Goal: Task Accomplishment & Management: Complete application form

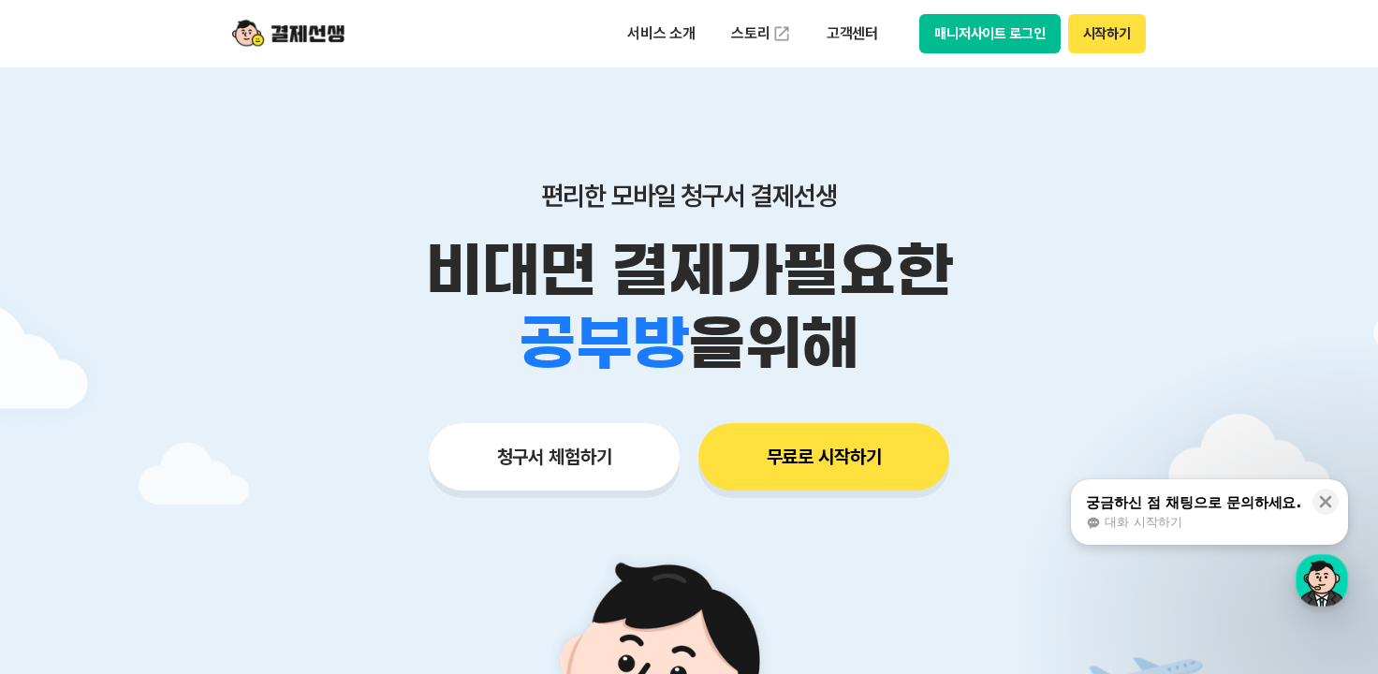
click at [808, 456] on button "무료로 시작하기" at bounding box center [823, 456] width 251 height 67
click at [1106, 35] on button "시작하기" at bounding box center [1107, 33] width 78 height 39
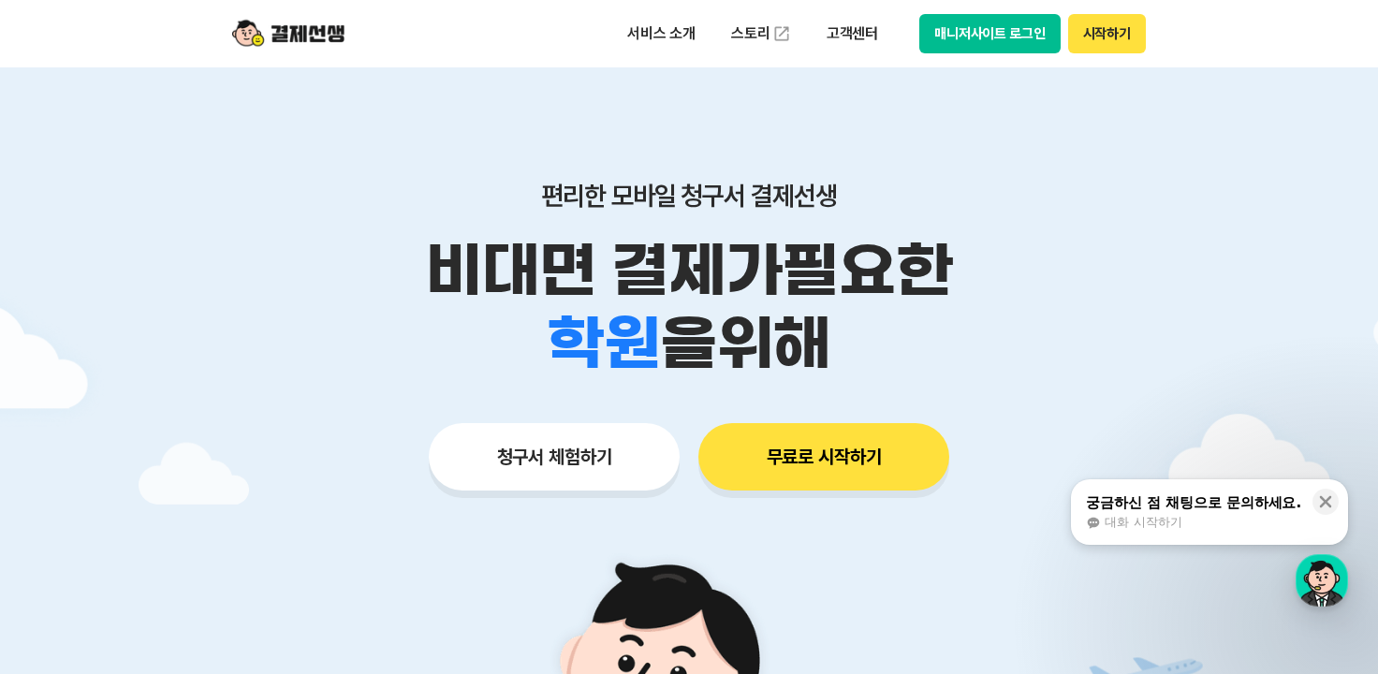
click at [1256, 532] on button "궁금하신 점 채팅으로 문의하세요. 대화 시작하기" at bounding box center [1209, 512] width 277 height 66
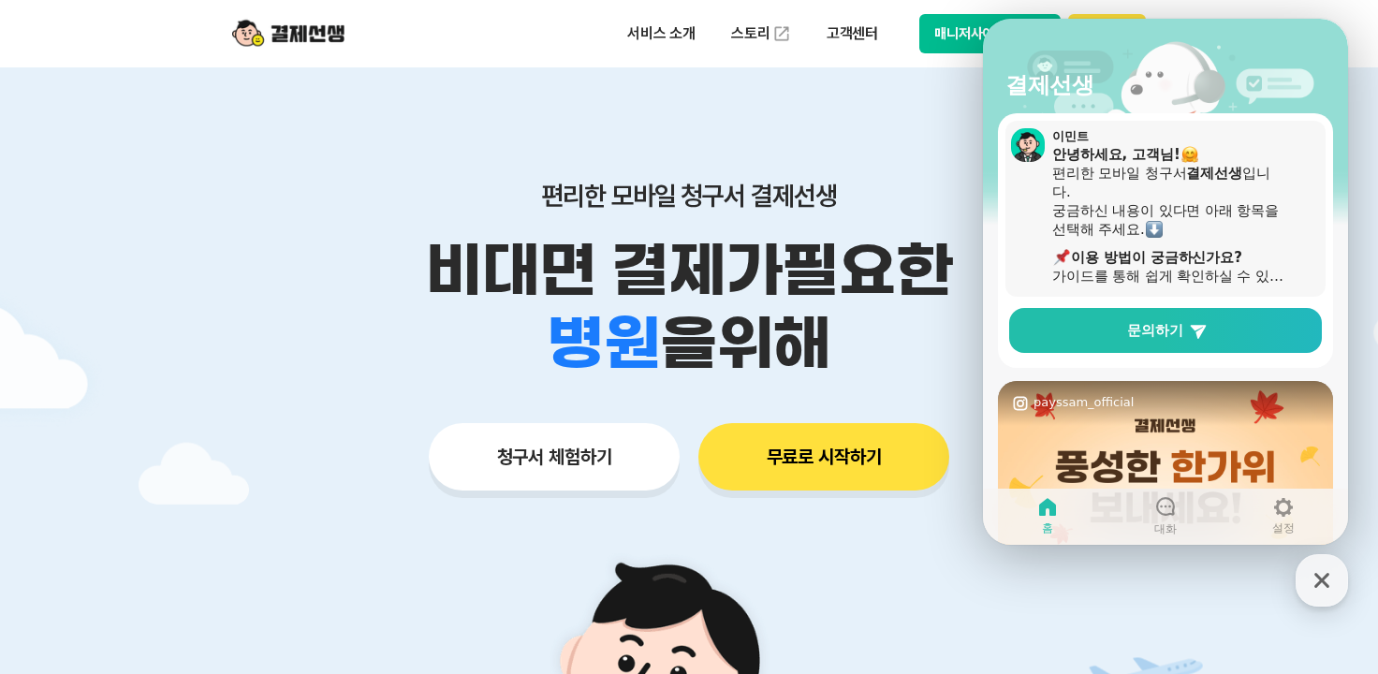
scroll to position [66, 0]
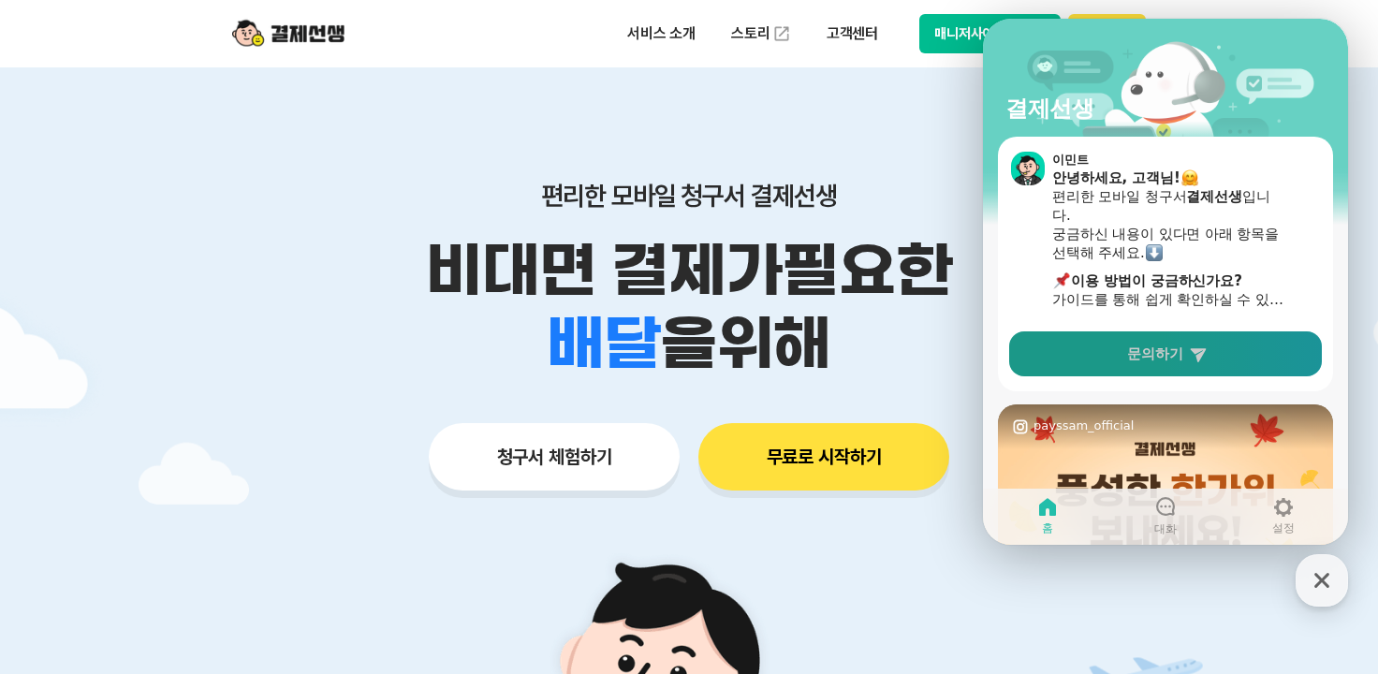
click at [1159, 347] on span "문의하기" at bounding box center [1155, 353] width 56 height 19
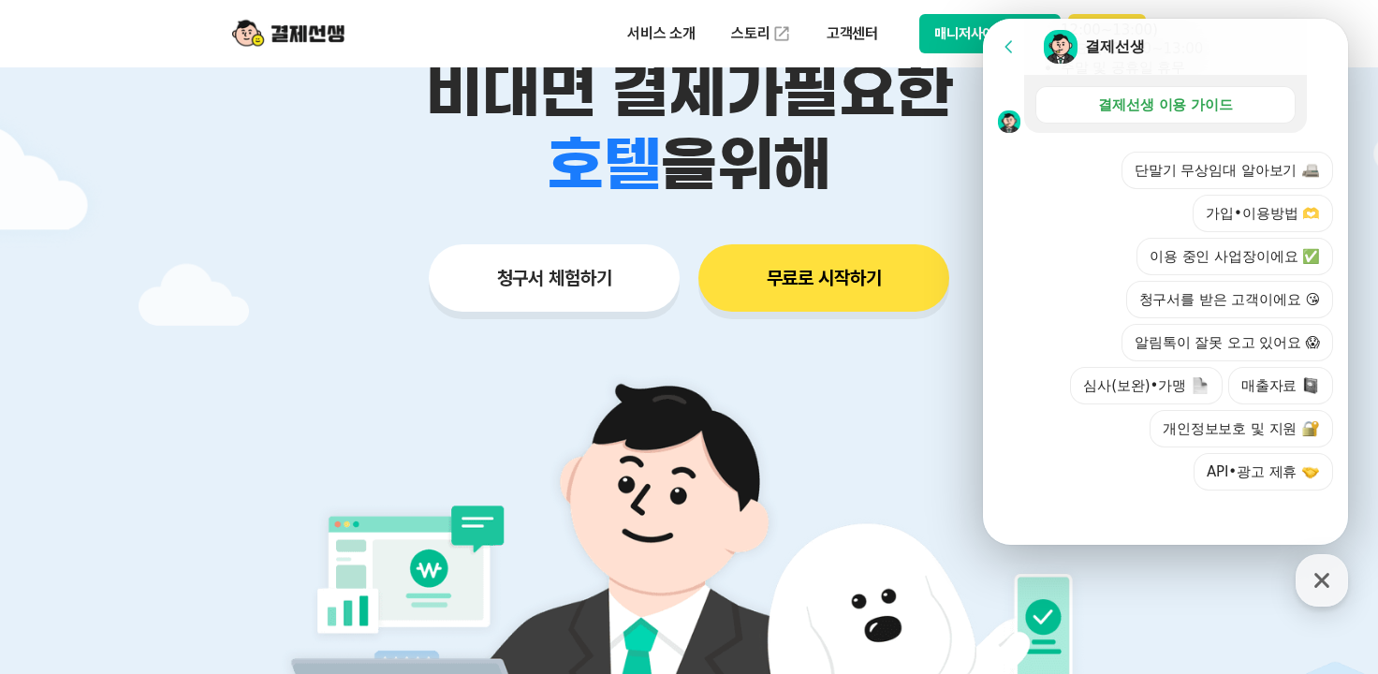
scroll to position [187, 0]
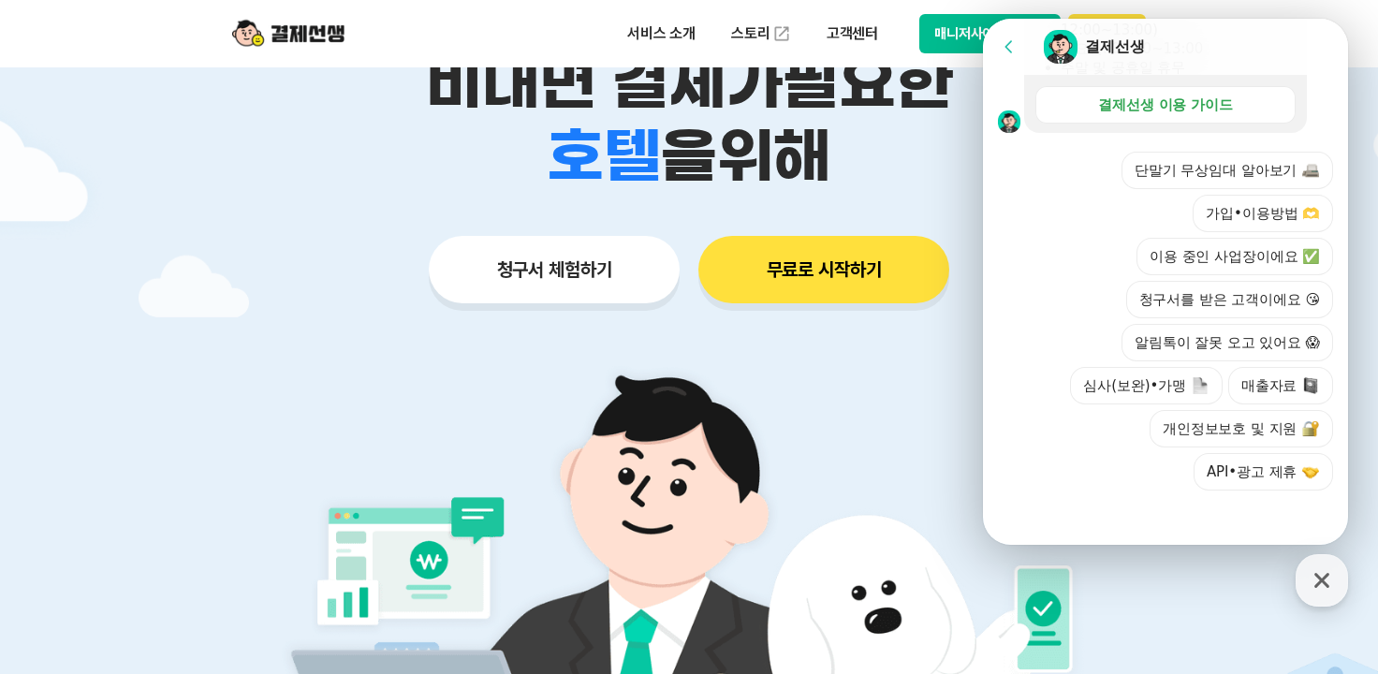
click at [1204, 509] on div at bounding box center [1165, 516] width 365 height 51
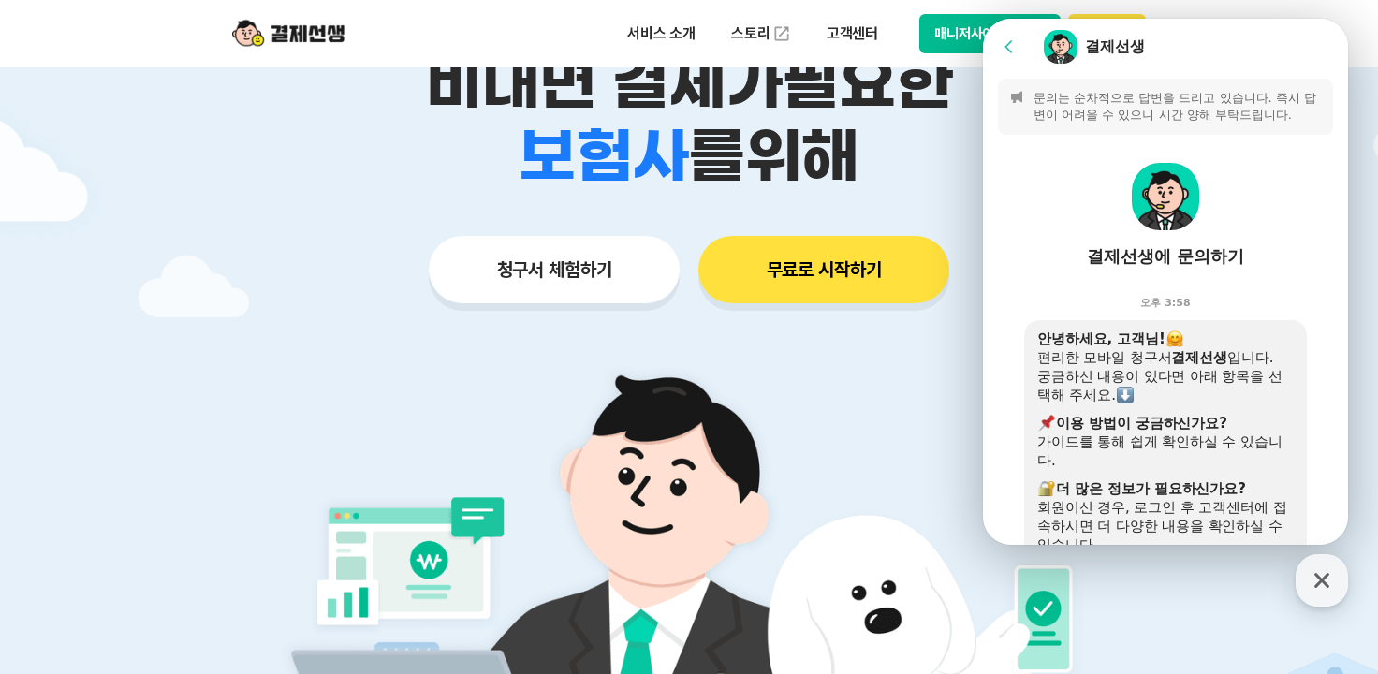
scroll to position [0, 0]
click at [1164, 194] on img at bounding box center [1165, 198] width 67 height 67
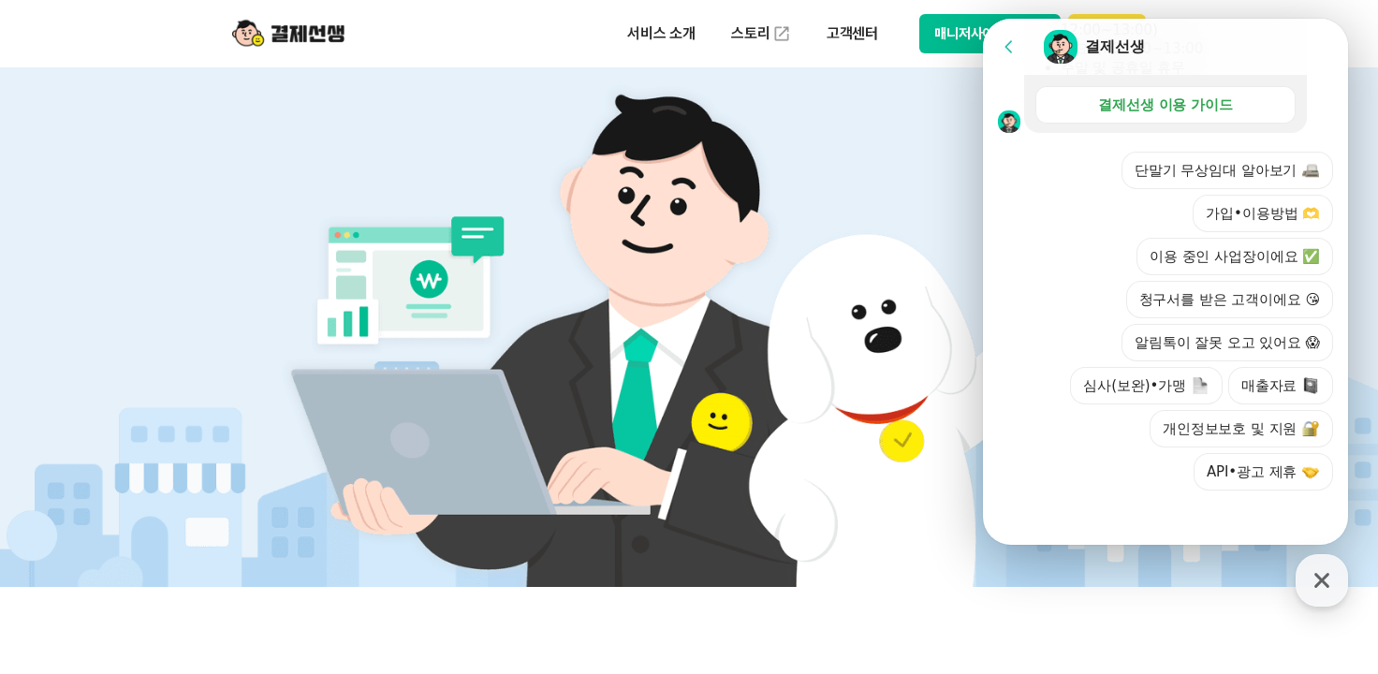
scroll to position [479, 0]
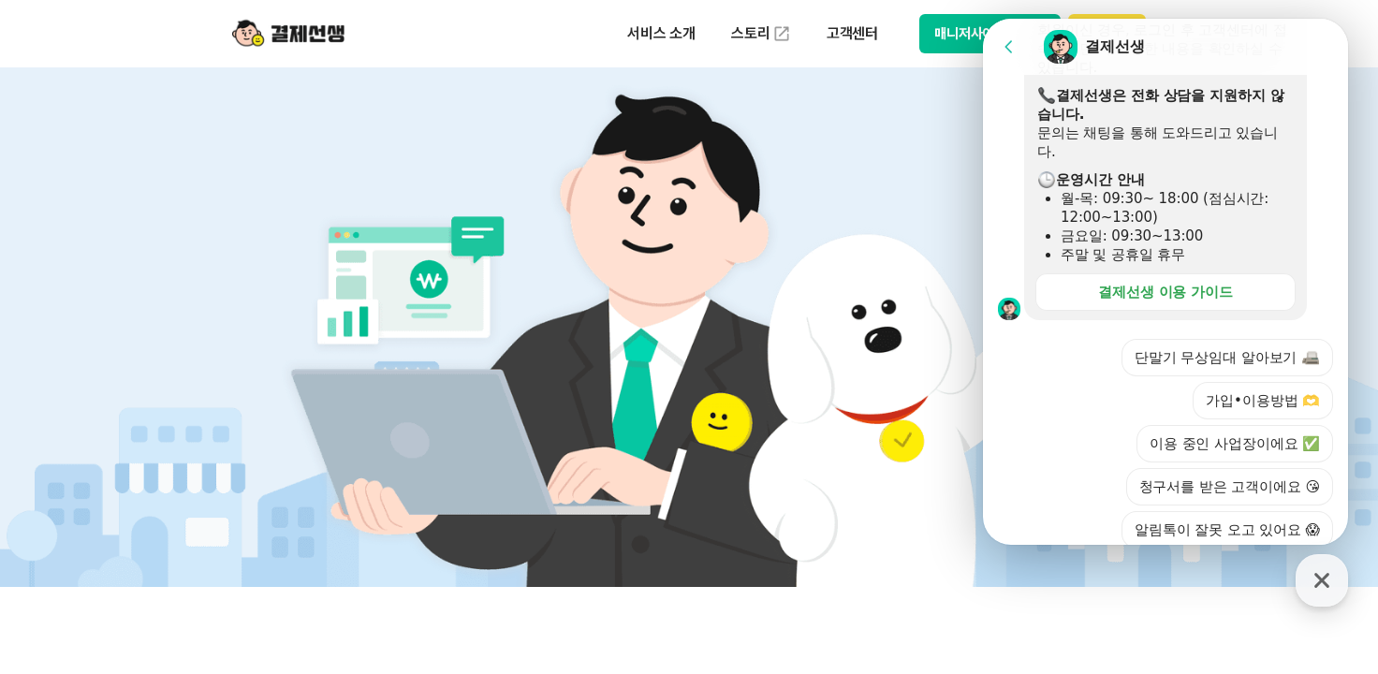
click at [1167, 36] on div "Chat Room 결제선생" at bounding box center [1185, 46] width 287 height 37
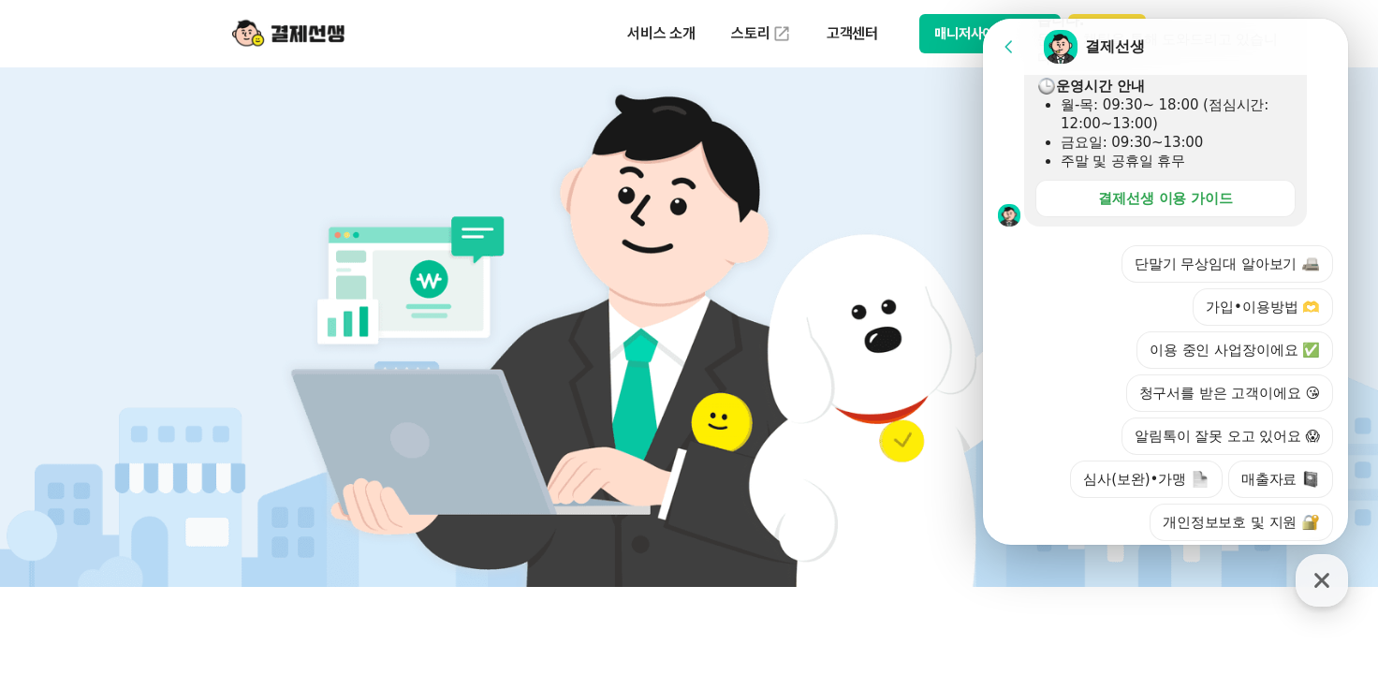
scroll to position [666, 0]
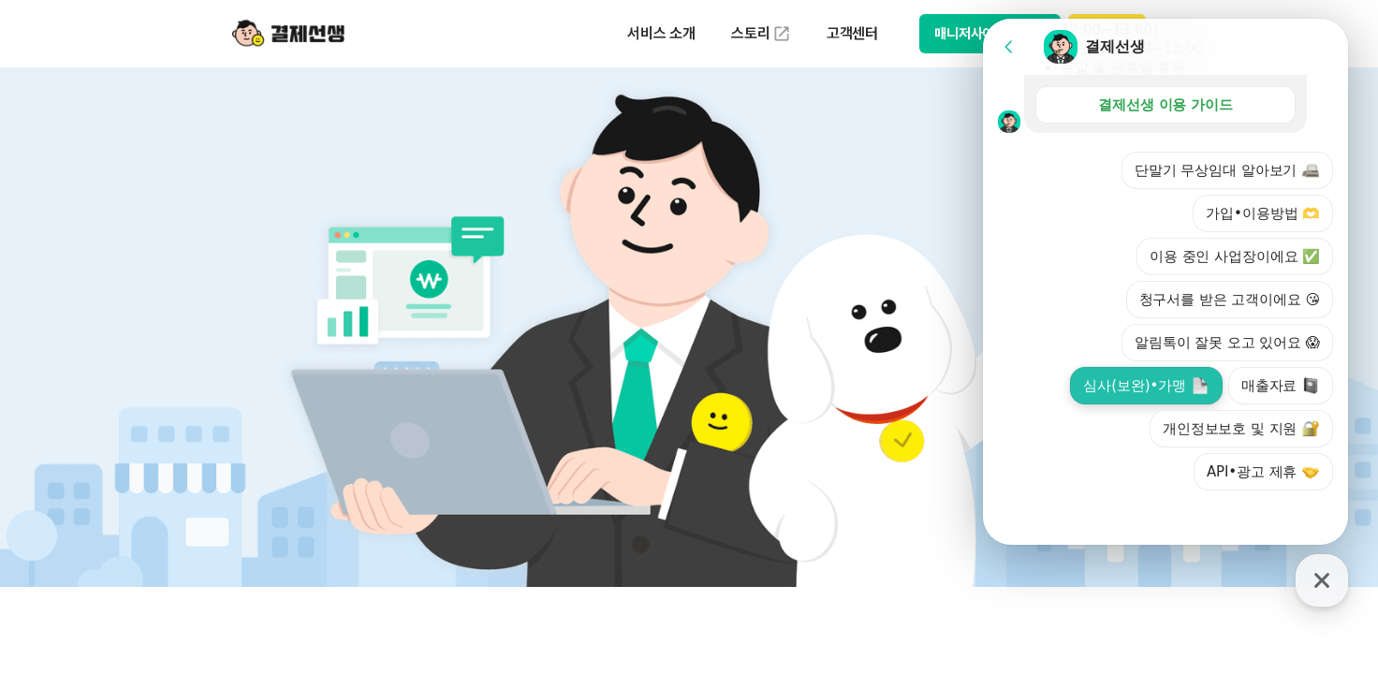
click at [1118, 391] on button "심사(보완)•가맹" at bounding box center [1146, 385] width 152 height 37
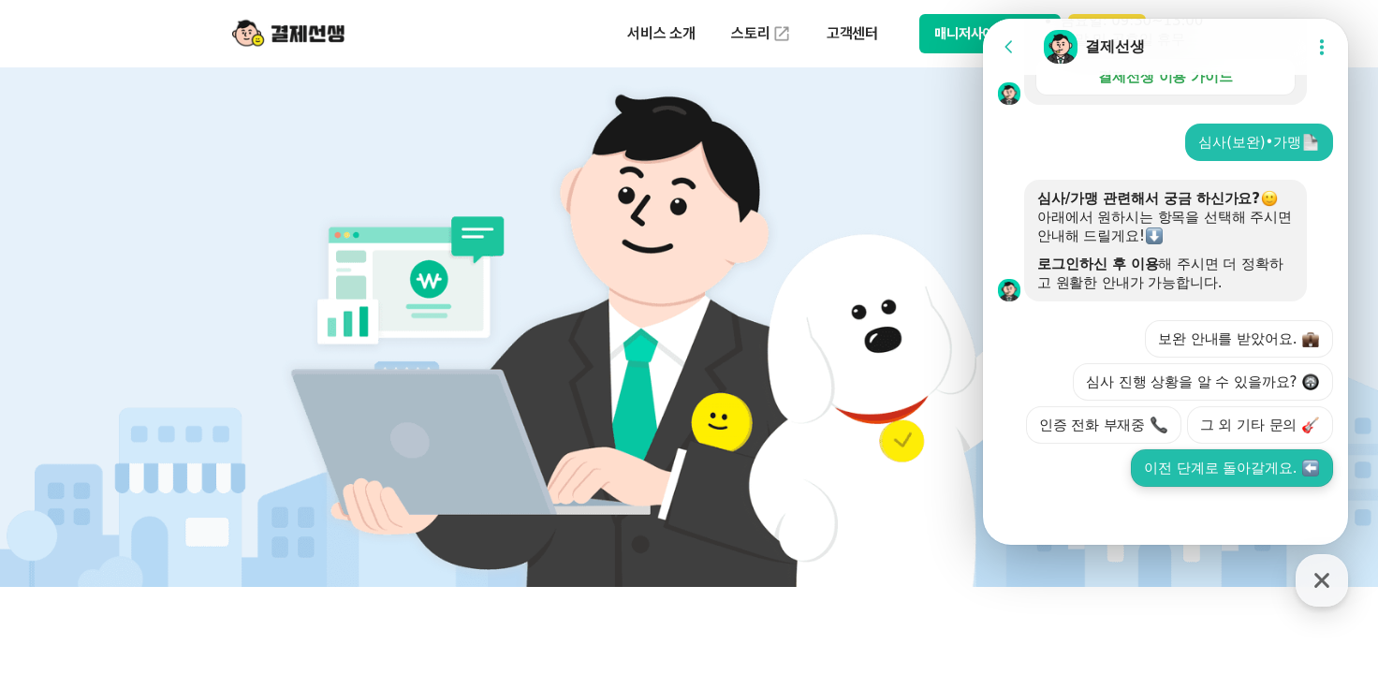
scroll to position [735, 0]
click at [1302, 470] on img at bounding box center [1310, 468] width 17 height 17
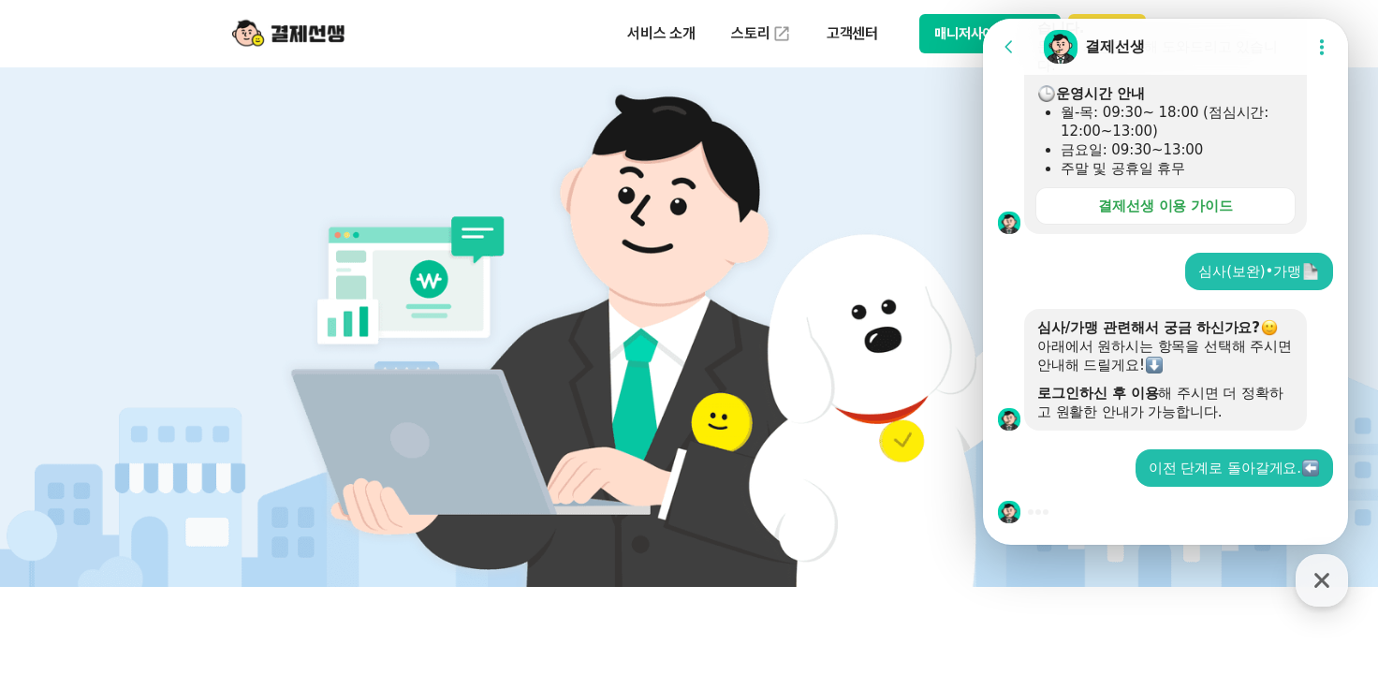
scroll to position [565, 0]
click at [1319, 579] on icon "button" at bounding box center [1322, 581] width 34 height 34
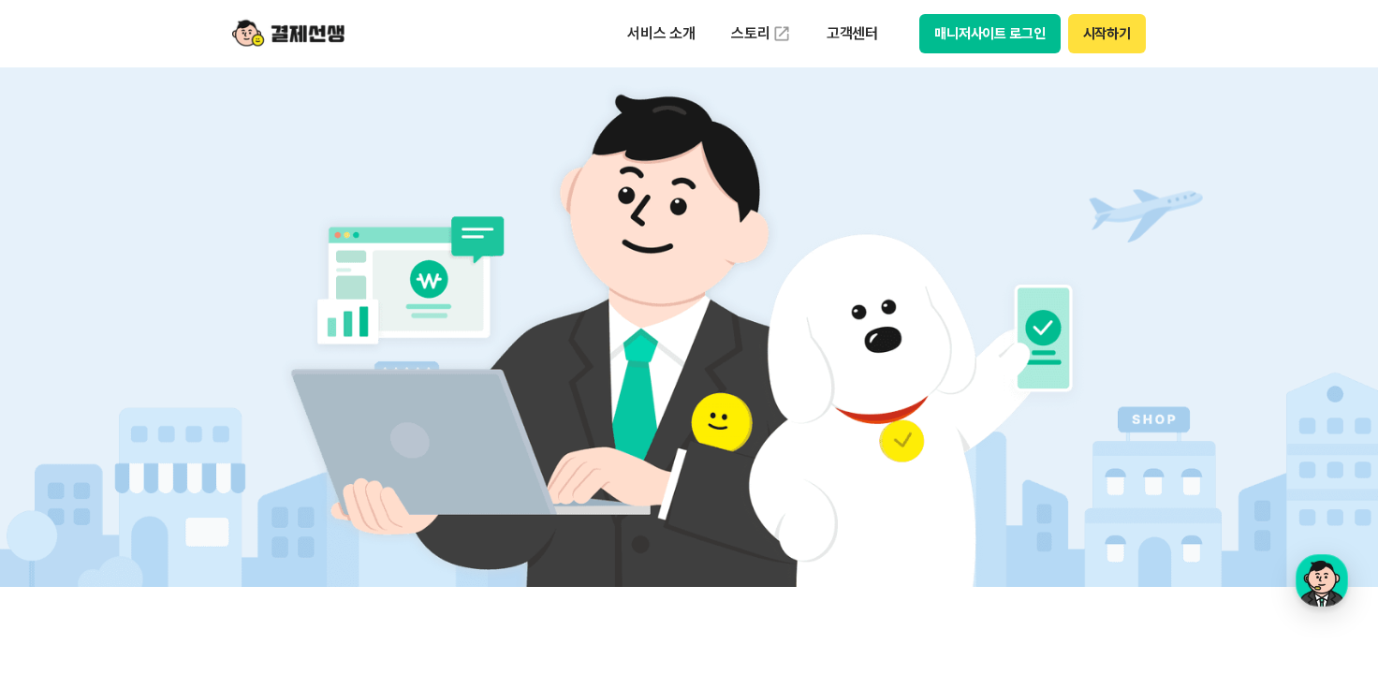
click at [1032, 37] on button "매니저사이트 로그인" at bounding box center [989, 33] width 141 height 39
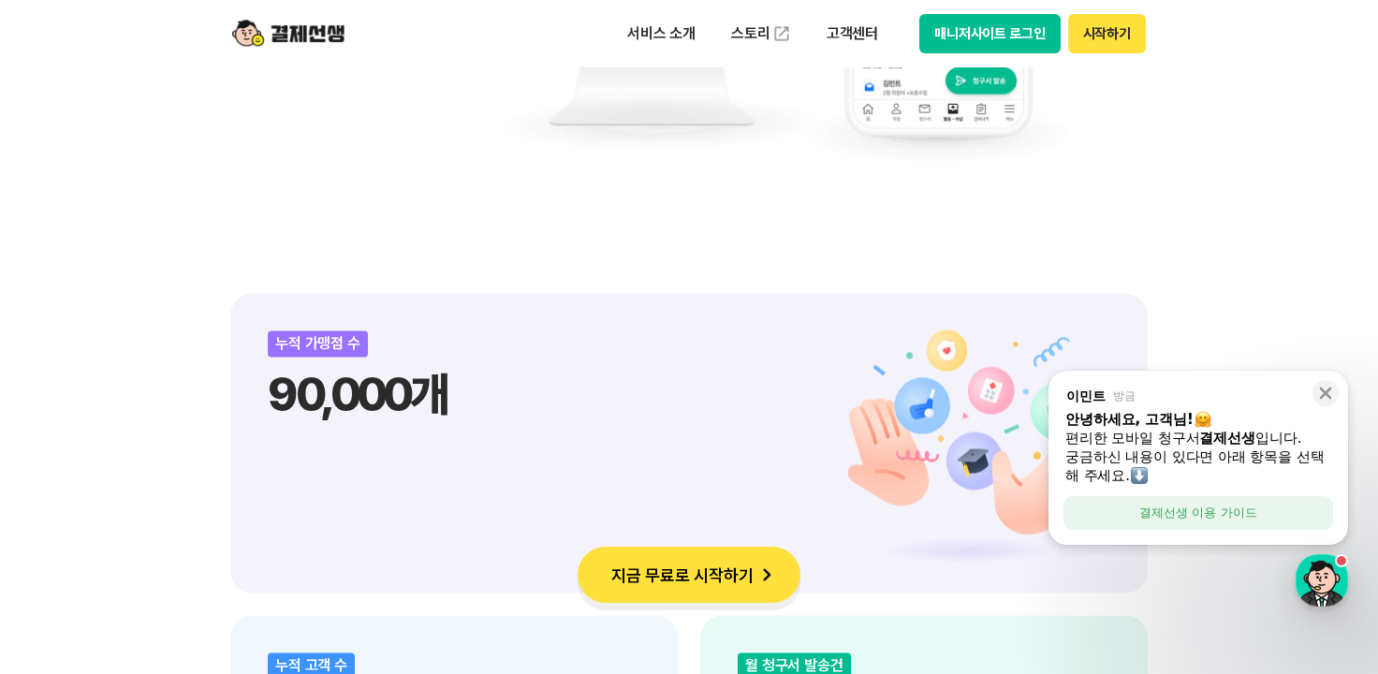
scroll to position [2059, 0]
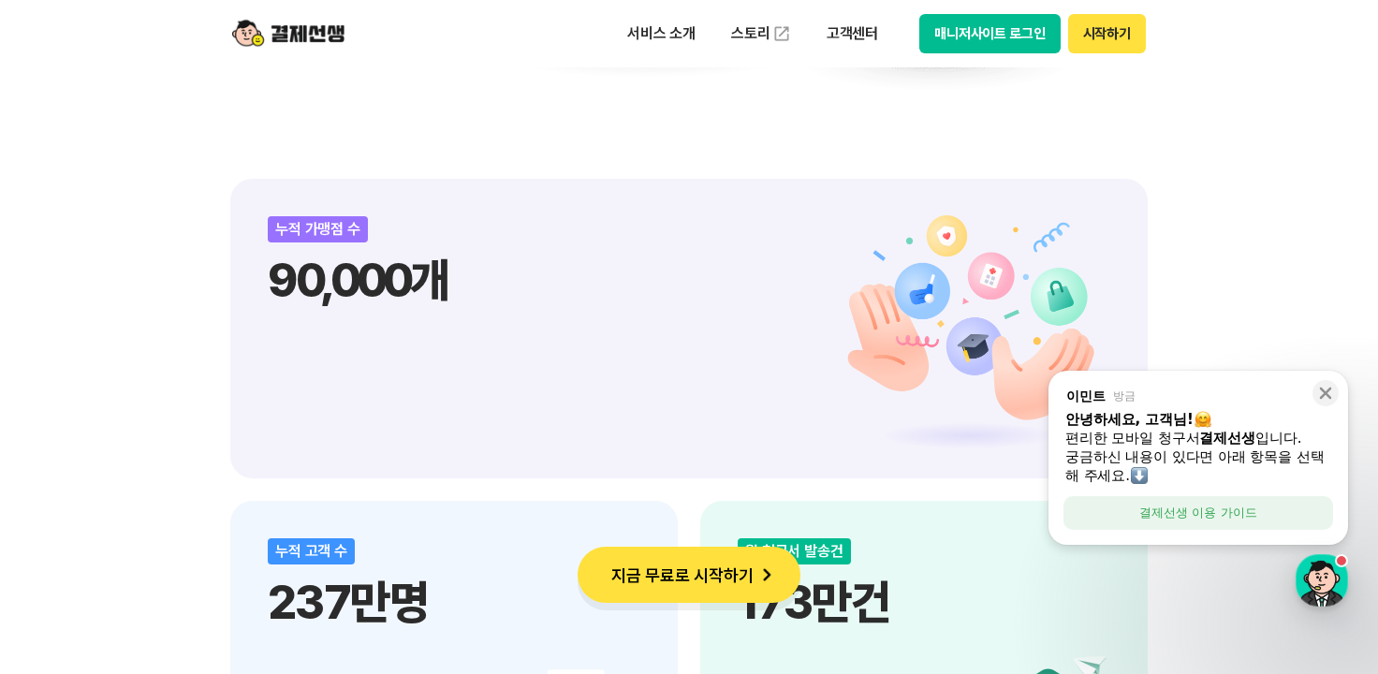
click at [652, 581] on button "지금 무료로 시작하기" at bounding box center [689, 575] width 223 height 56
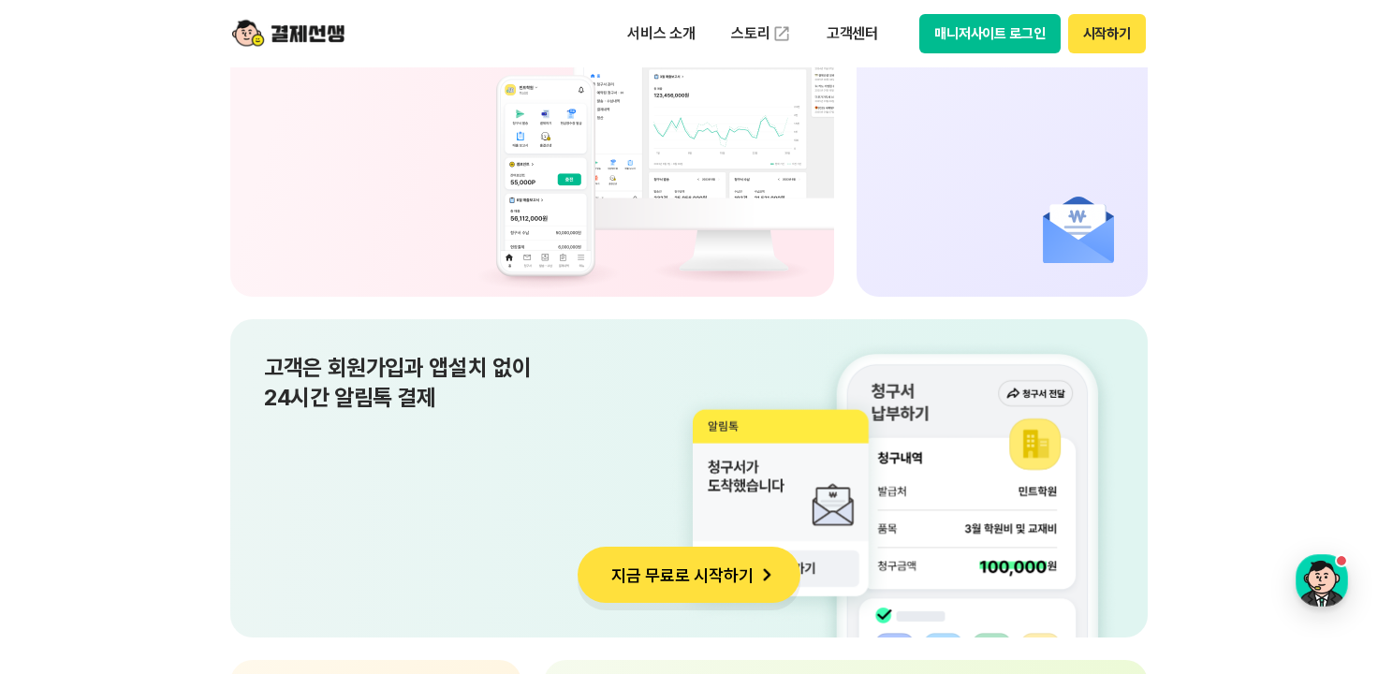
scroll to position [12600, 0]
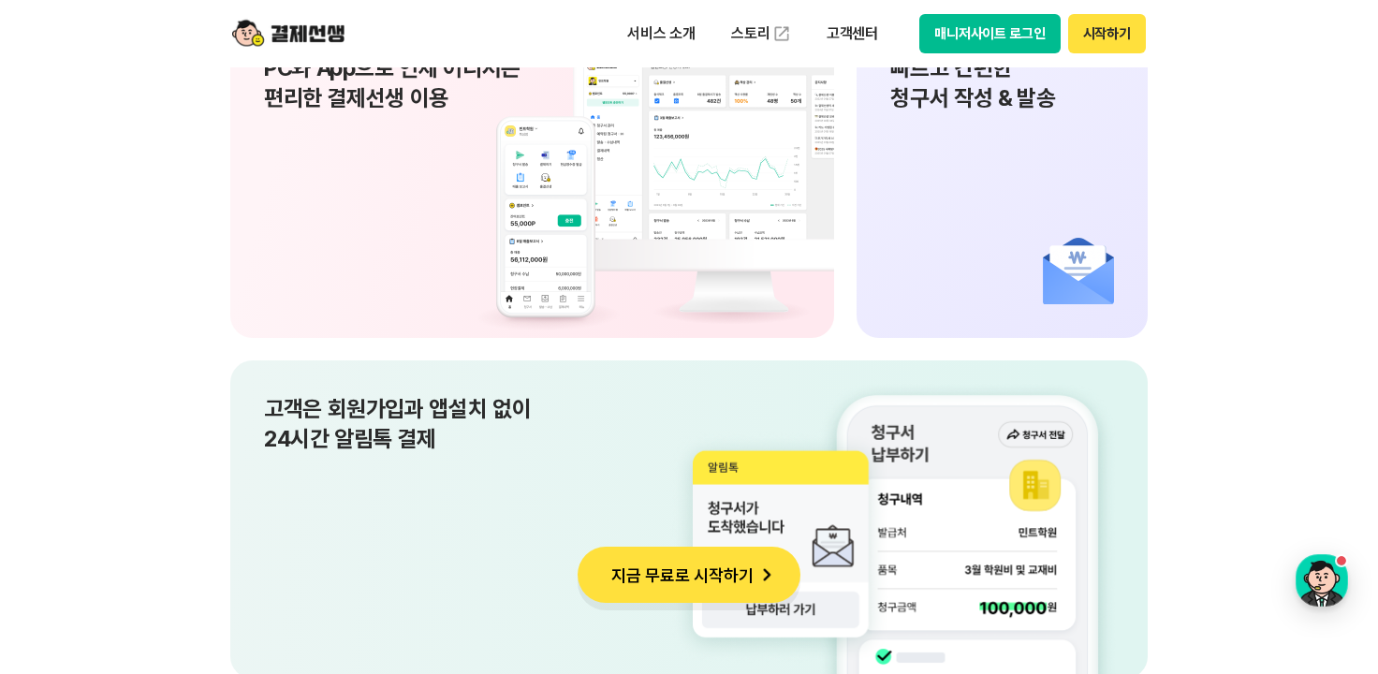
click at [696, 571] on button "지금 무료로 시작하기" at bounding box center [689, 575] width 223 height 56
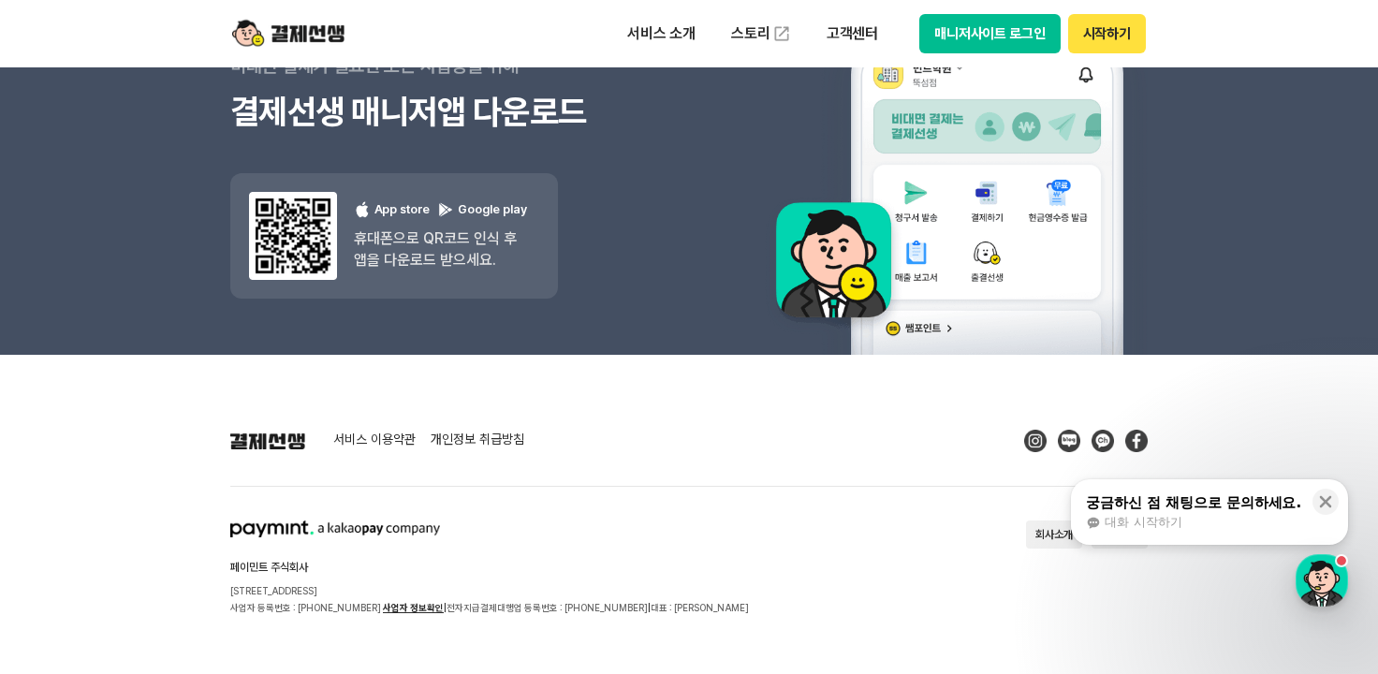
scroll to position [16949, 0]
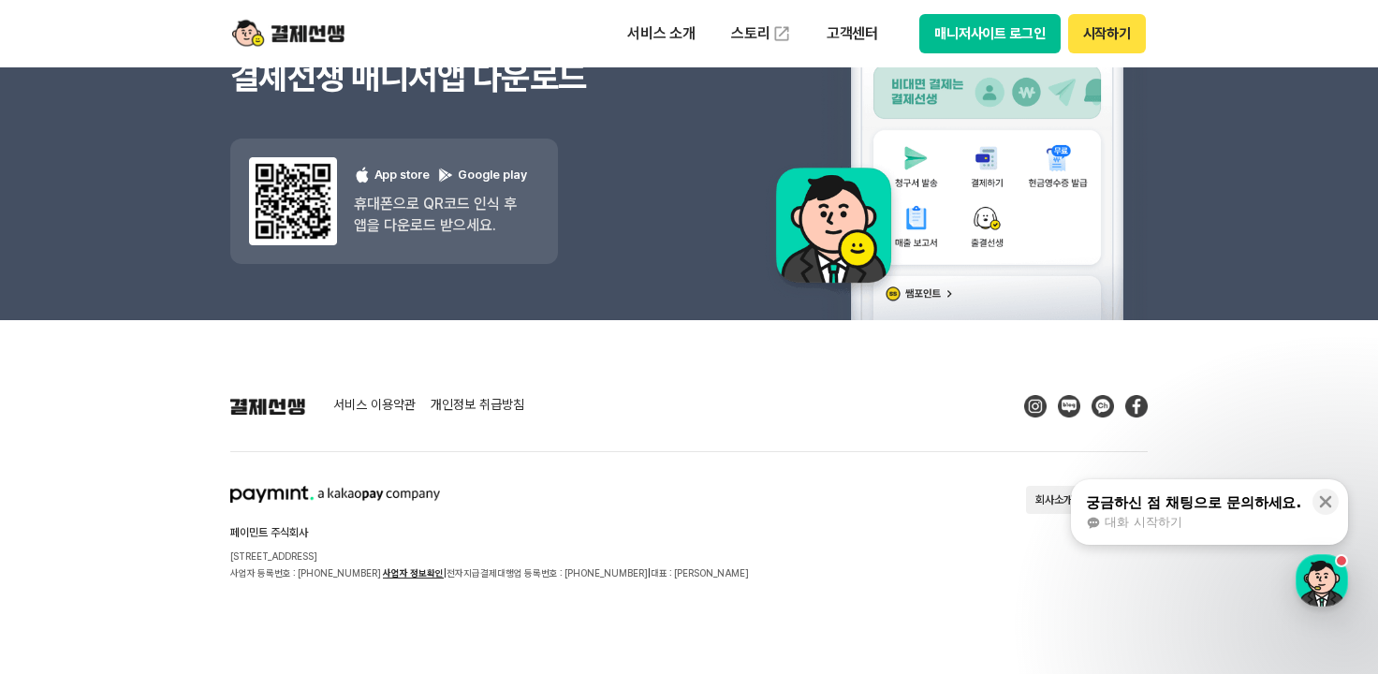
drag, startPoint x: 1336, startPoint y: 501, endPoint x: 1168, endPoint y: 533, distance: 170.6
drag, startPoint x: 1194, startPoint y: 504, endPoint x: 1139, endPoint y: 525, distance: 58.4
click at [1161, 535] on button "궁금하신 점 채팅으로 문의하세요. 대화 시작하기" at bounding box center [1209, 512] width 277 height 66
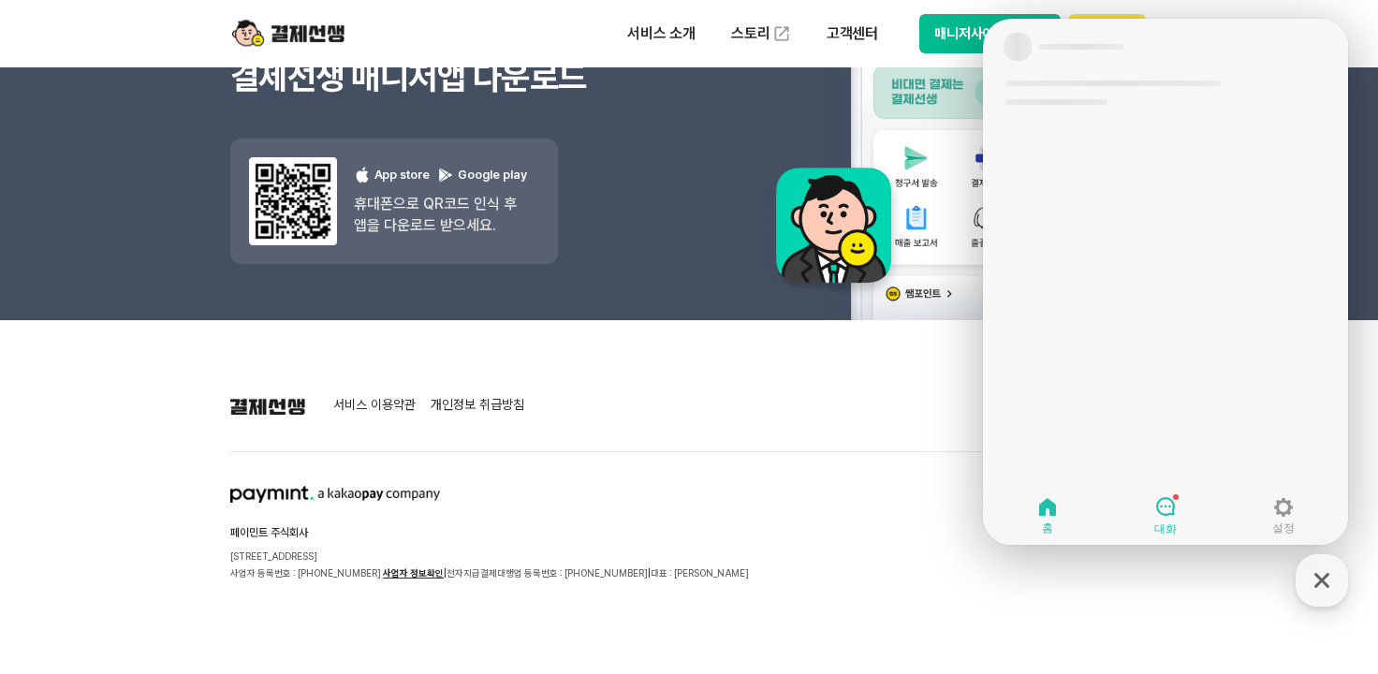
click at [1078, 497] on link "홈" at bounding box center [1048, 515] width 118 height 47
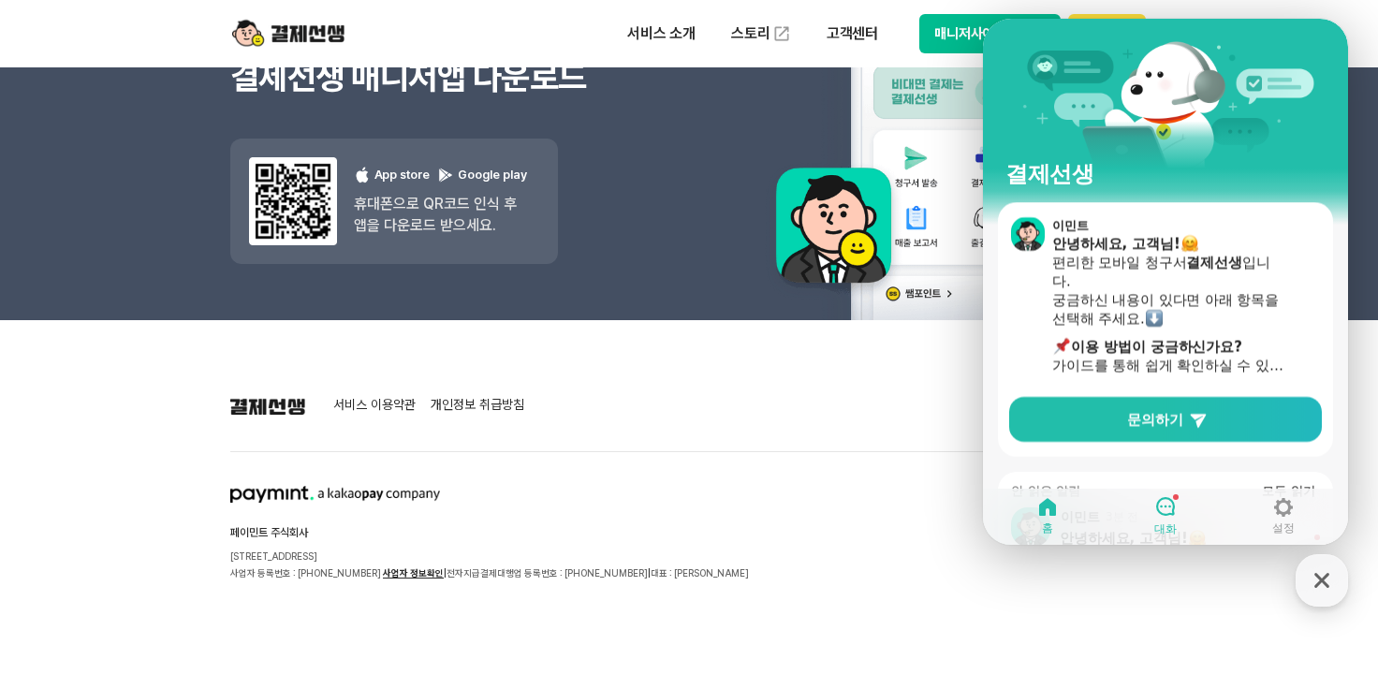
click at [1164, 506] on icon at bounding box center [1165, 506] width 22 height 22
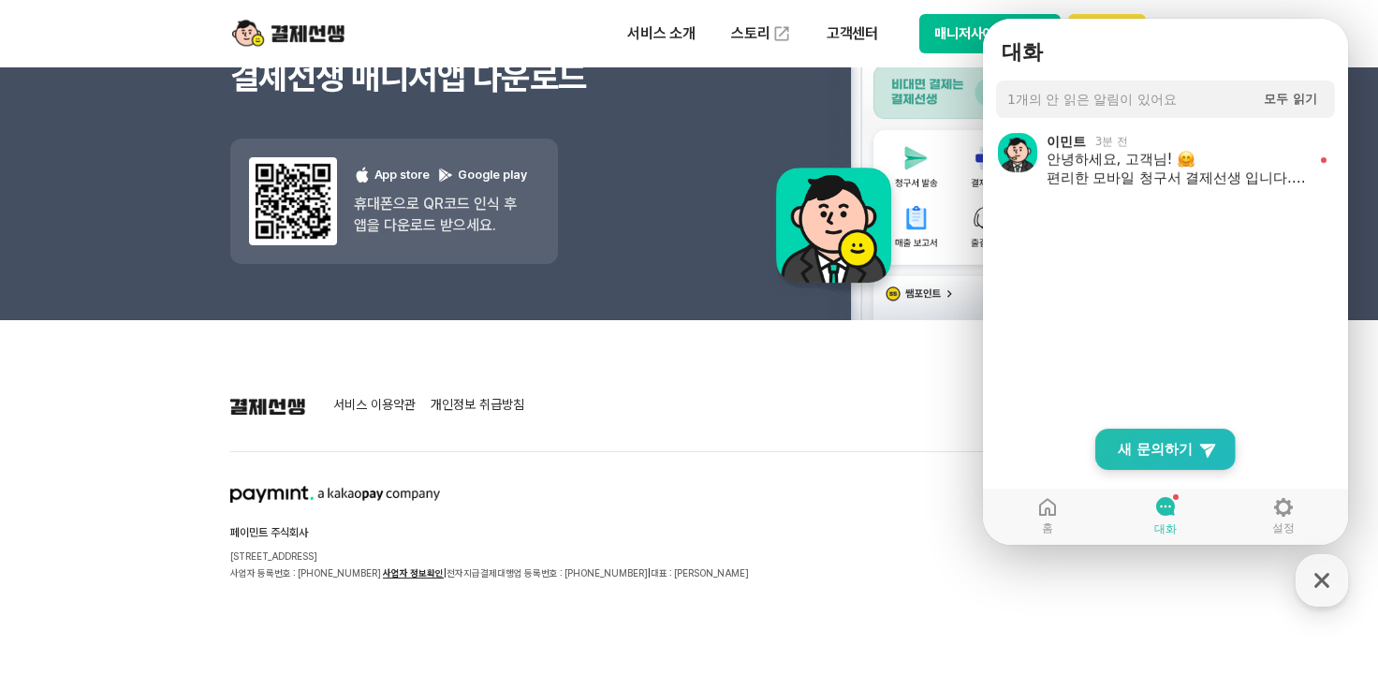
click at [1151, 446] on span "새 문의하기" at bounding box center [1155, 449] width 75 height 19
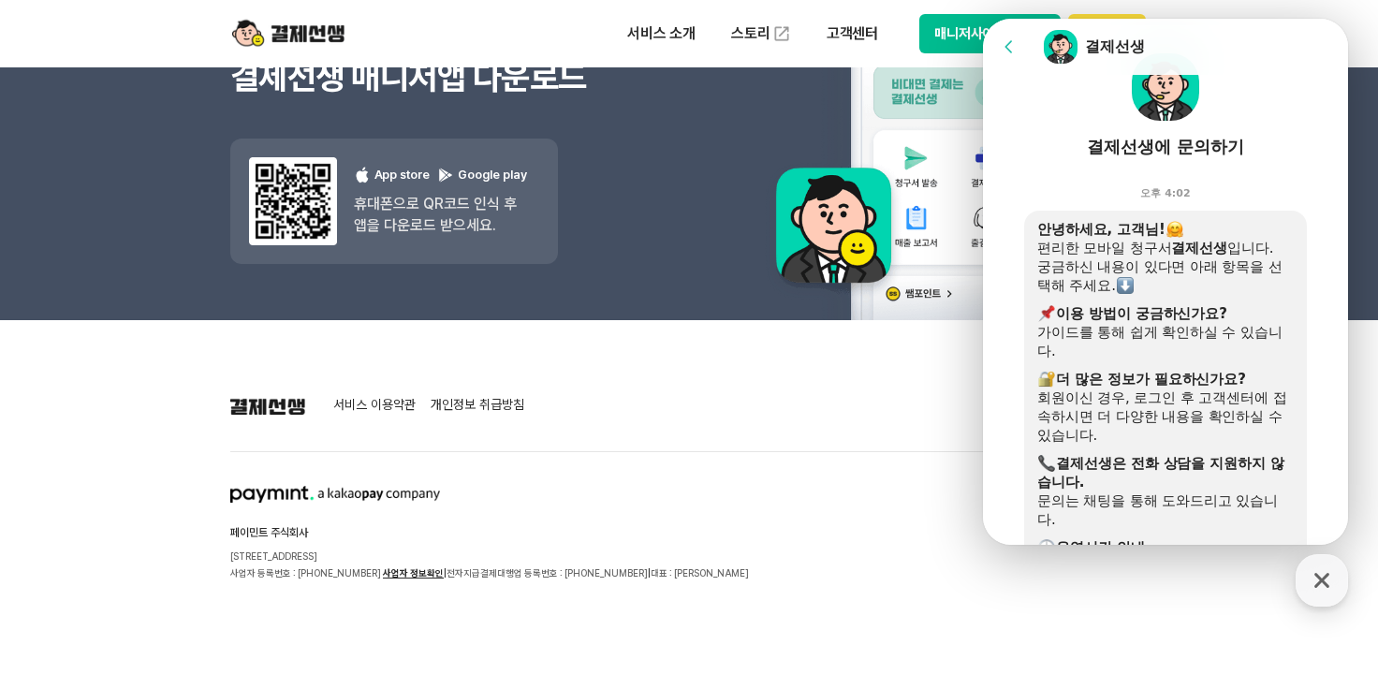
scroll to position [0, 0]
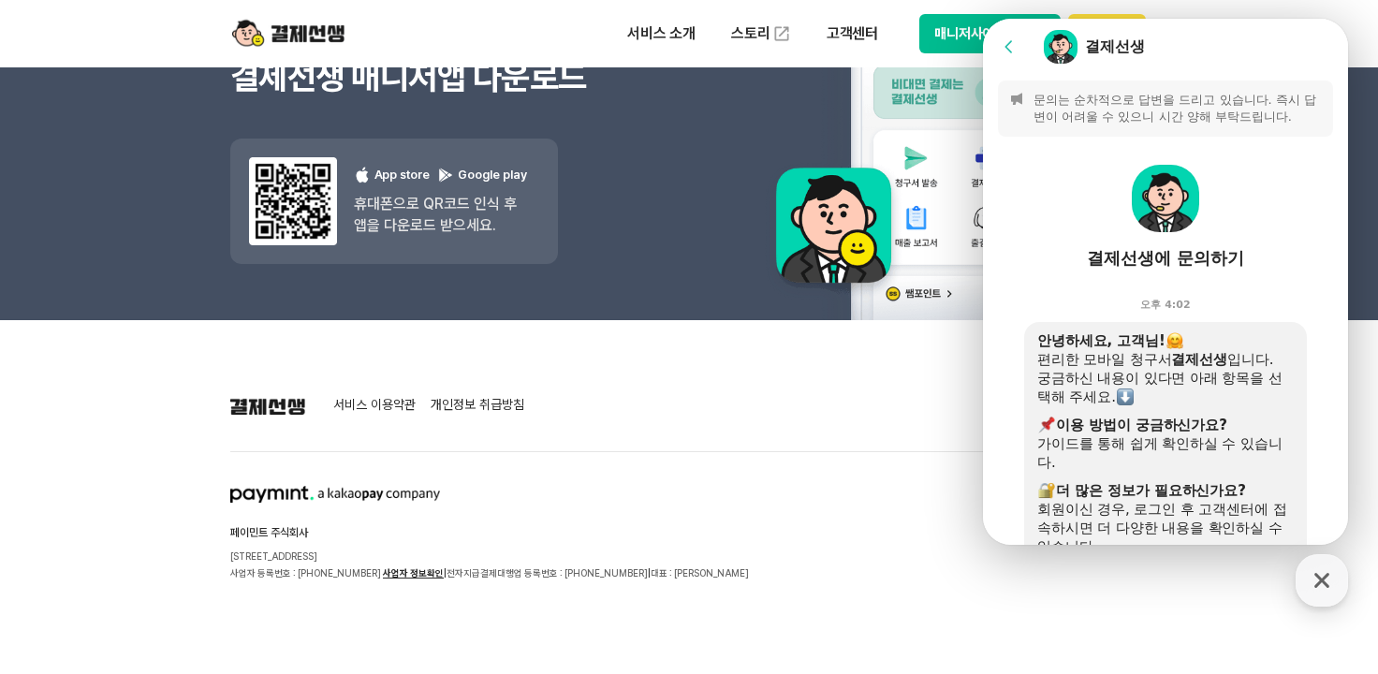
drag, startPoint x: 1341, startPoint y: 486, endPoint x: 2342, endPoint y: 203, distance: 1039.8
click at [1015, 45] on icon at bounding box center [1009, 46] width 19 height 19
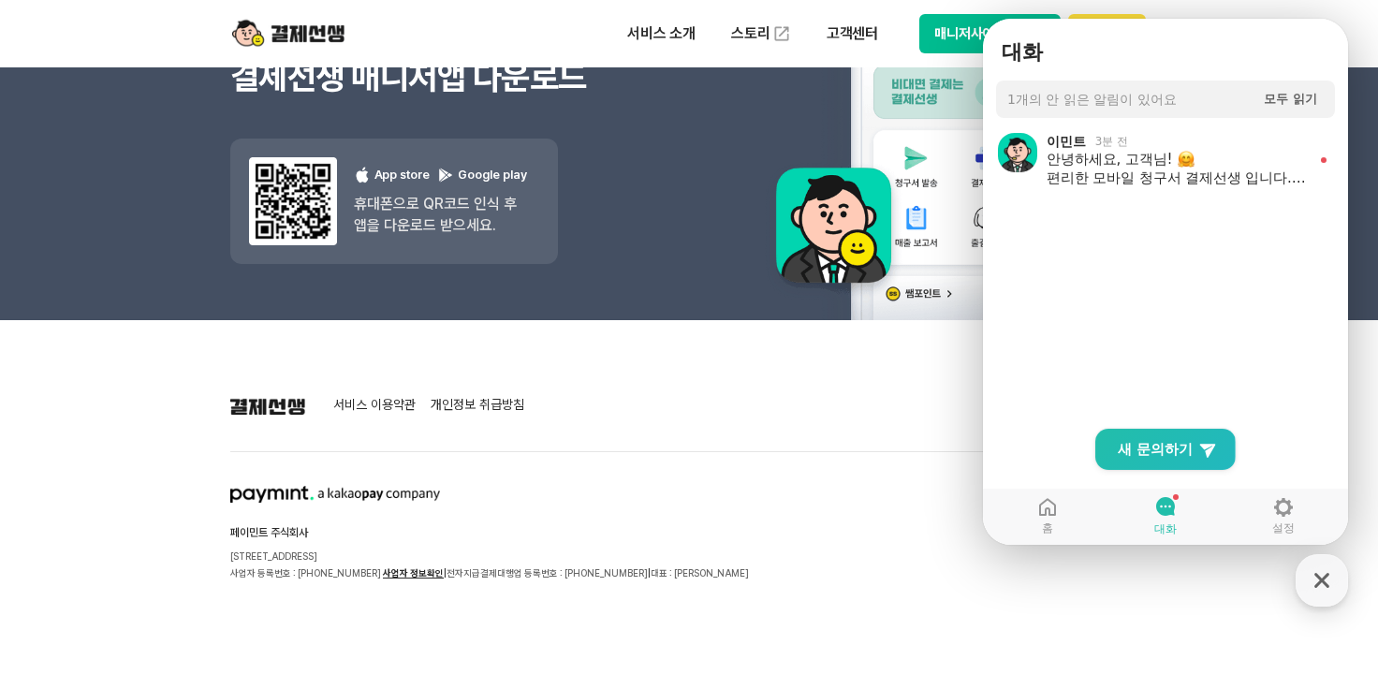
click at [1039, 100] on span "1개의 안 읽은 알림이 있어요" at bounding box center [1091, 99] width 169 height 17
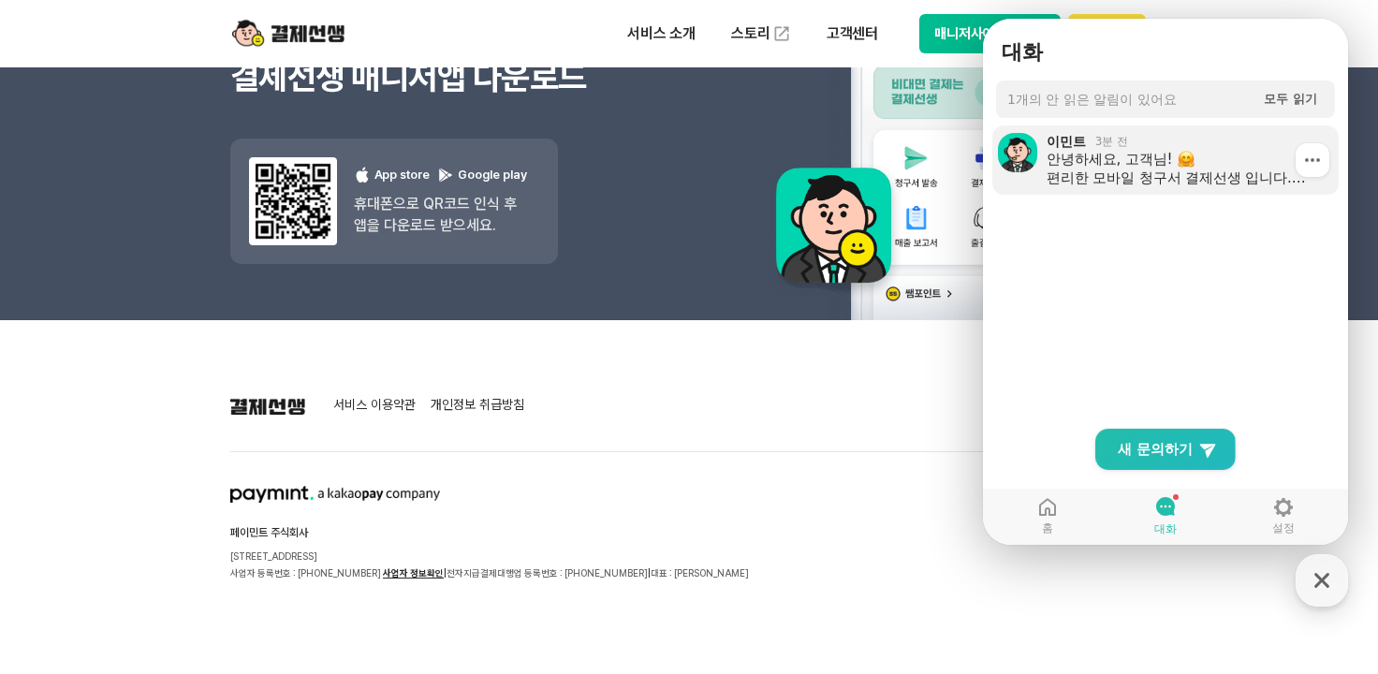
click at [1303, 166] on icon at bounding box center [1312, 160] width 19 height 19
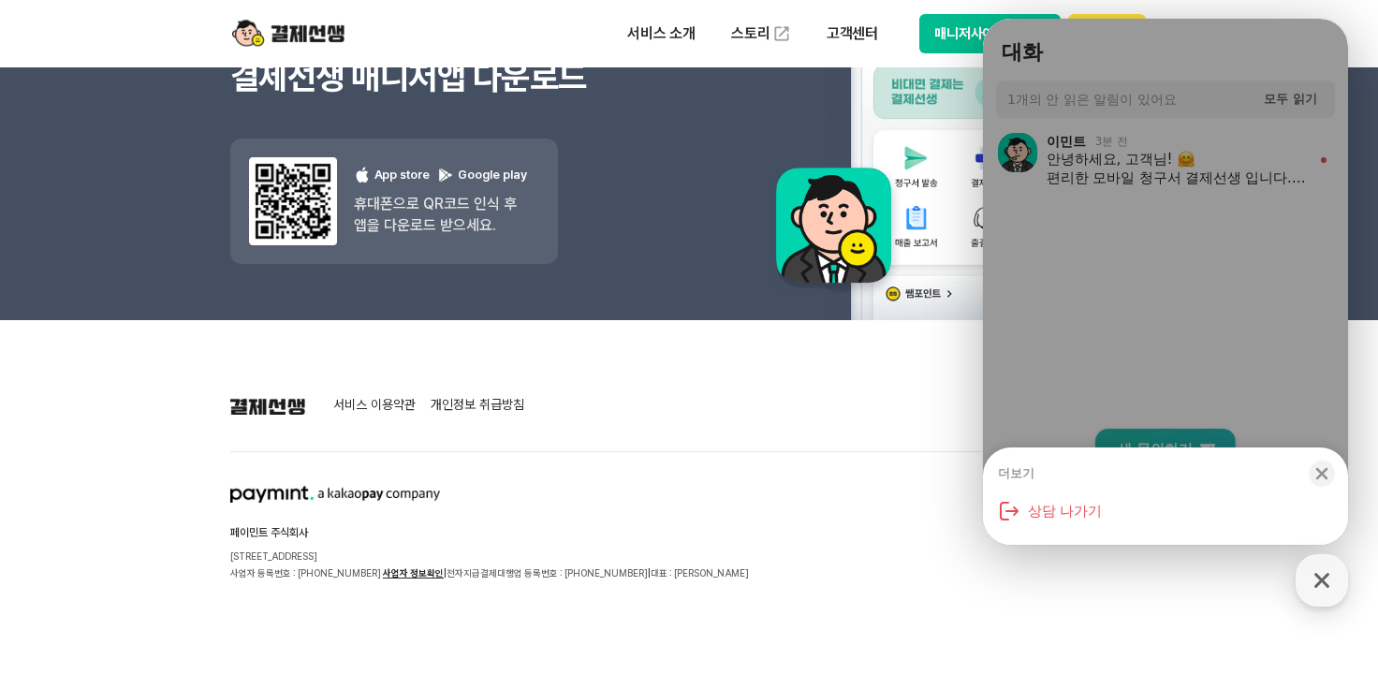
click at [1103, 164] on div "더보기 Close bottom sheet modal 상담 나가기" at bounding box center [1165, 282] width 365 height 526
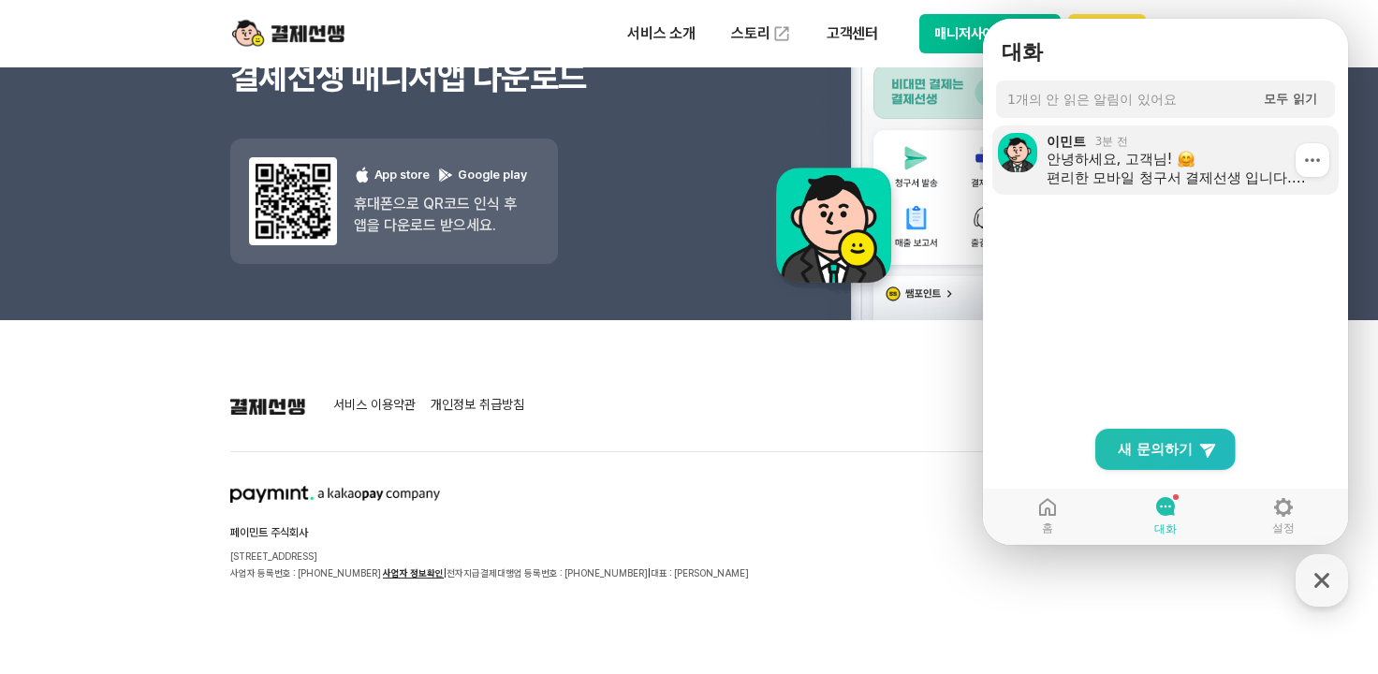
click at [1103, 162] on div "안녕하세요, 고객님! 편리한 모바일 청구서 결제선생 입니다. 궁금하신 내용이 있다면 아래 항목을 선택해 주세요. 이용 방법이 궁금하신가요? 가…" at bounding box center [1177, 168] width 260 height 37
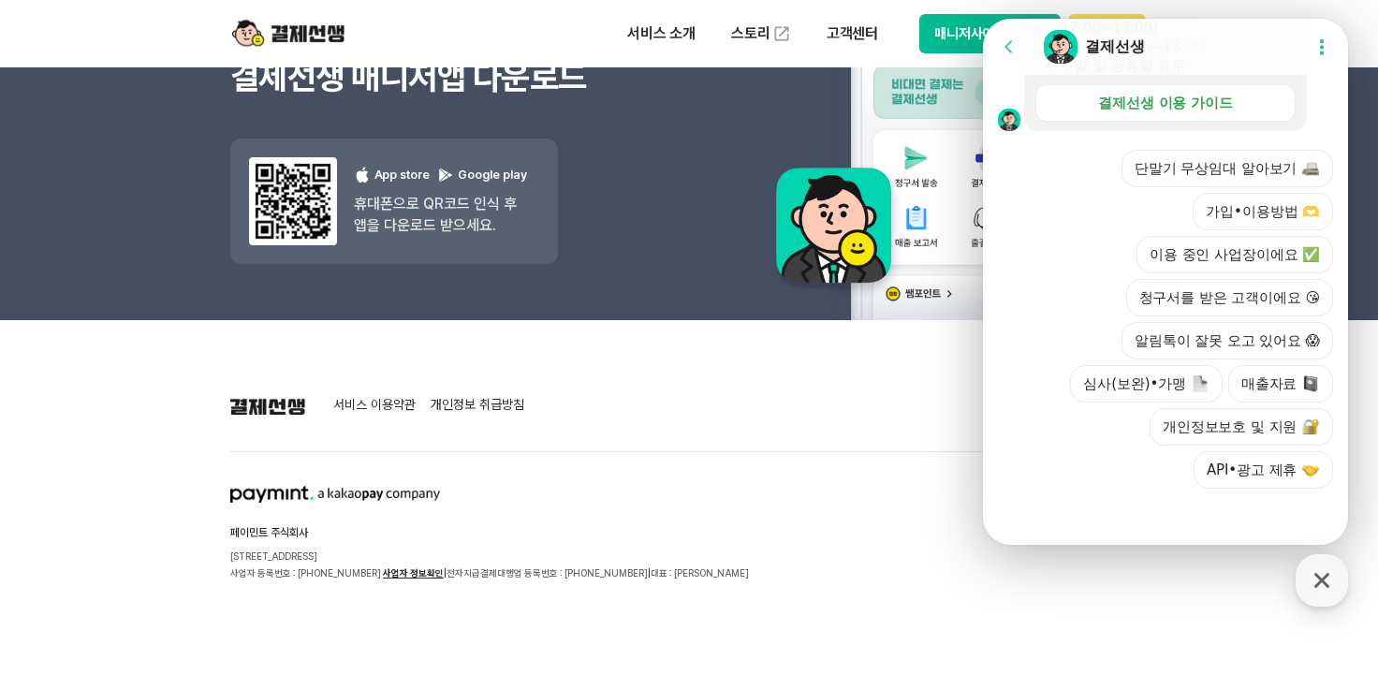
scroll to position [1460, 0]
click at [1015, 51] on icon at bounding box center [1009, 46] width 19 height 19
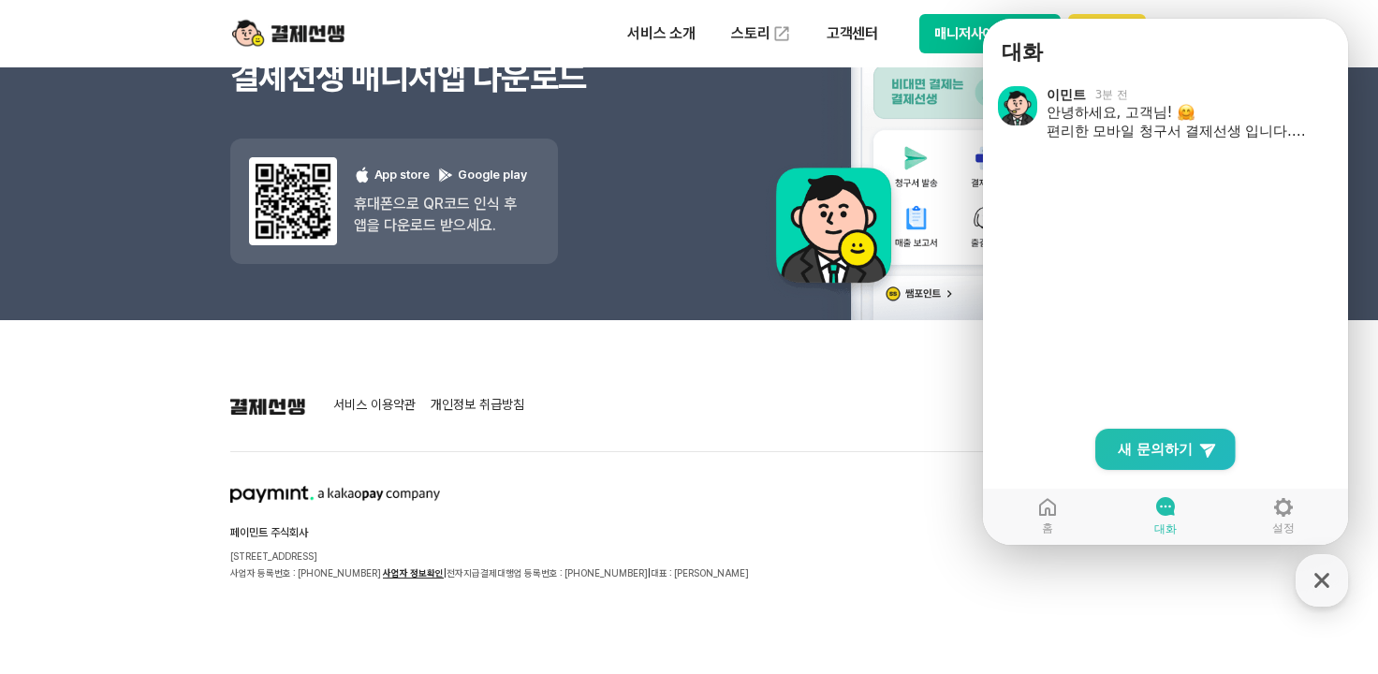
click at [1163, 496] on icon at bounding box center [1165, 506] width 22 height 22
click at [1312, 330] on ol "이민트 3분 전 안녕하세요, 고객님! 편리한 모바일 청구서 결제선생 입니다. 궁금하신 내용이 있다면 아래 항목을 선택해 주세요. 이용 방법이 …" at bounding box center [1165, 261] width 365 height 373
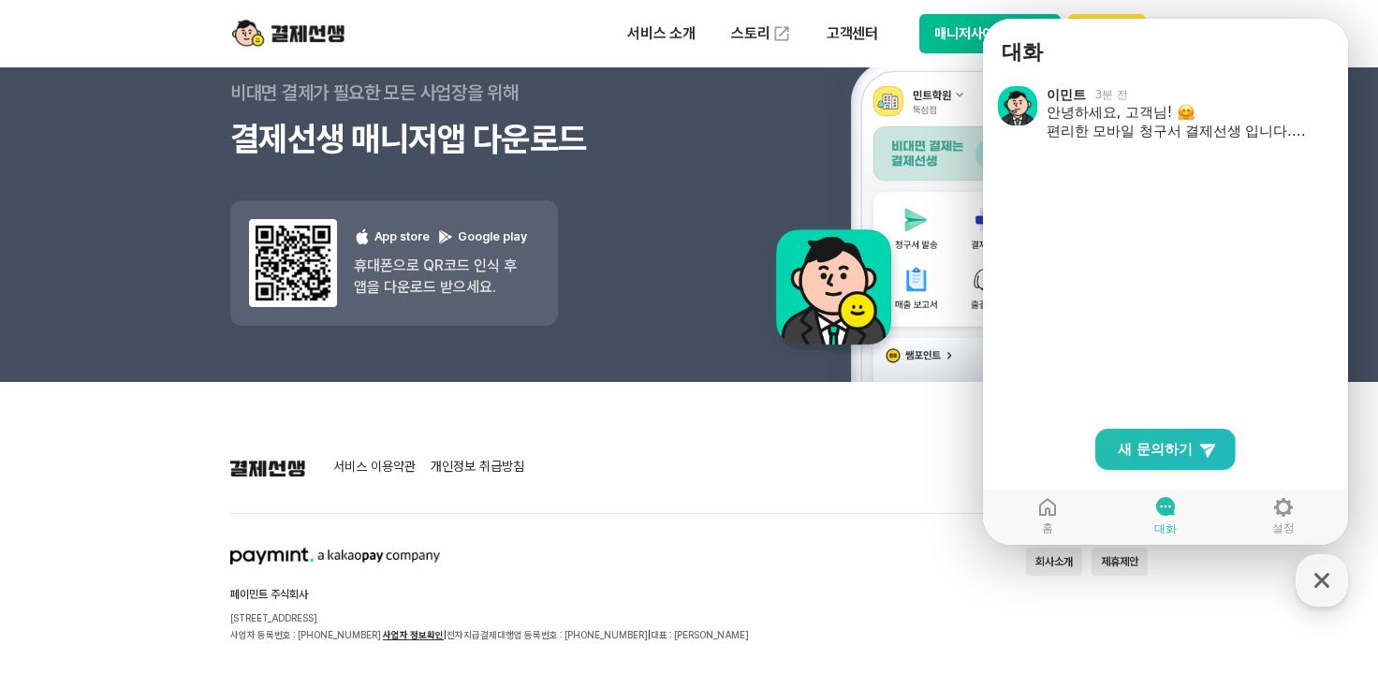
scroll to position [16855, 0]
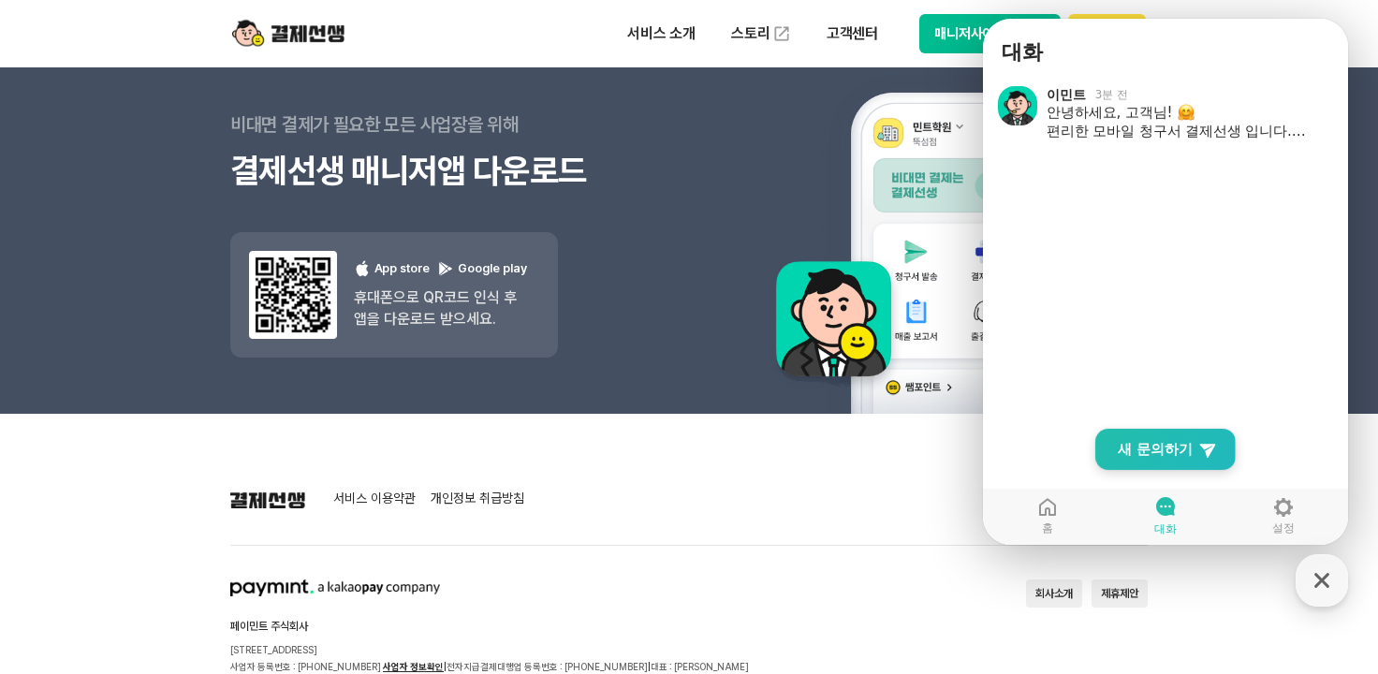
click at [1145, 460] on link "New Chat Button 새 문의하기" at bounding box center [1165, 449] width 140 height 41
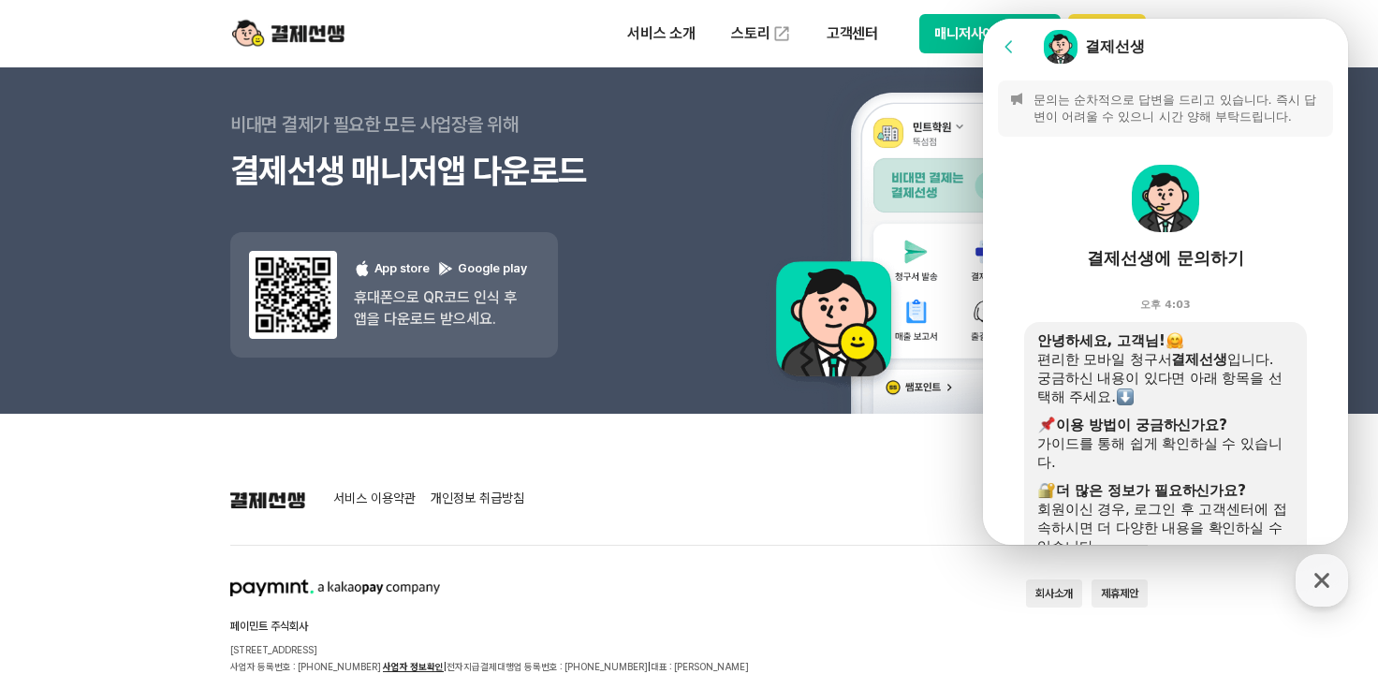
click at [1011, 43] on icon at bounding box center [1009, 46] width 19 height 19
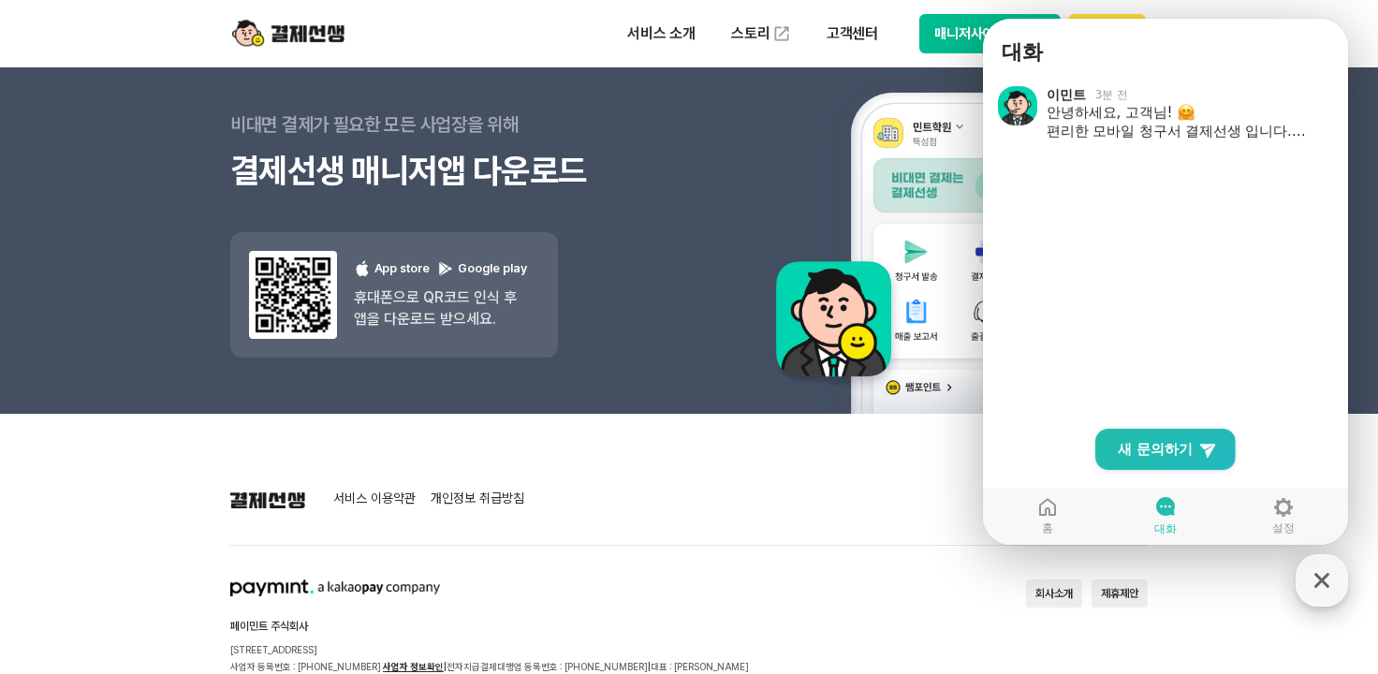
click at [1317, 593] on icon "button" at bounding box center [1322, 581] width 34 height 34
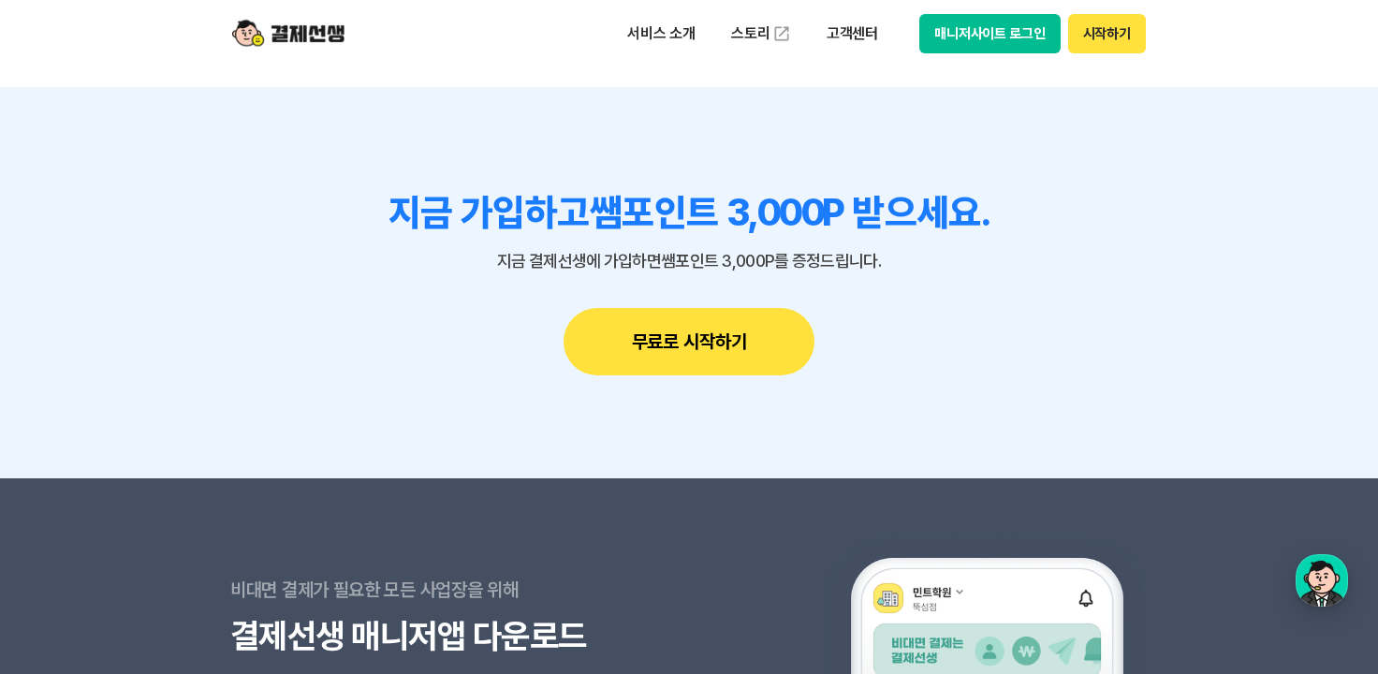
scroll to position [16387, 0]
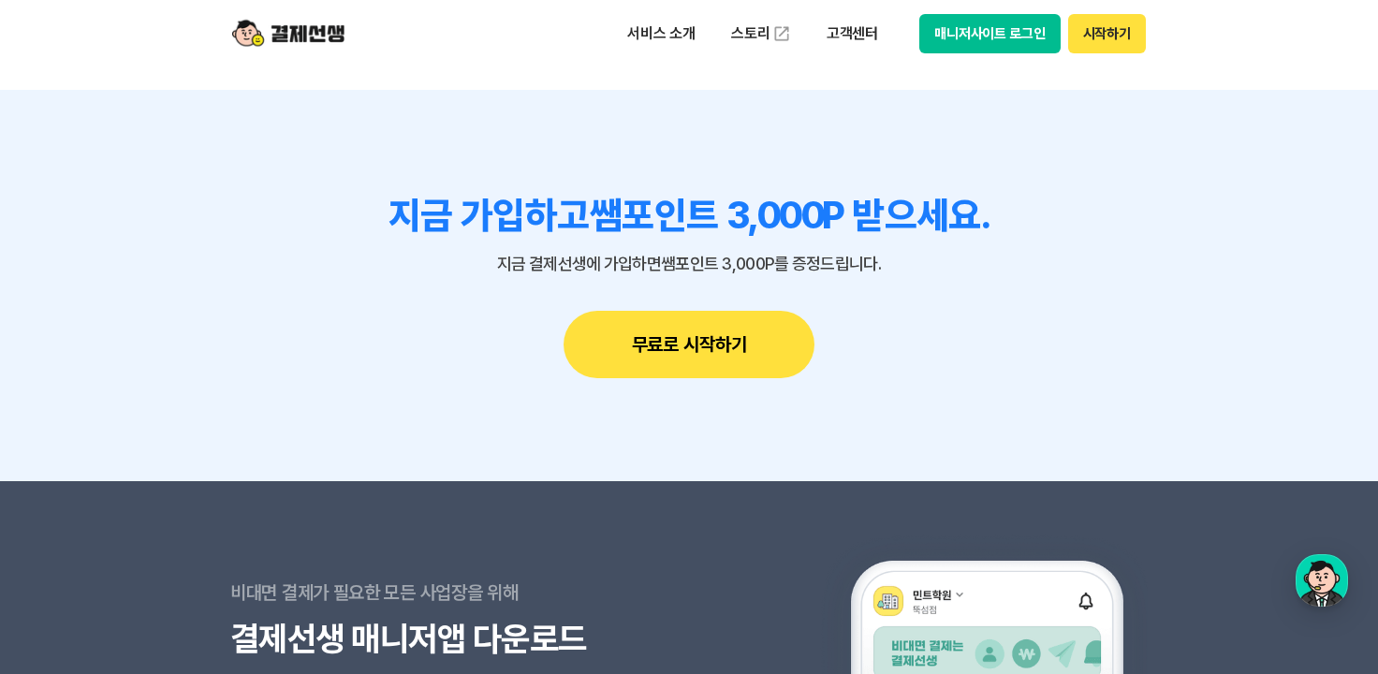
click at [652, 347] on button "무료로 시작하기" at bounding box center [689, 344] width 251 height 67
click at [1115, 37] on button "시작하기" at bounding box center [1107, 33] width 78 height 39
click at [681, 33] on p "서비스 소개" at bounding box center [661, 34] width 95 height 34
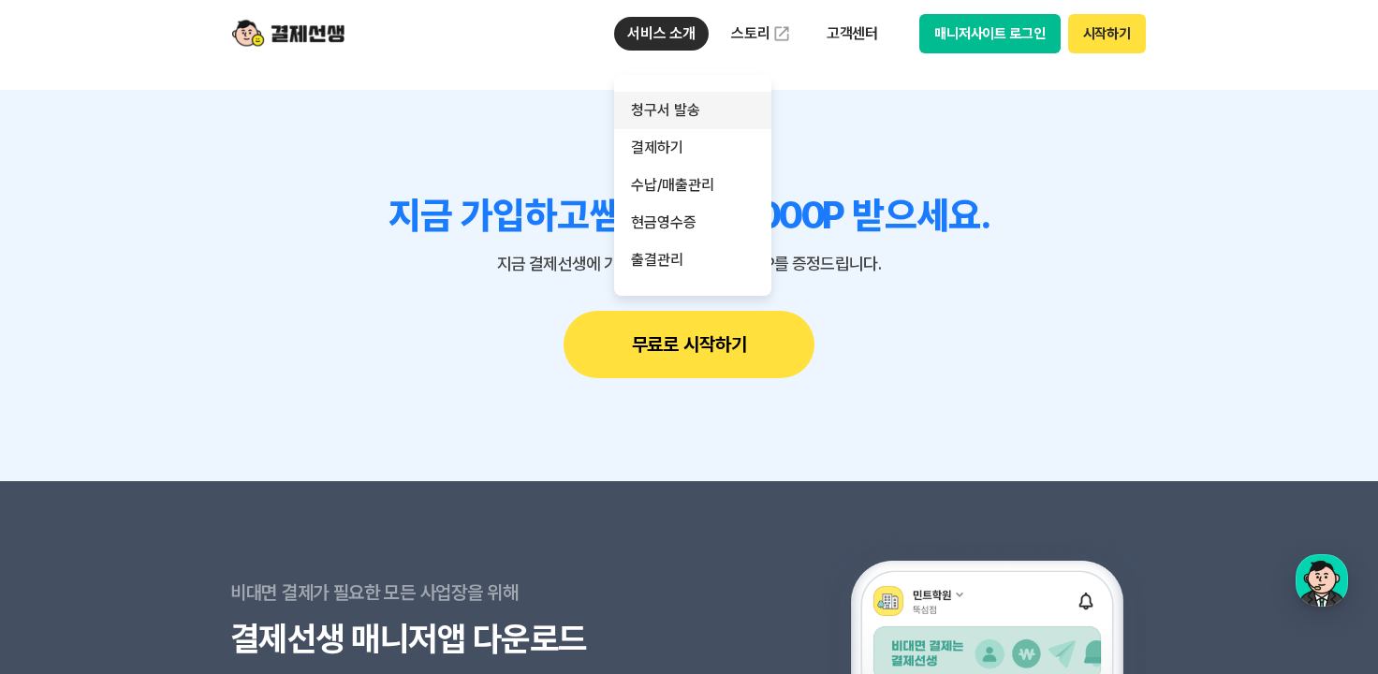
click at [674, 113] on link "청구서 발송" at bounding box center [692, 110] width 157 height 37
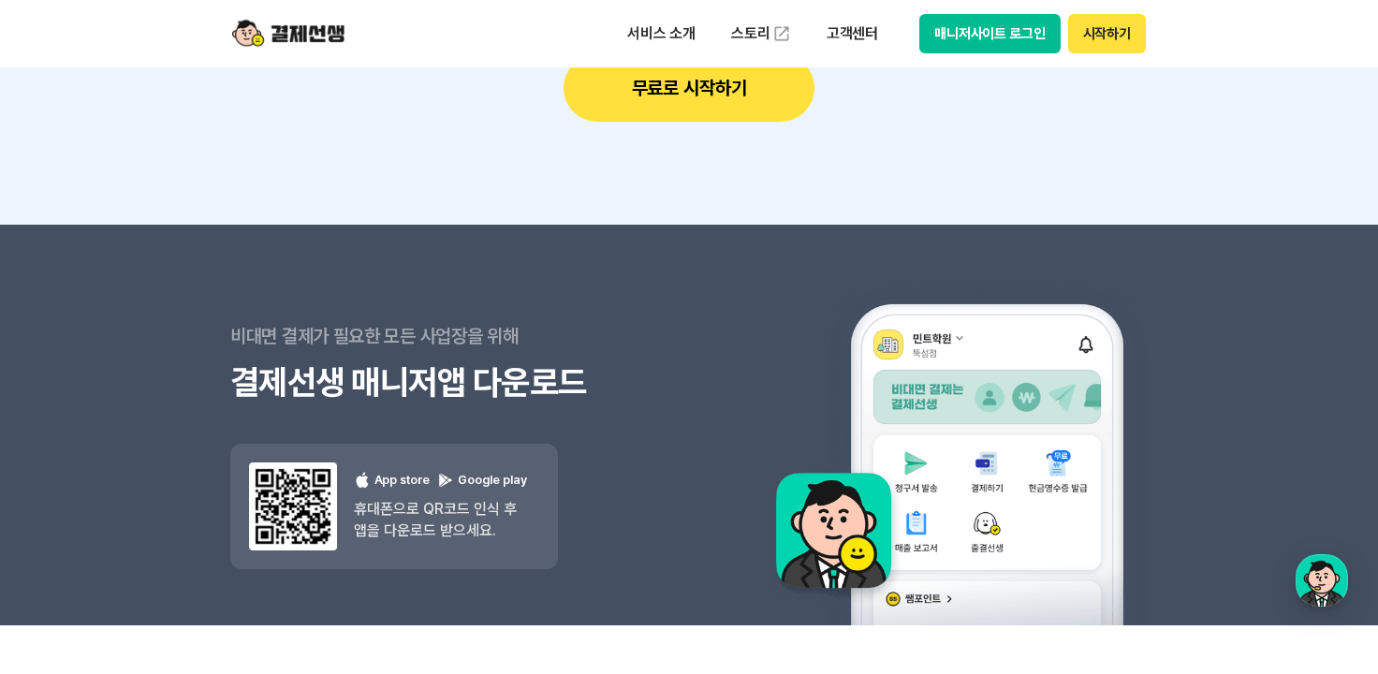
scroll to position [5437, 0]
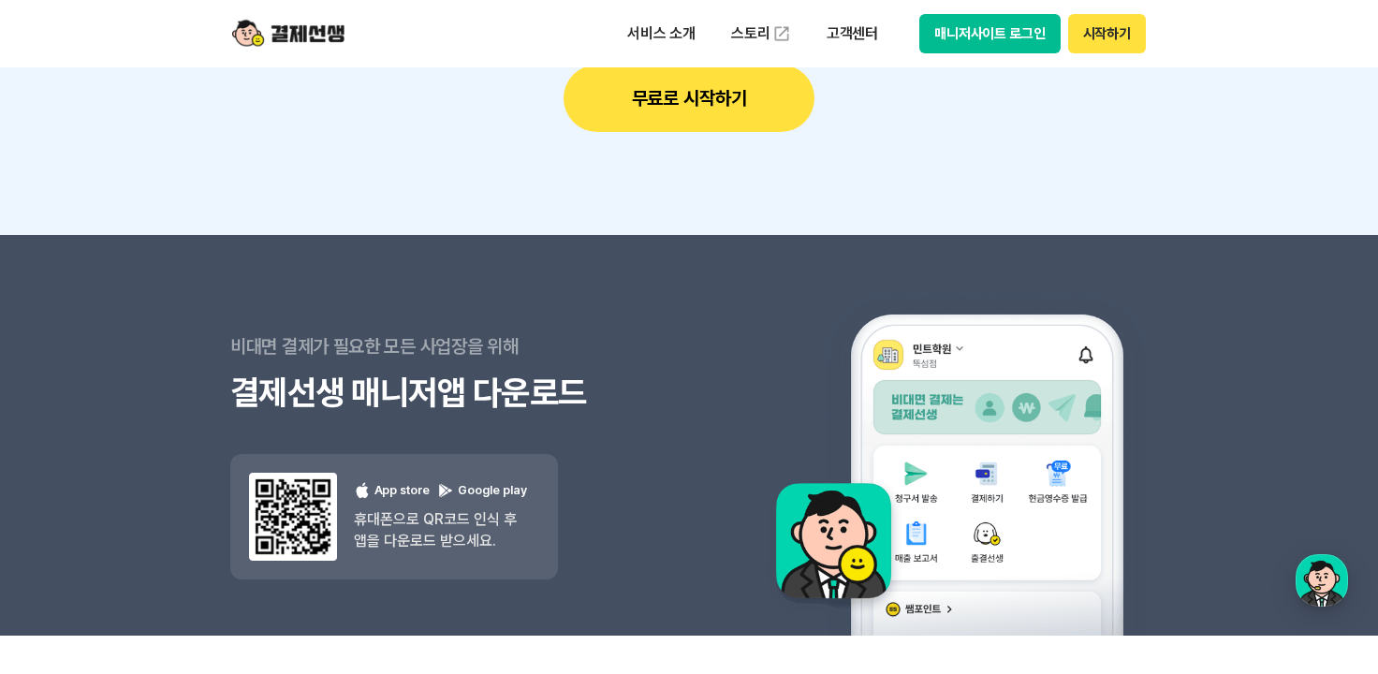
click at [1075, 47] on button "시작하기" at bounding box center [1107, 33] width 78 height 39
click at [1020, 27] on button "매니저사이트 로그인" at bounding box center [989, 33] width 141 height 39
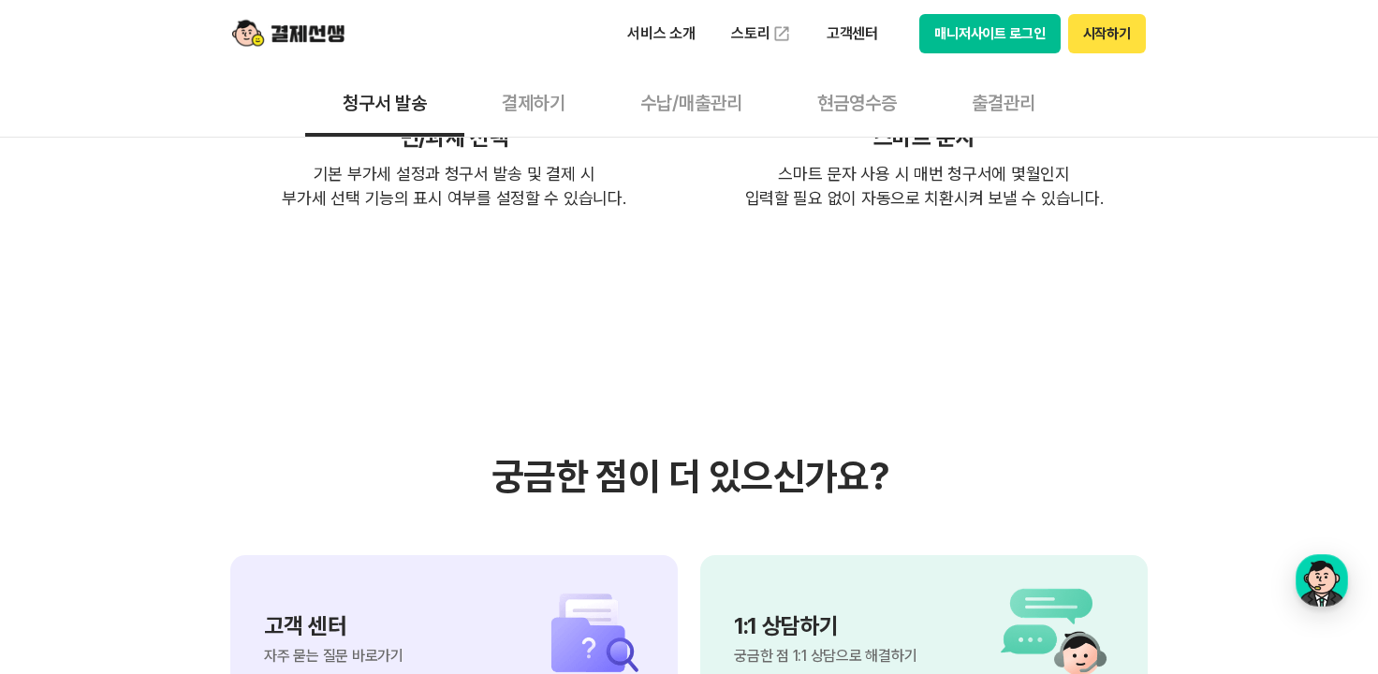
scroll to position [4126, 0]
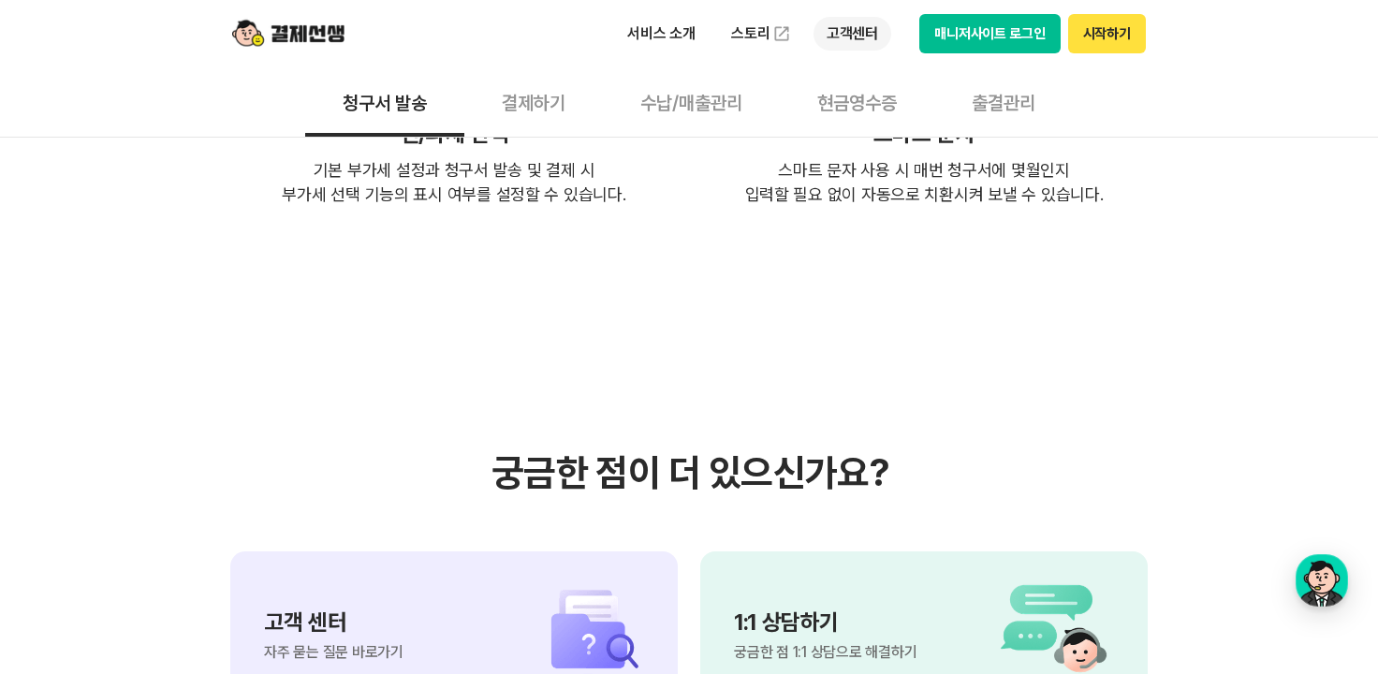
click at [861, 30] on p "고객센터" at bounding box center [852, 34] width 78 height 34
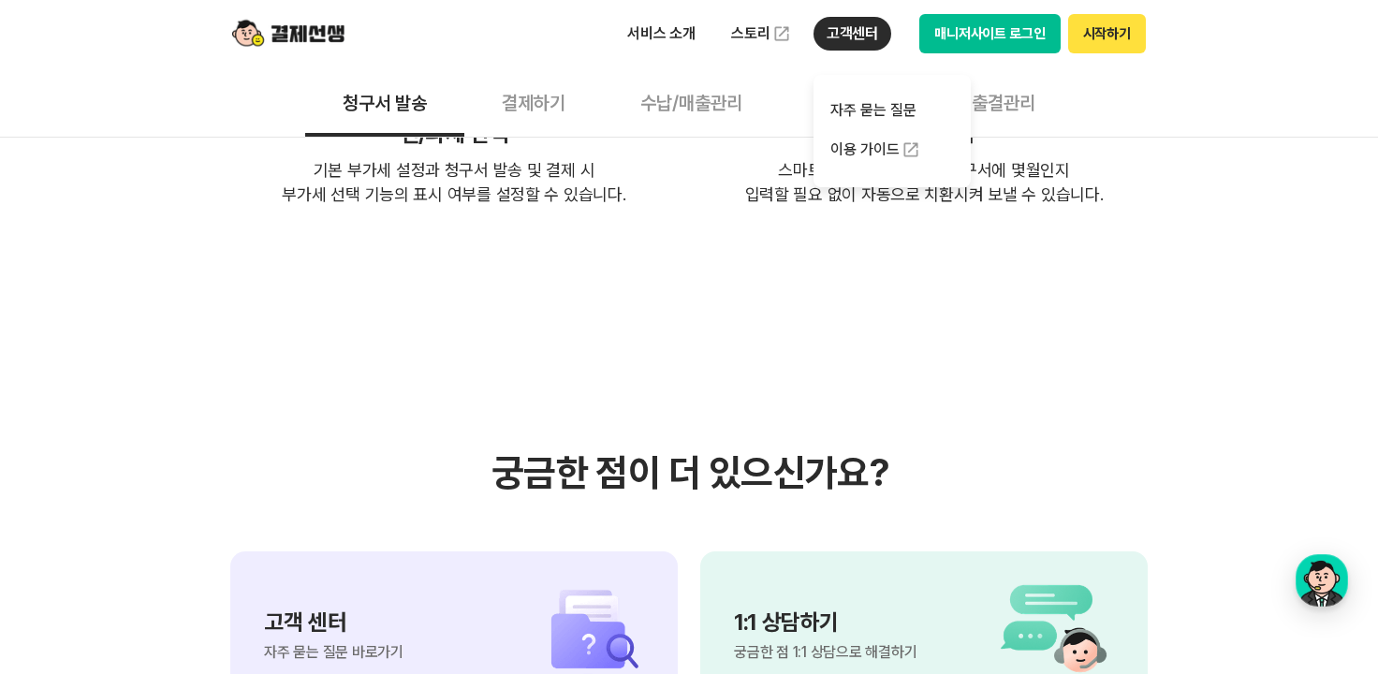
click at [858, 23] on p "고객센터" at bounding box center [852, 34] width 78 height 34
click at [868, 111] on link "자주 묻는 질문" at bounding box center [891, 110] width 157 height 37
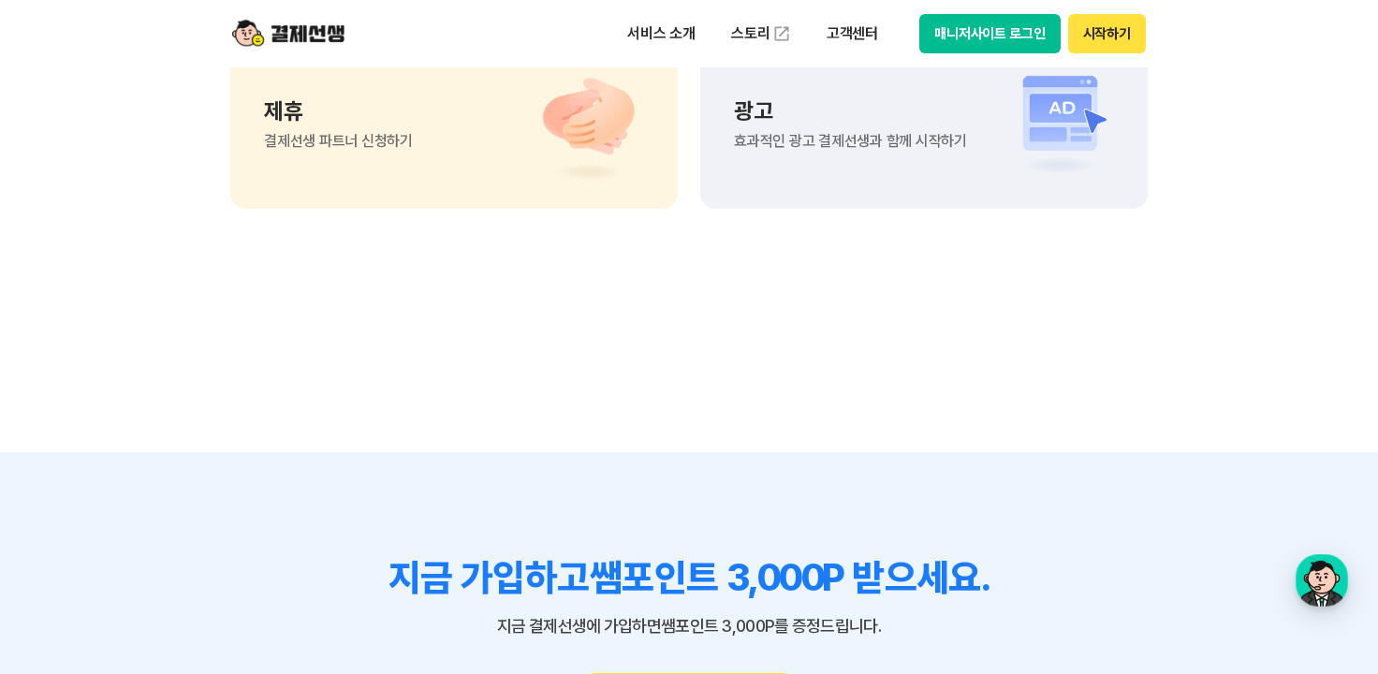
scroll to position [1685, 0]
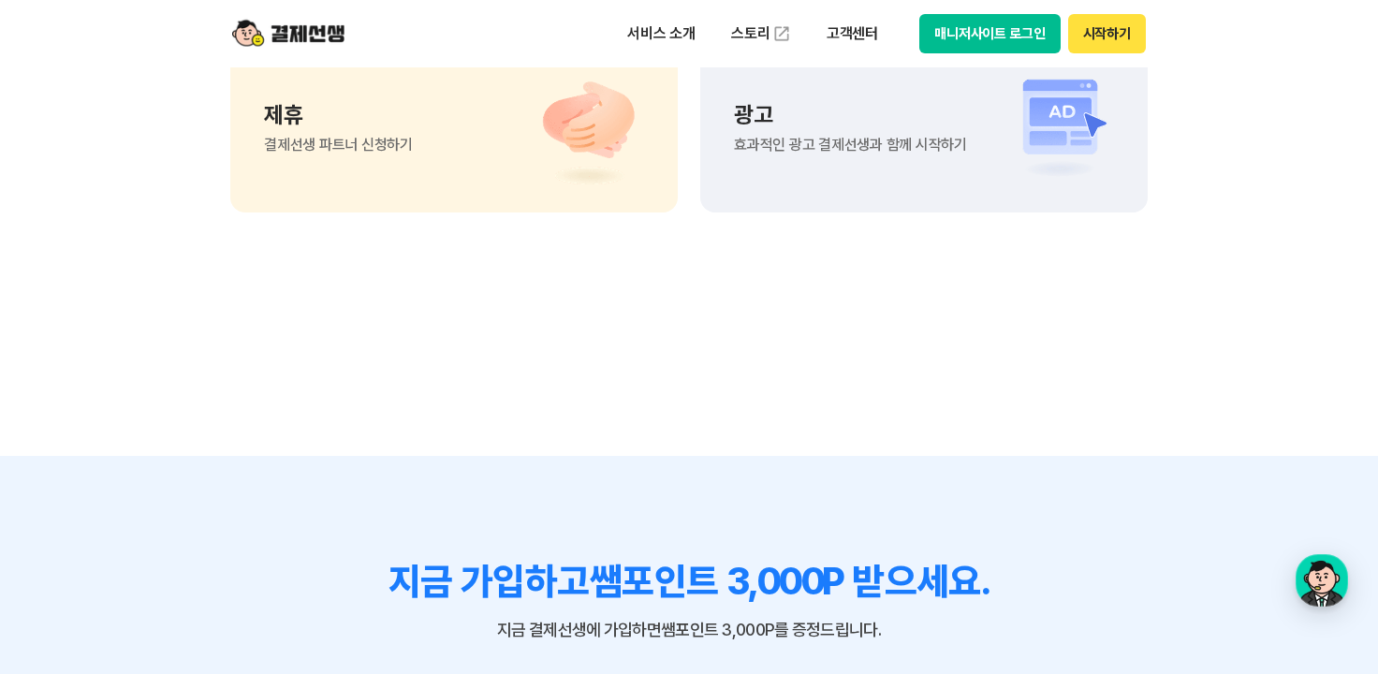
click at [362, 123] on p "제휴" at bounding box center [338, 115] width 149 height 22
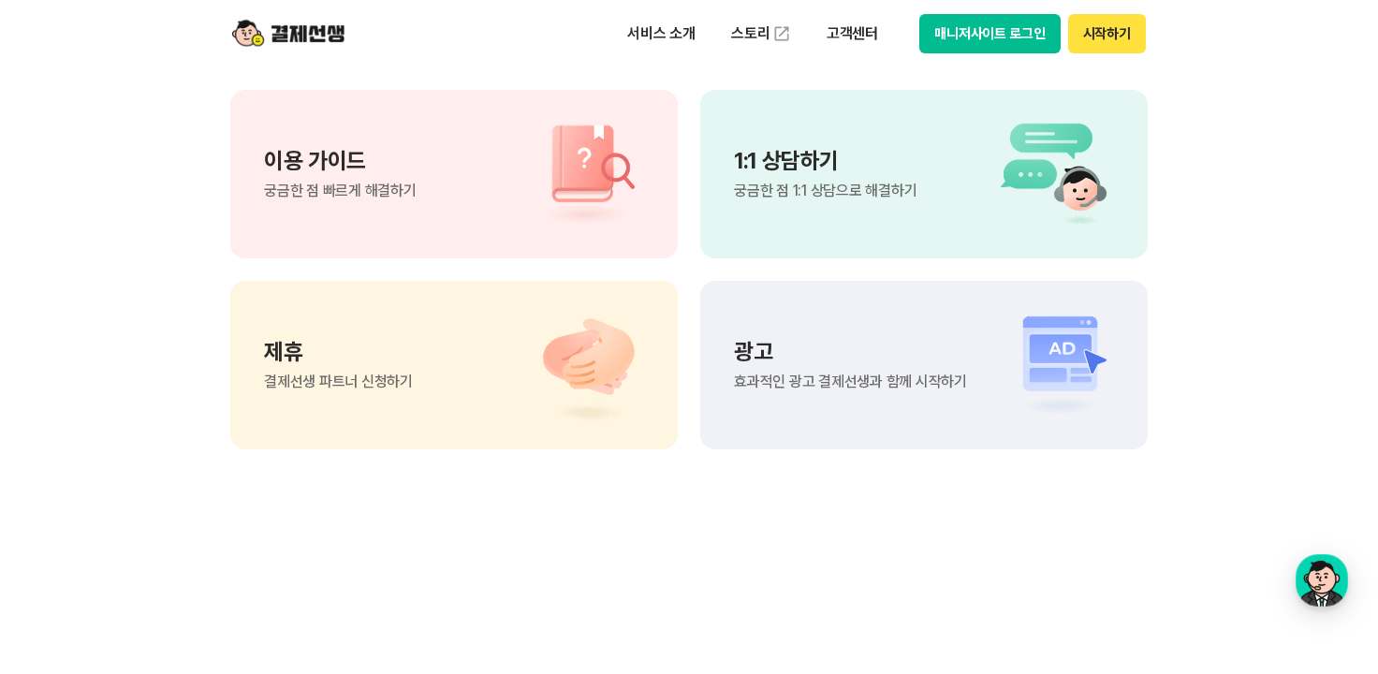
scroll to position [1404, 0]
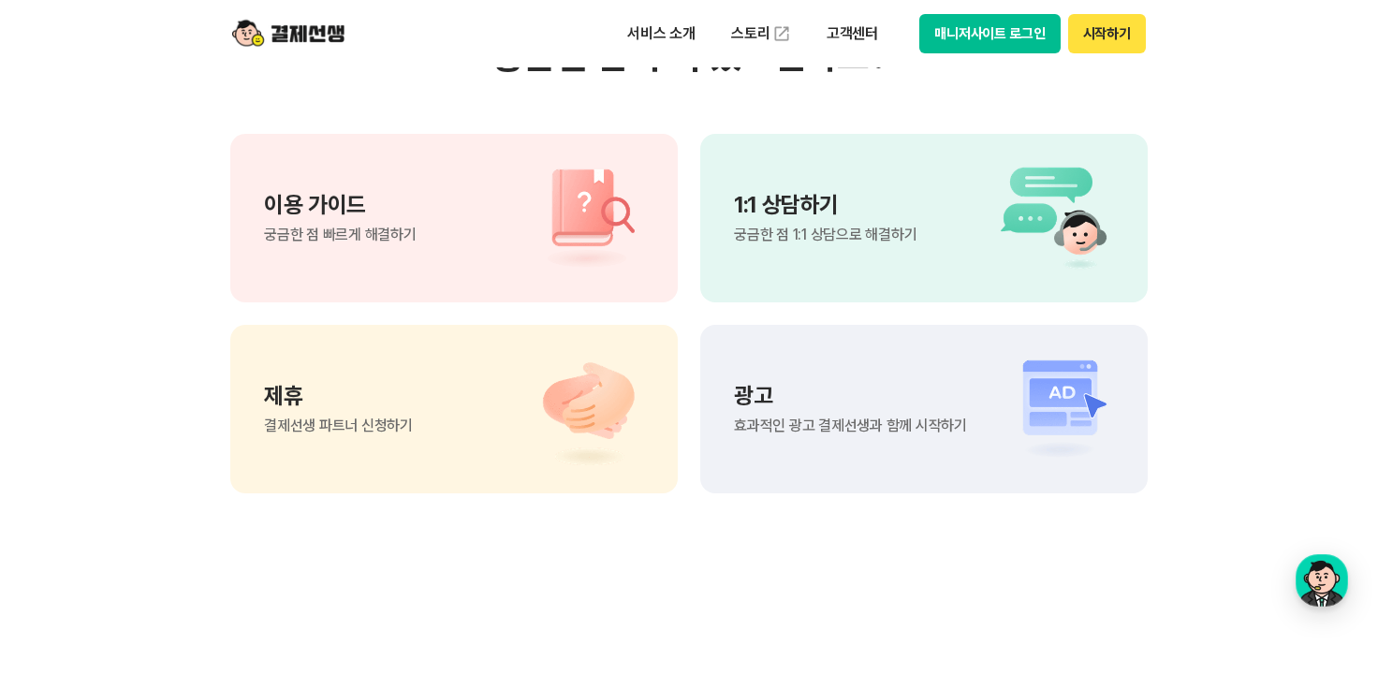
click at [899, 253] on div "1:1 상담하기 궁금한 점 1:1 상담으로 해결하기" at bounding box center [923, 218] width 447 height 168
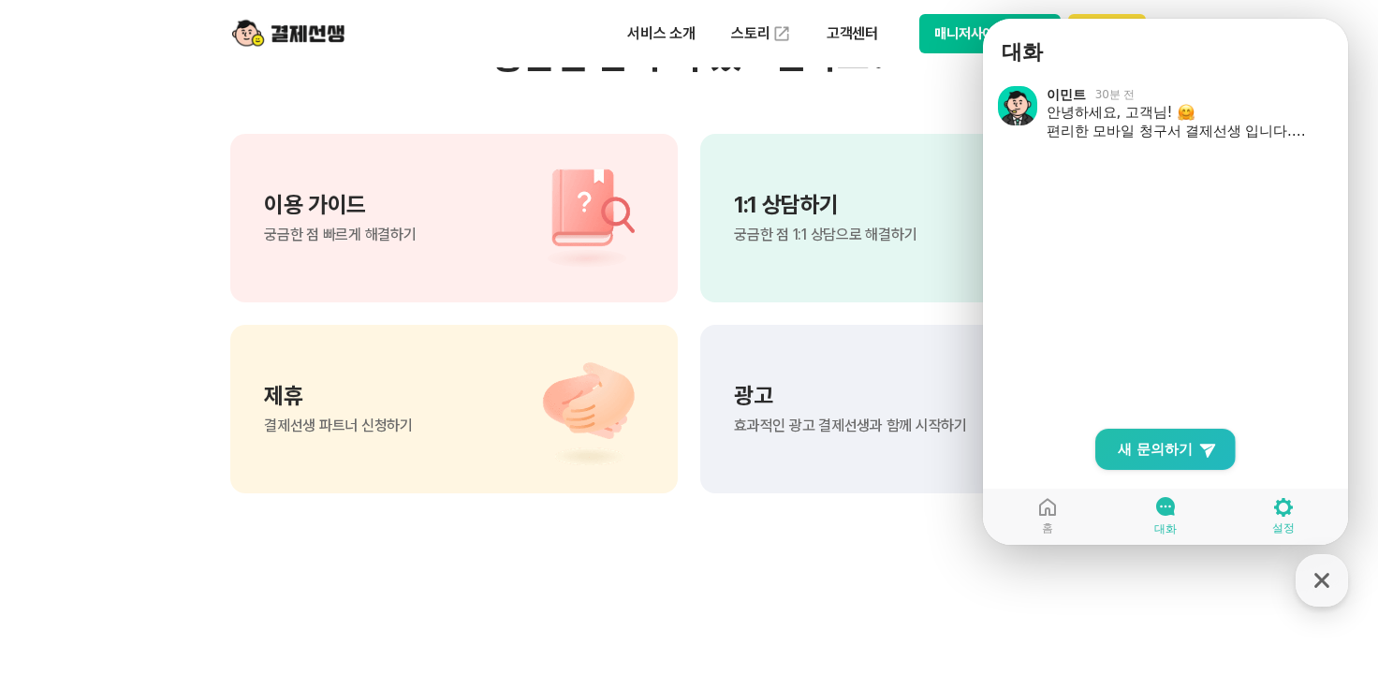
click at [1289, 508] on icon at bounding box center [1283, 507] width 19 height 19
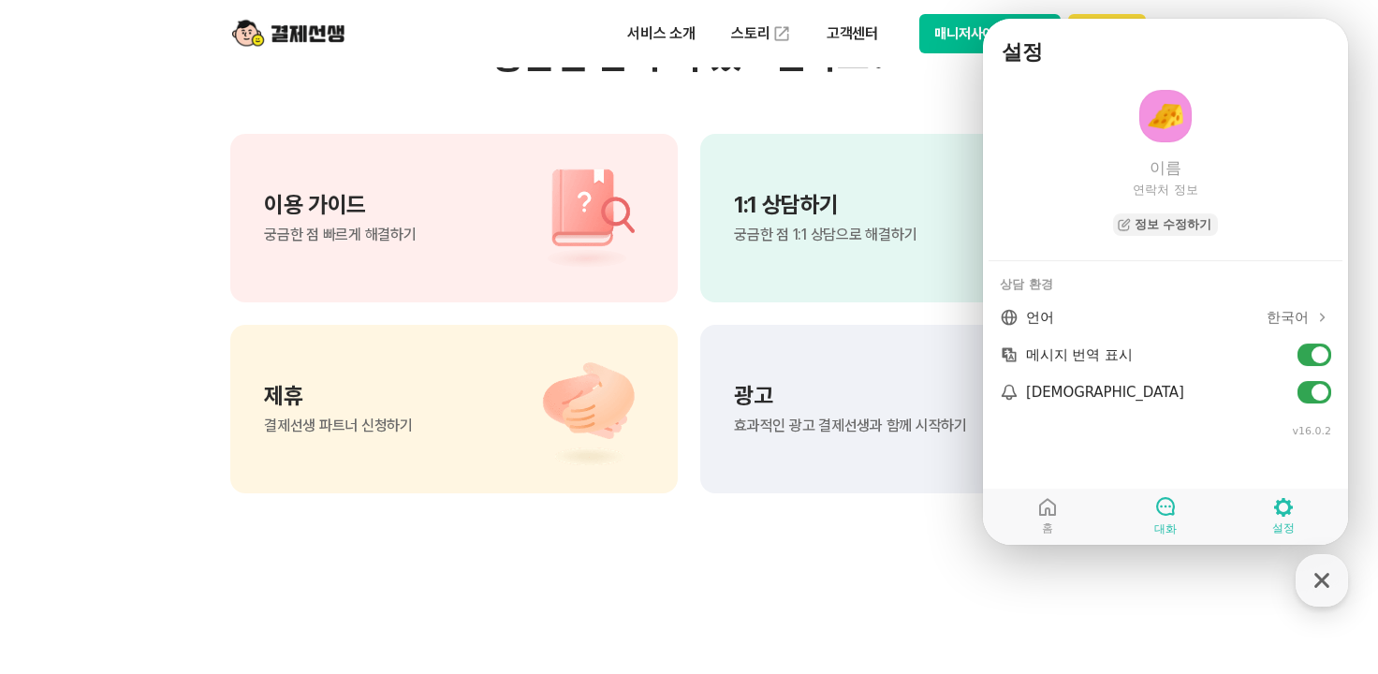
click at [1166, 505] on icon at bounding box center [1165, 506] width 22 height 22
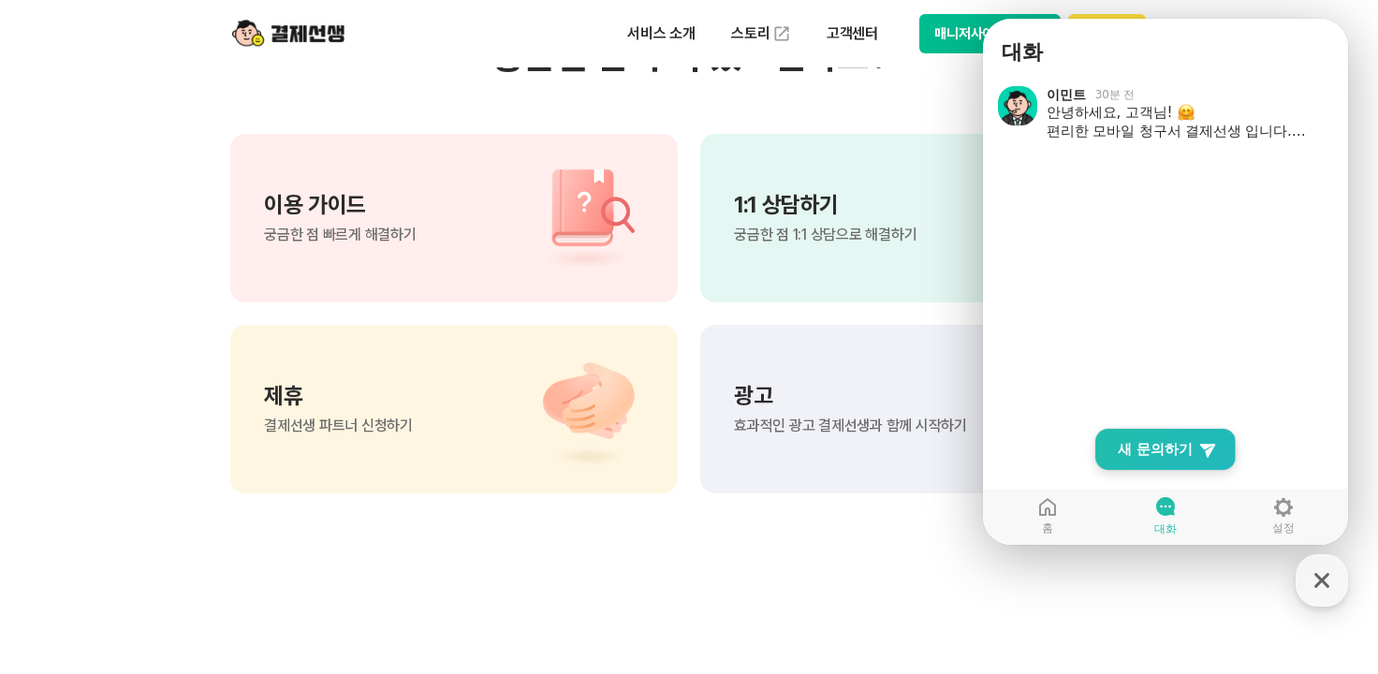
click at [1150, 441] on span "새 문의하기" at bounding box center [1155, 449] width 75 height 19
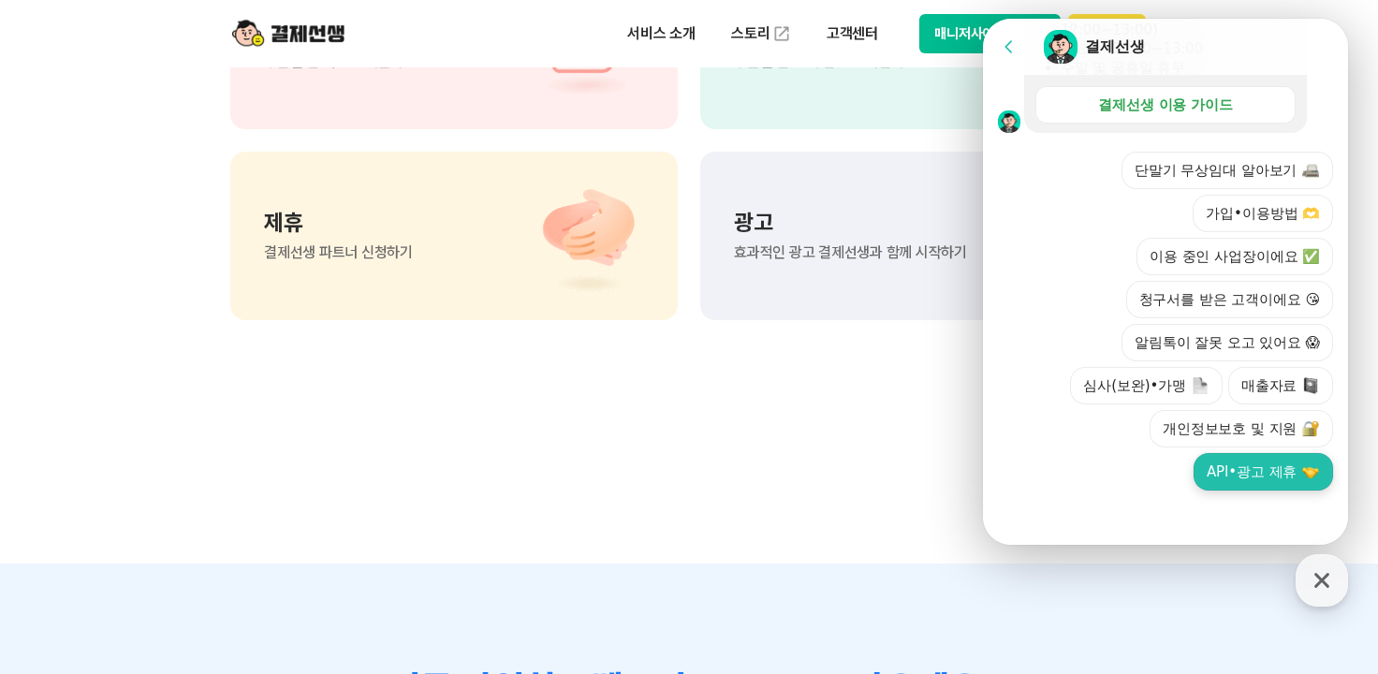
scroll to position [1685, 0]
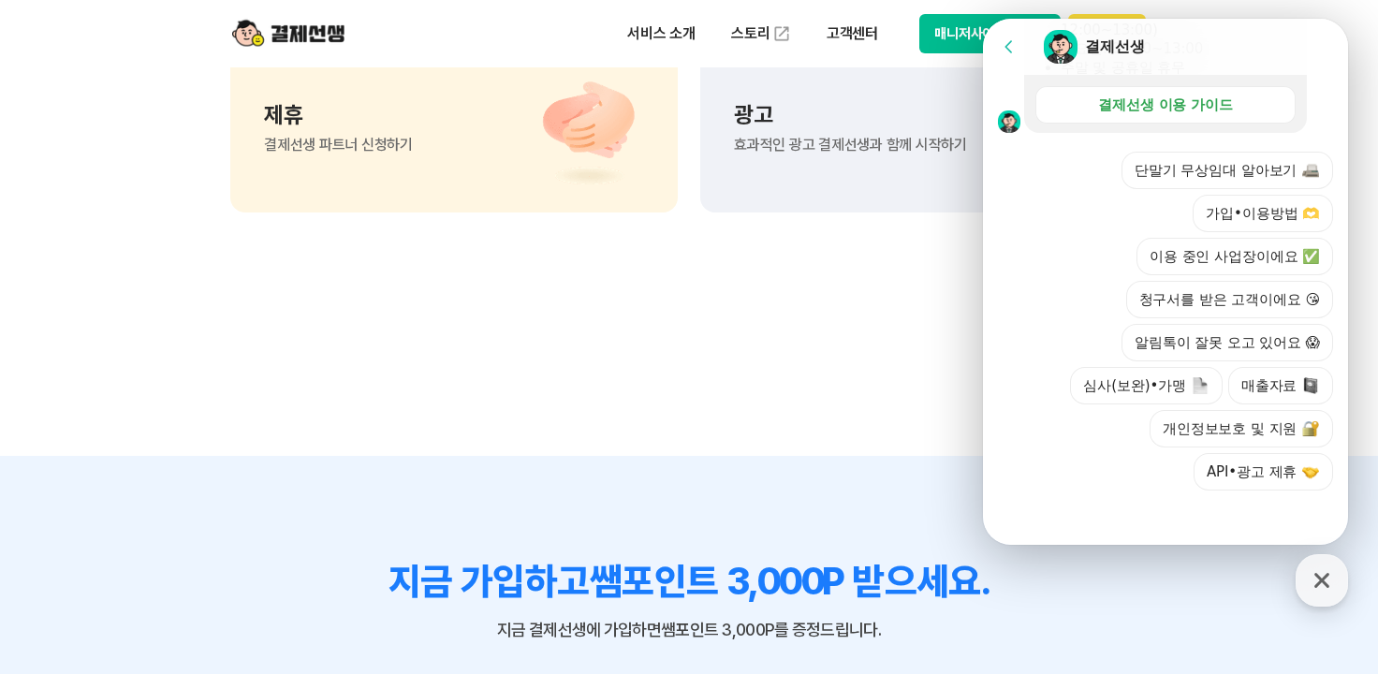
click at [1164, 533] on div at bounding box center [1165, 516] width 365 height 51
click at [1164, 532] on div at bounding box center [1165, 516] width 365 height 51
drag, startPoint x: 1164, startPoint y: 531, endPoint x: 1160, endPoint y: 521, distance: 10.5
click at [1164, 528] on div at bounding box center [1165, 516] width 365 height 51
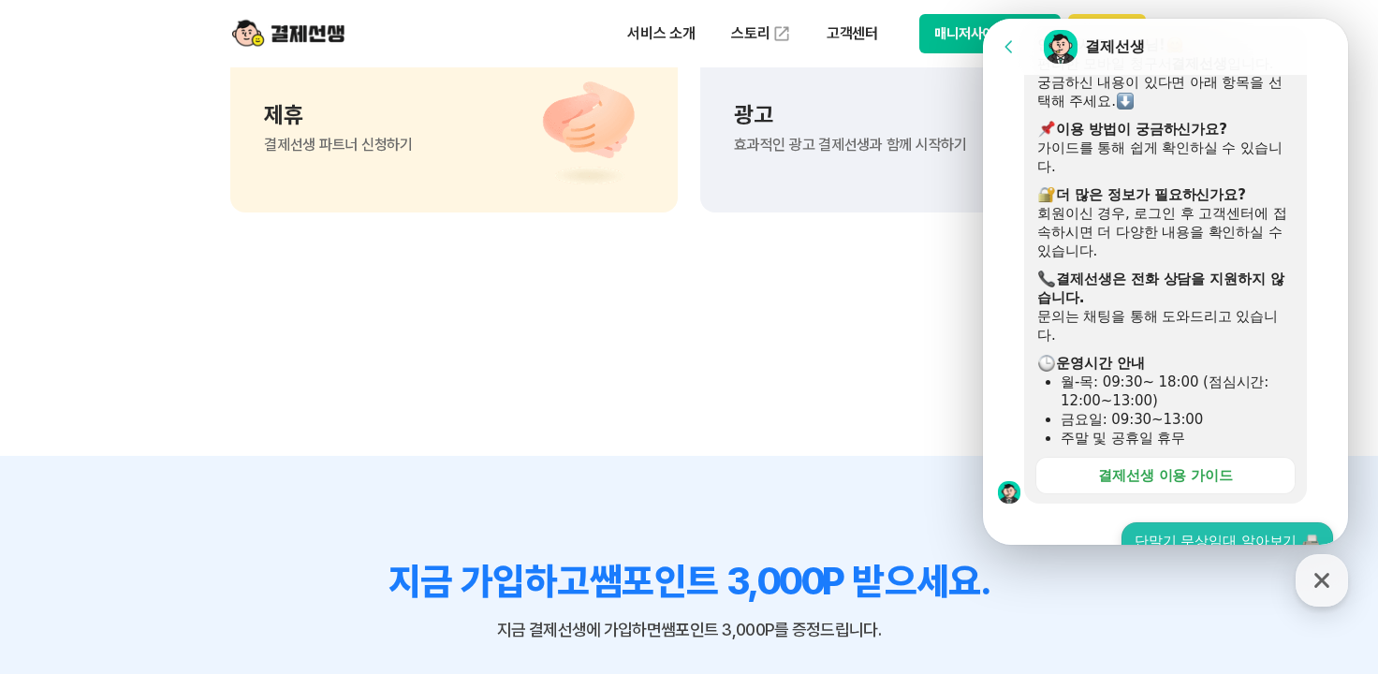
scroll to position [292, 0]
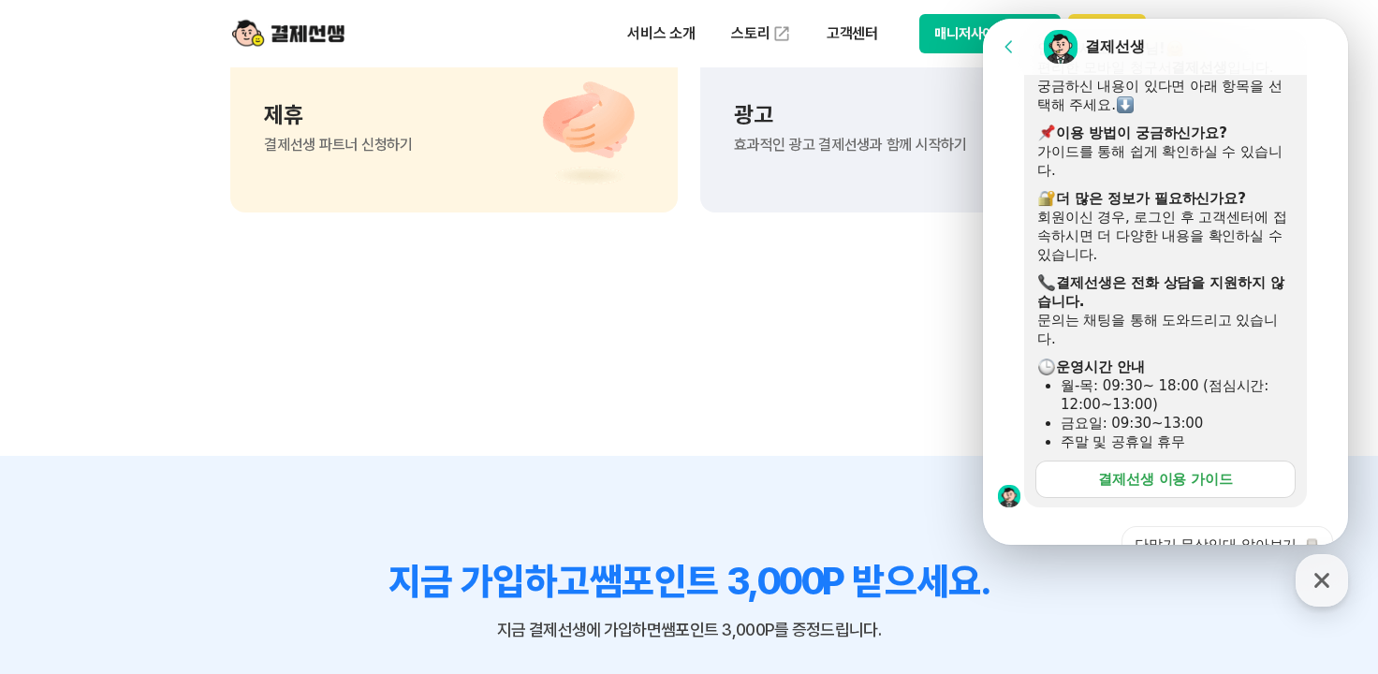
click at [1130, 483] on div "결제선생 이용 가이드" at bounding box center [1165, 479] width 135 height 19
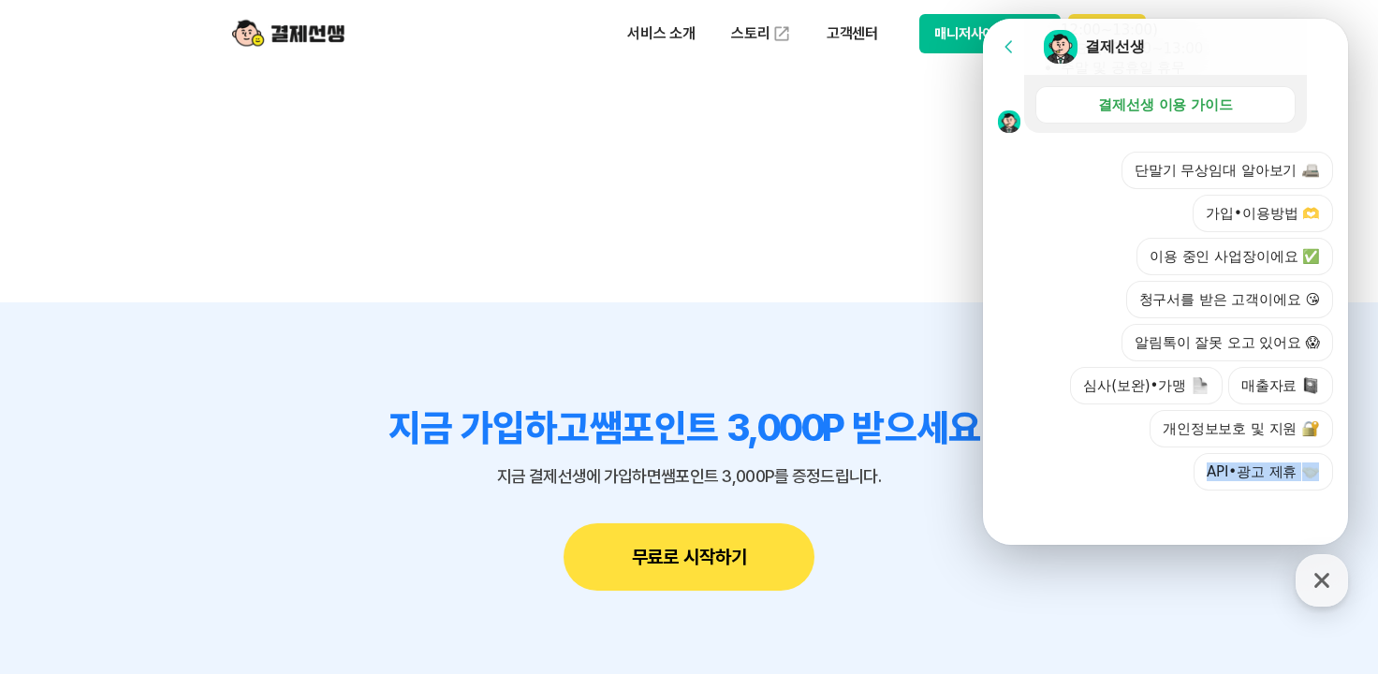
scroll to position [1872, 0]
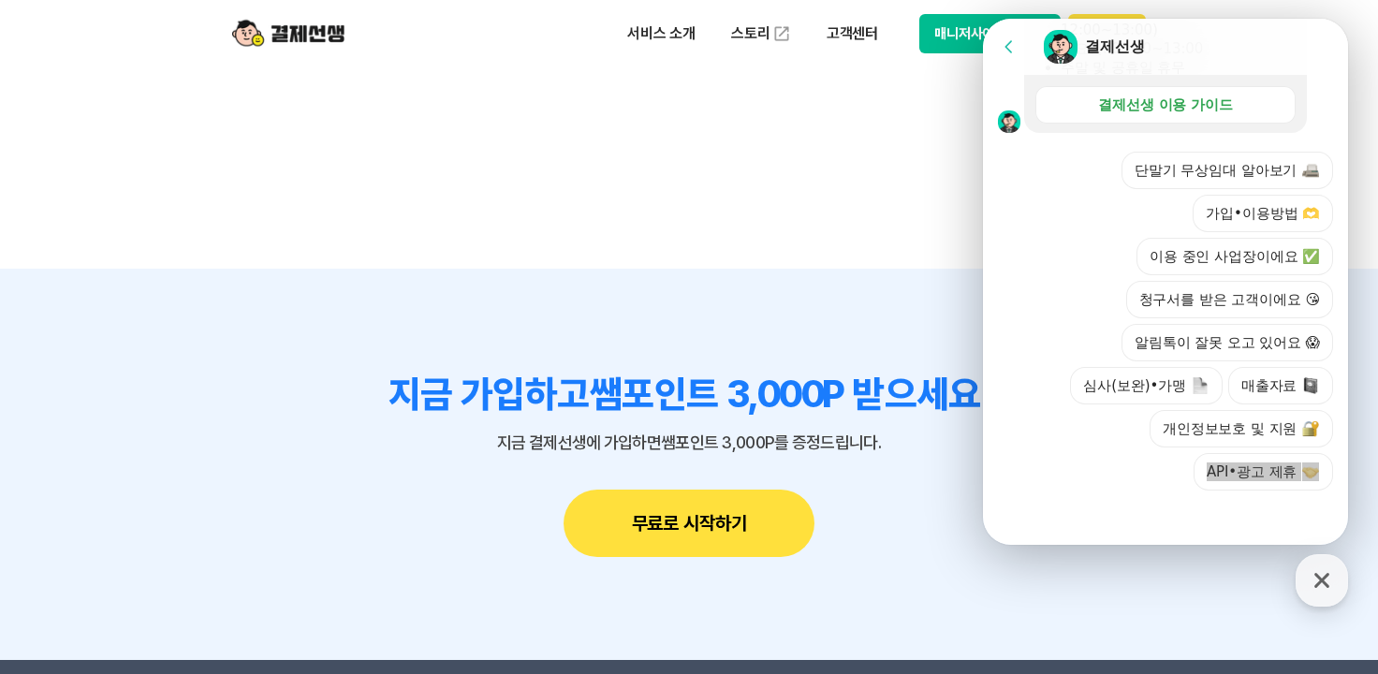
click at [1314, 568] on icon "button" at bounding box center [1322, 581] width 34 height 34
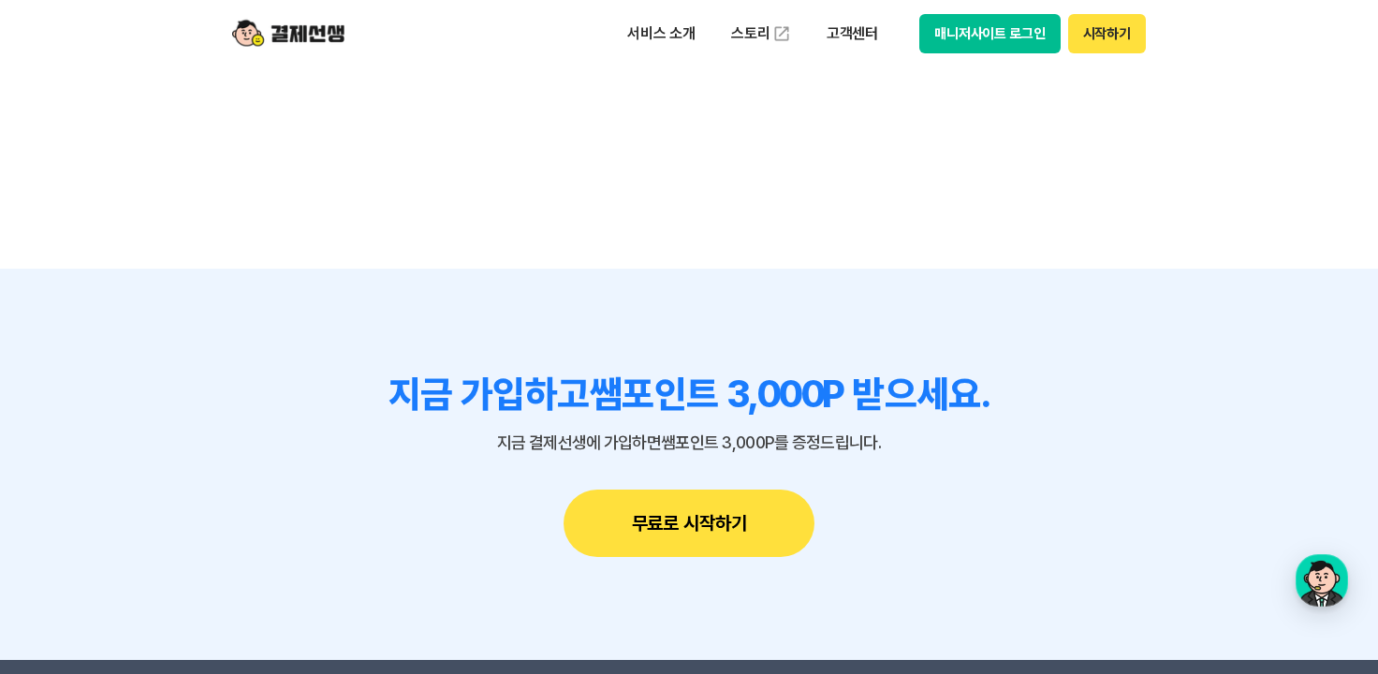
click at [1099, 32] on button "시작하기" at bounding box center [1107, 33] width 78 height 39
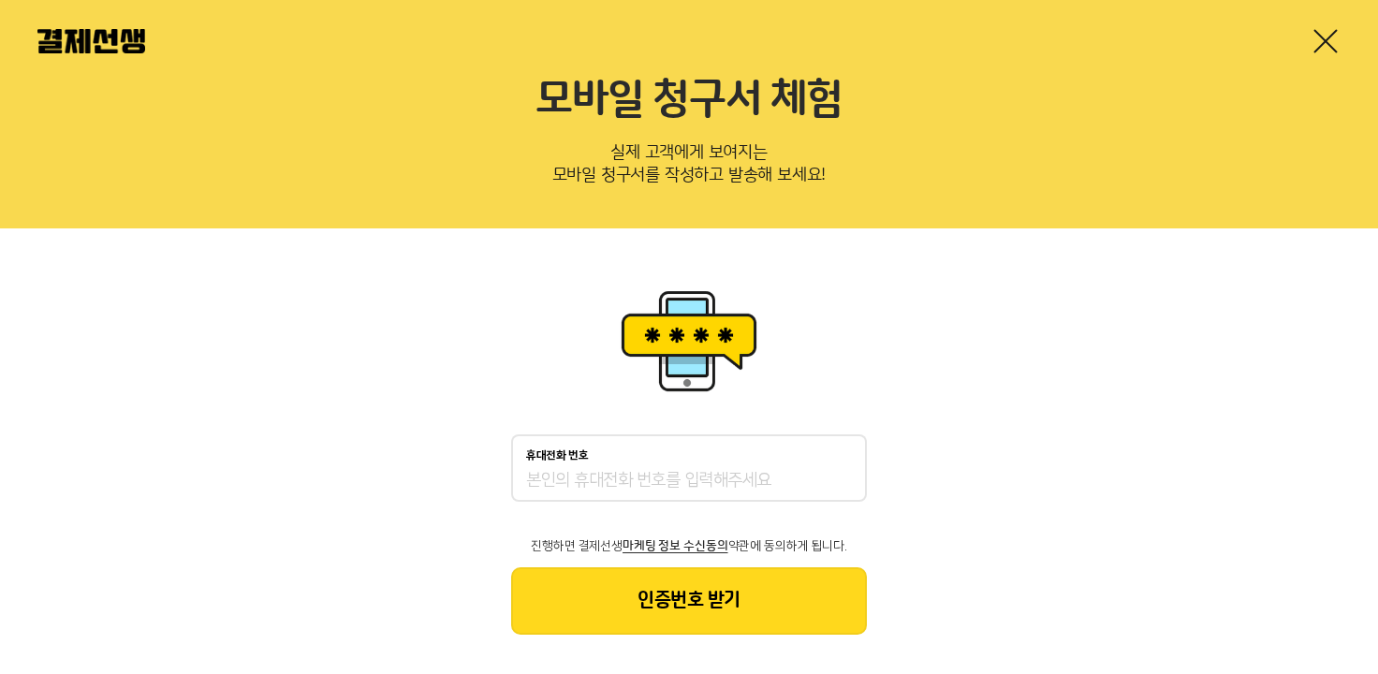
scroll to position [53, 0]
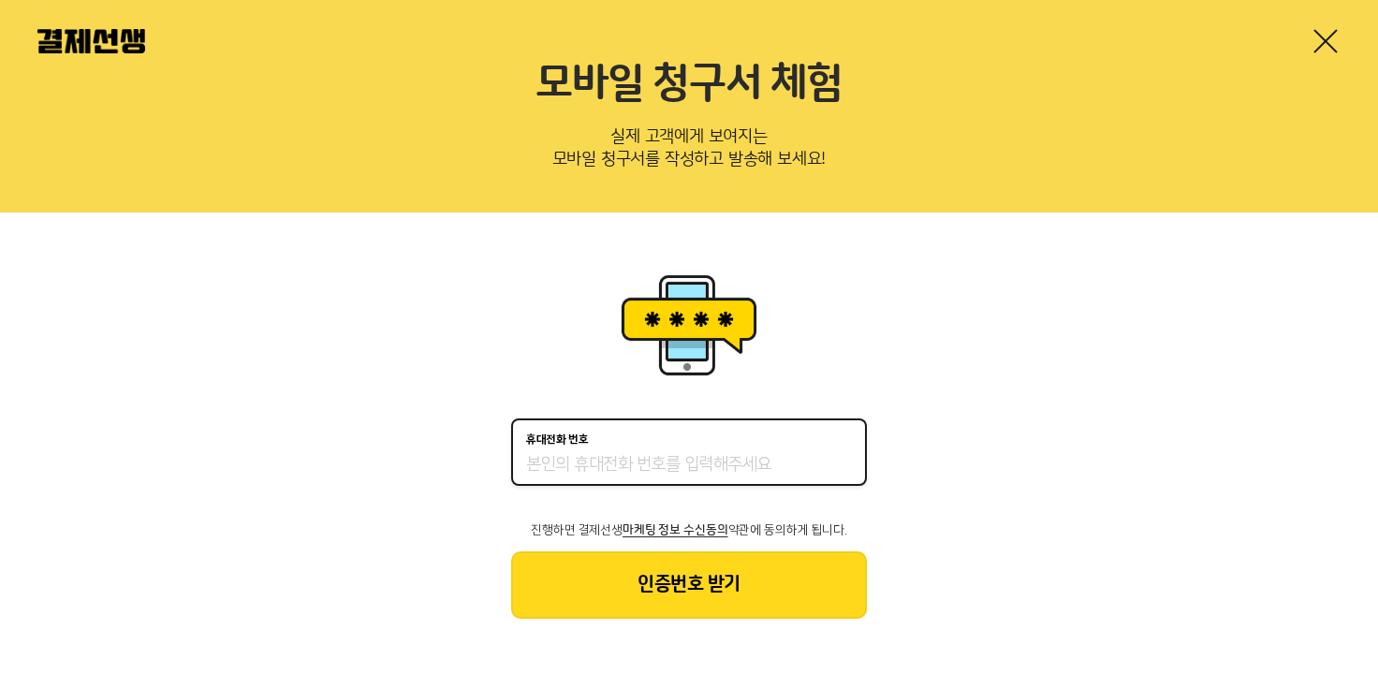
click at [732, 466] on input "휴대전화 번호" at bounding box center [689, 465] width 326 height 22
type input "01024253717"
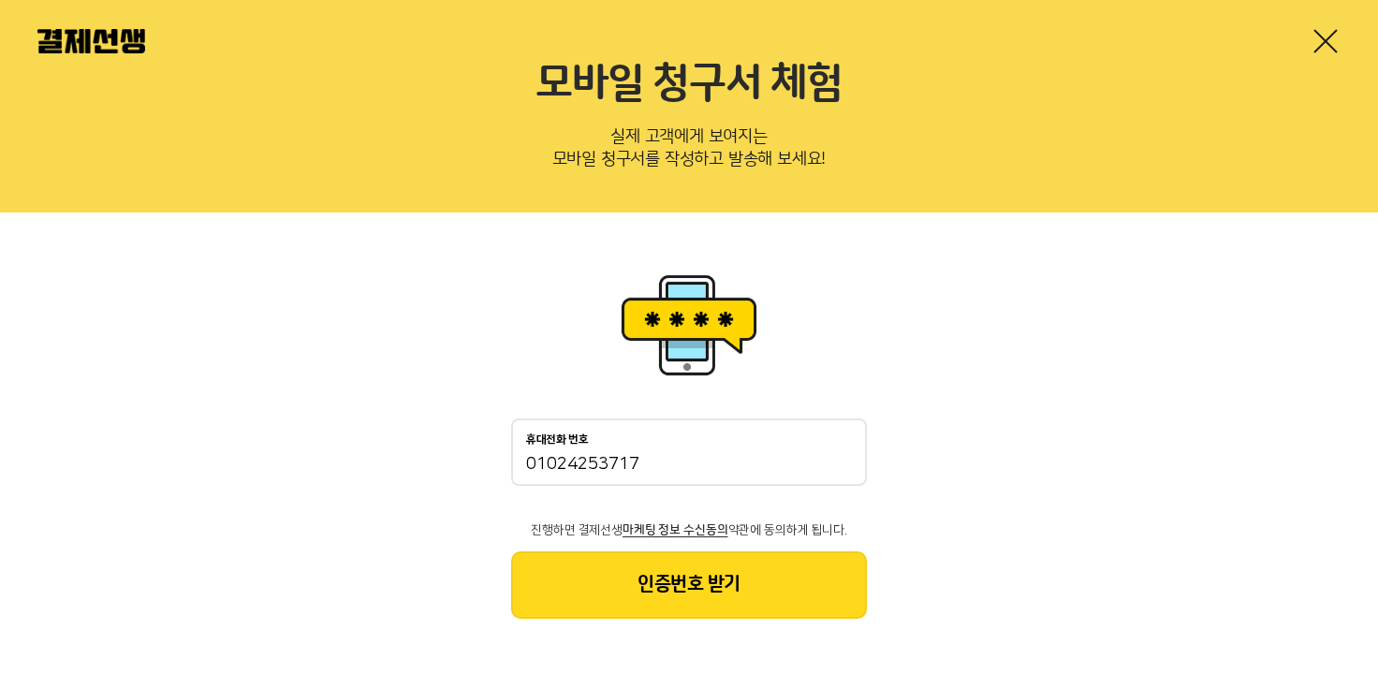
click at [754, 587] on button "인증번호 받기" at bounding box center [689, 584] width 356 height 67
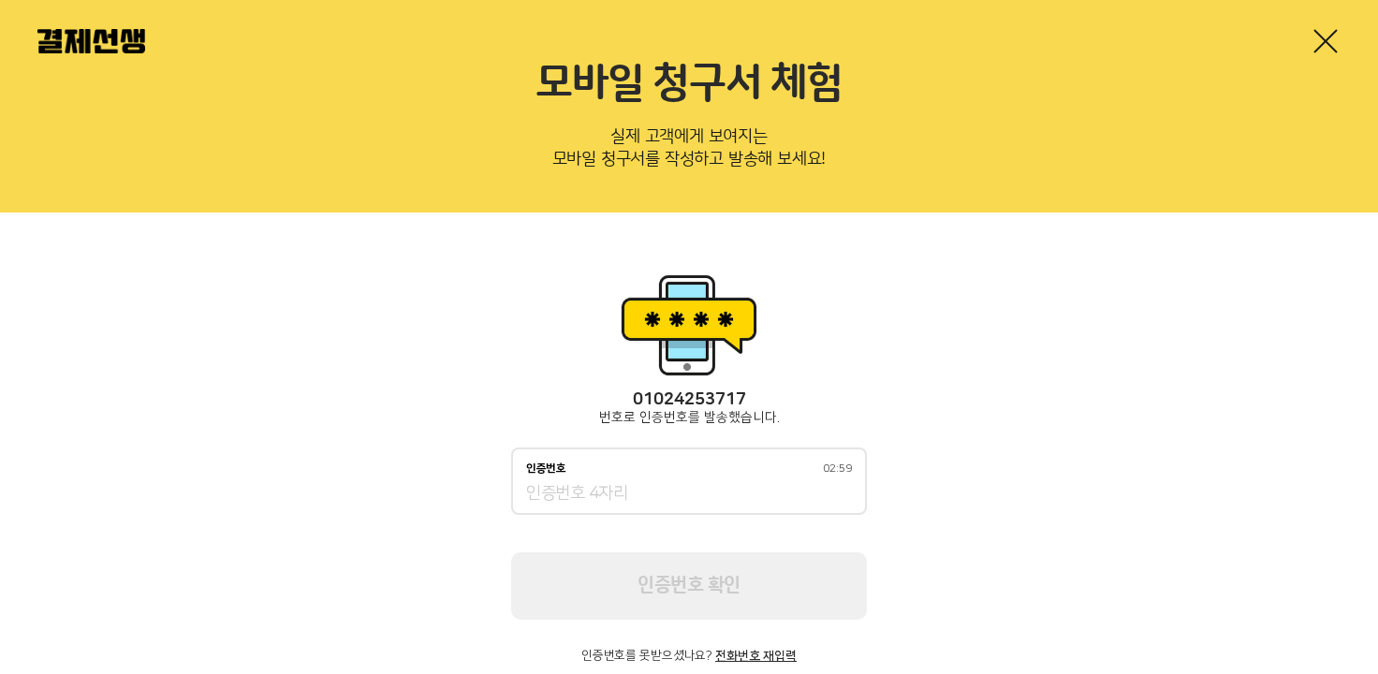
click at [753, 475] on div "인증번호 02:59" at bounding box center [689, 480] width 356 height 67
click at [753, 475] on div "인증번호 02:46" at bounding box center [689, 480] width 356 height 67
click at [531, 493] on input "인증번호 02:44" at bounding box center [689, 494] width 326 height 22
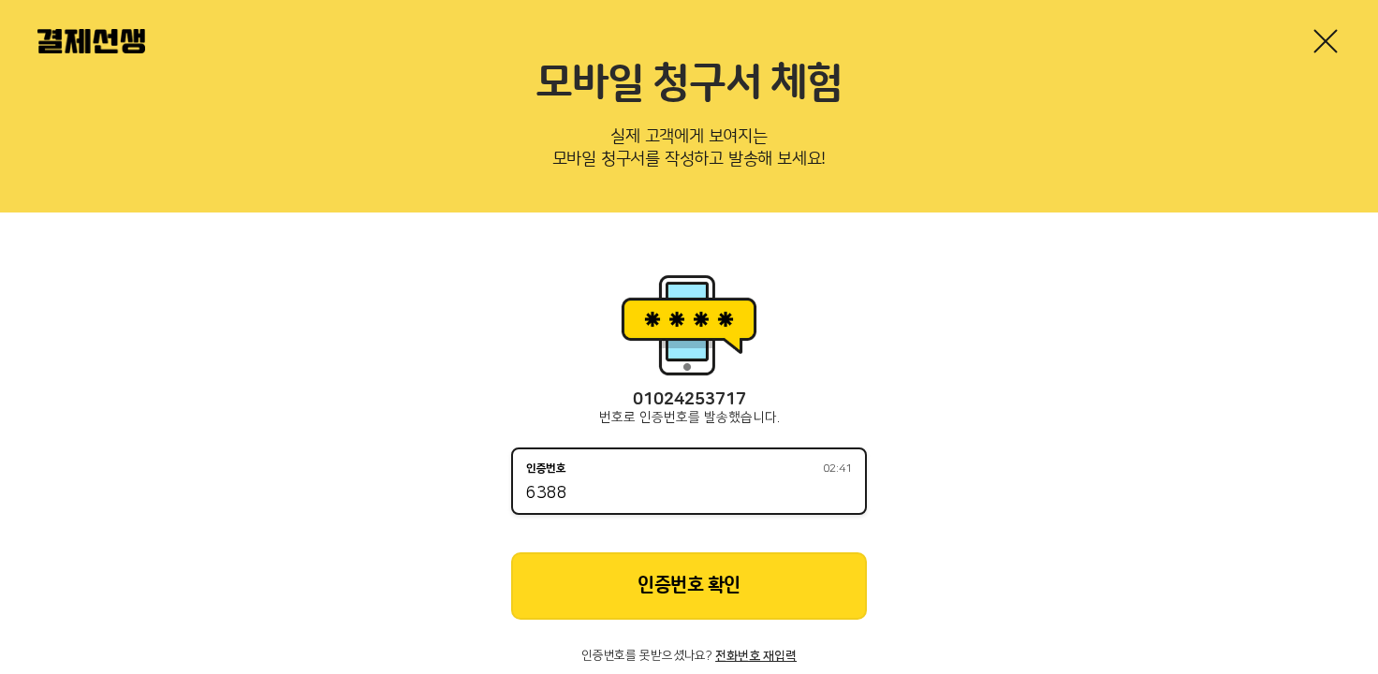
type input "6388"
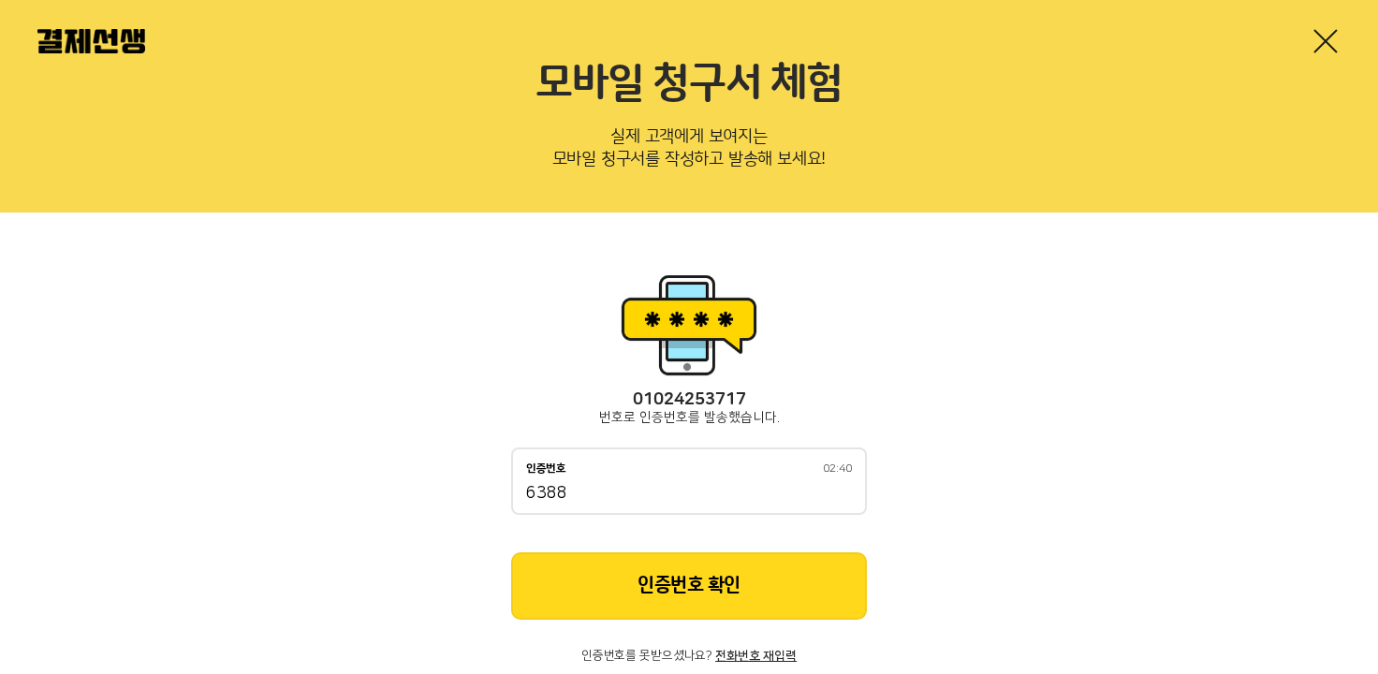
click at [680, 599] on button "인증번호 확인" at bounding box center [689, 585] width 356 height 67
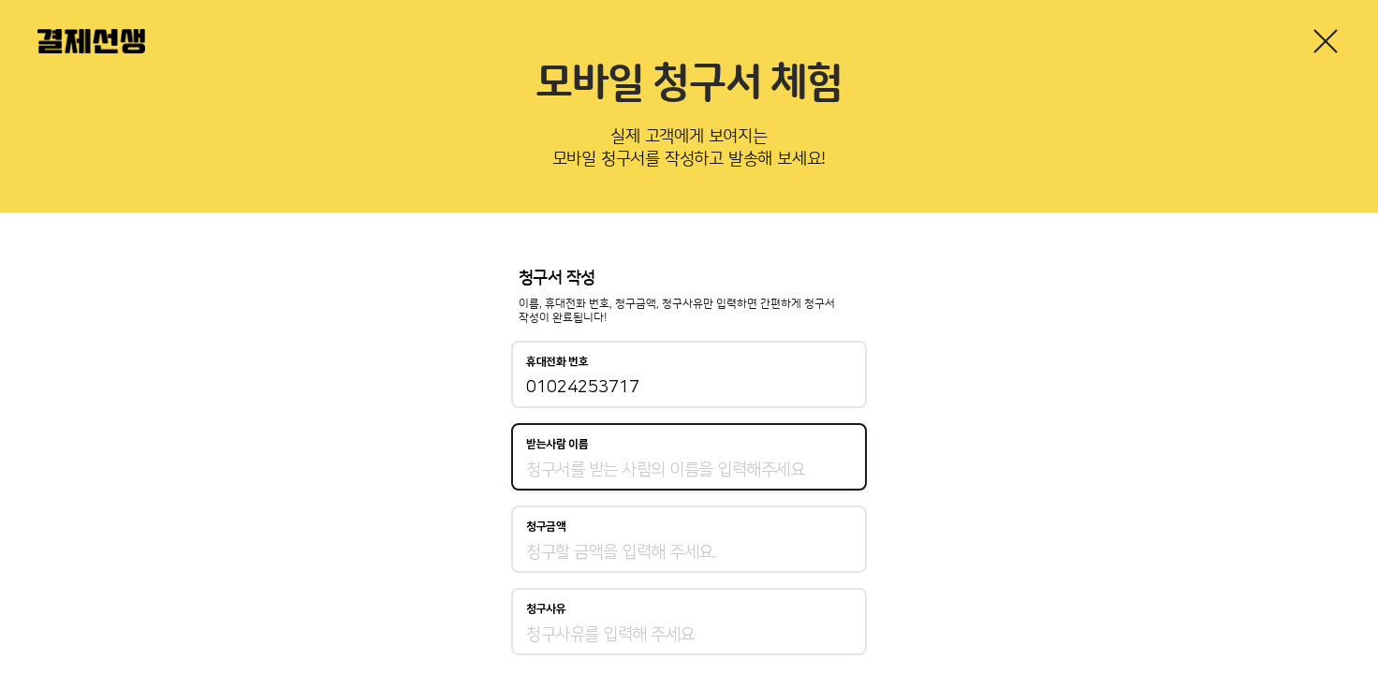
click at [694, 463] on input "받는사람 이름" at bounding box center [689, 470] width 326 height 22
type input "[PERSON_NAME]"
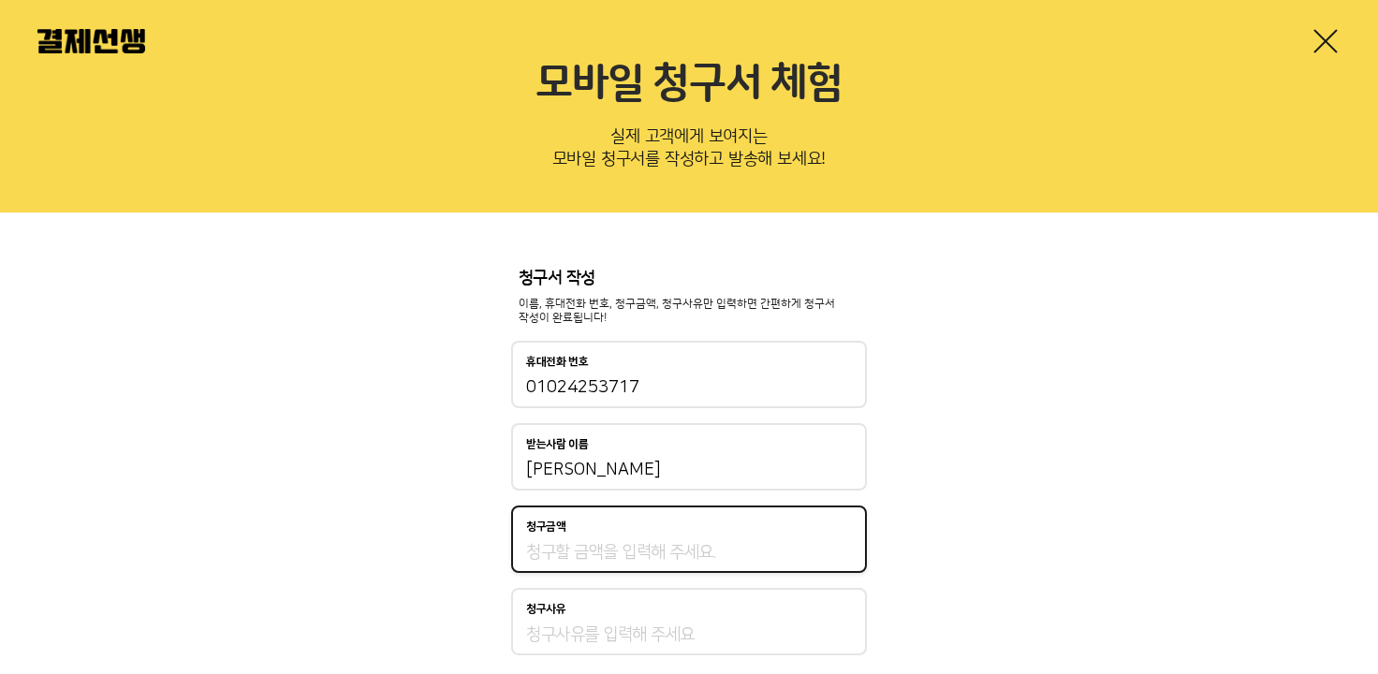
click at [534, 549] on input "청구금액" at bounding box center [689, 552] width 326 height 22
type input "200,000"
click at [652, 637] on input "청구사유" at bounding box center [689, 634] width 326 height 22
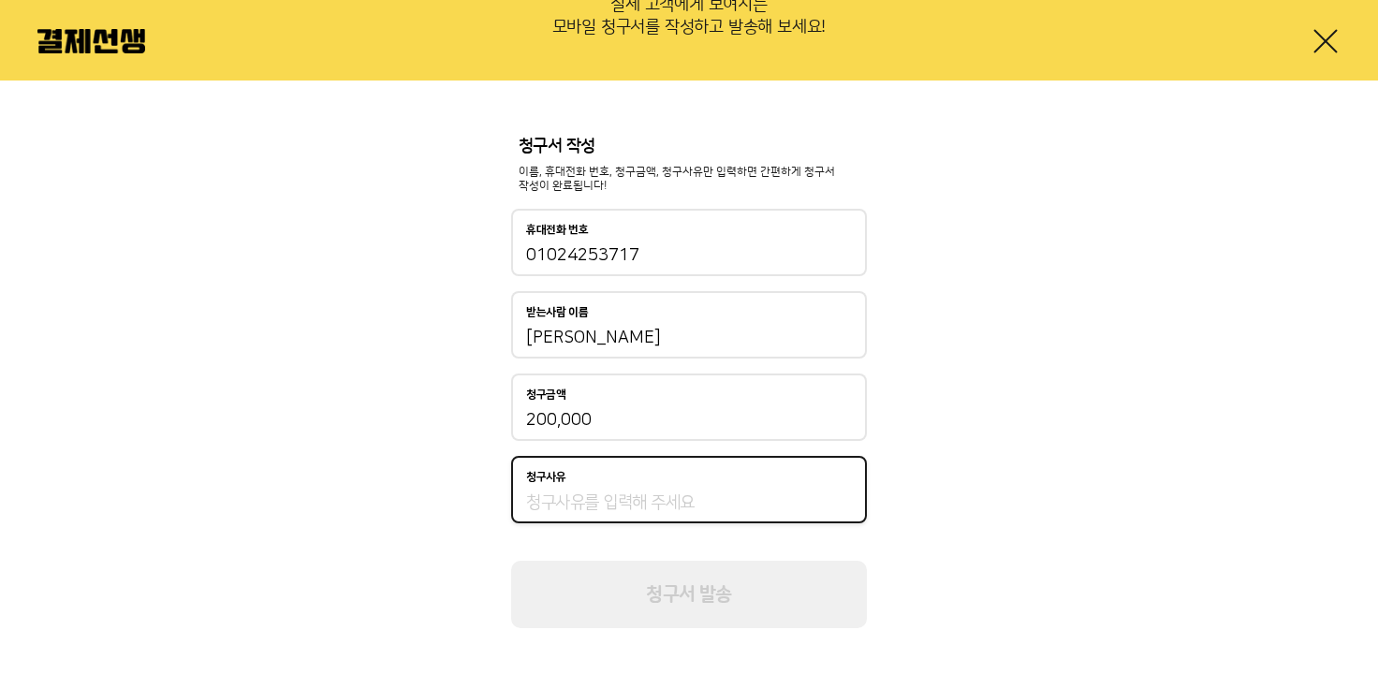
scroll to position [196, 0]
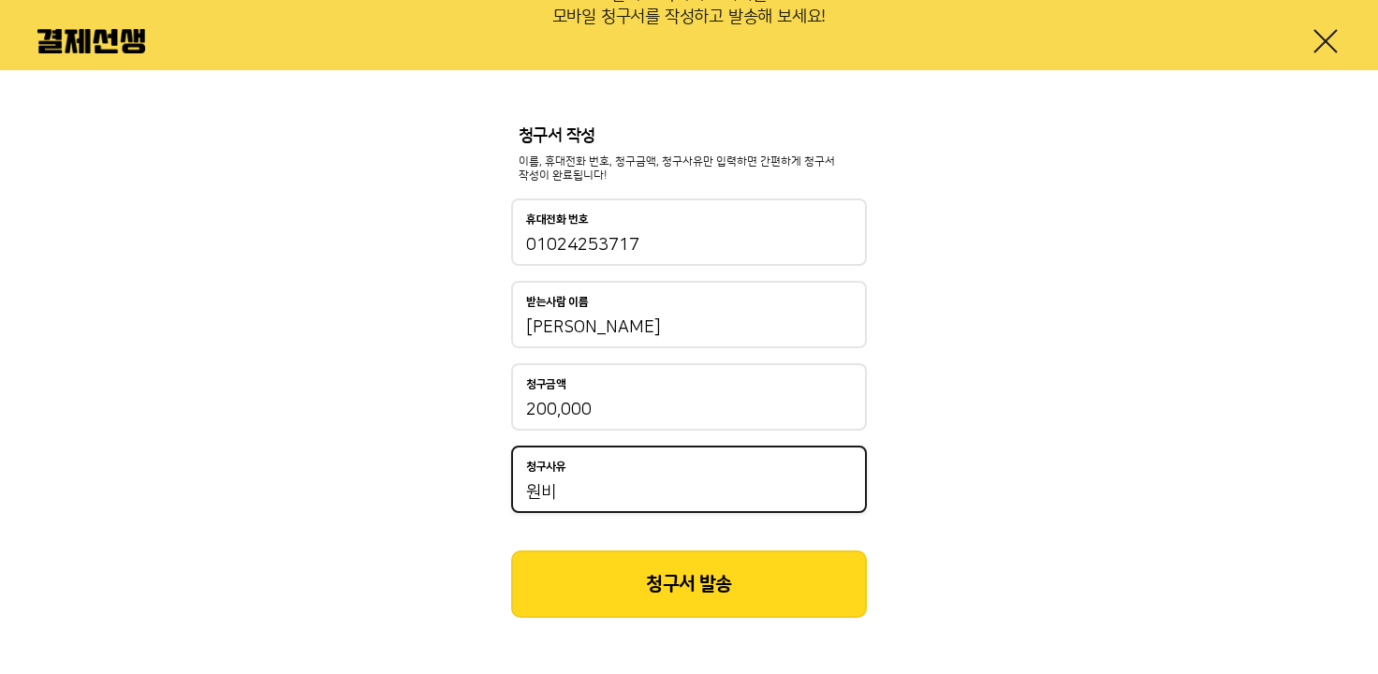
type input "원비"
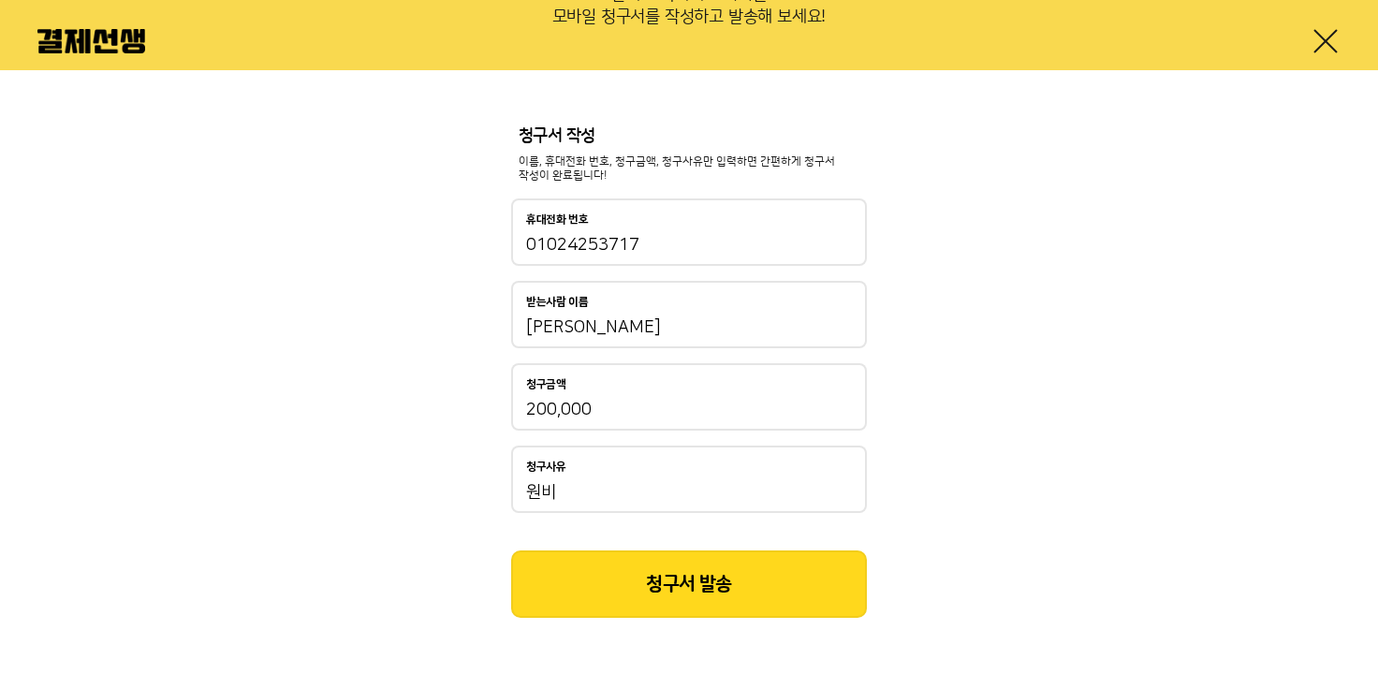
click at [708, 609] on button "청구서 발송" at bounding box center [689, 583] width 356 height 67
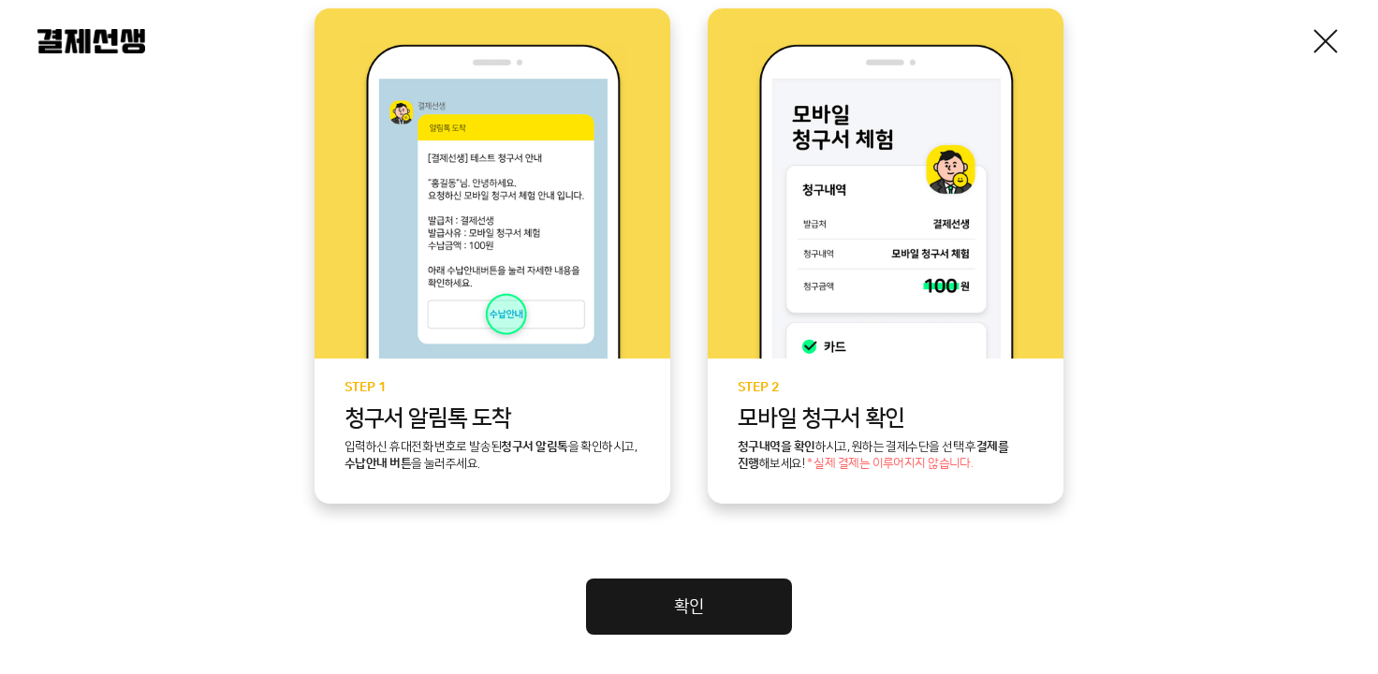
scroll to position [538, 0]
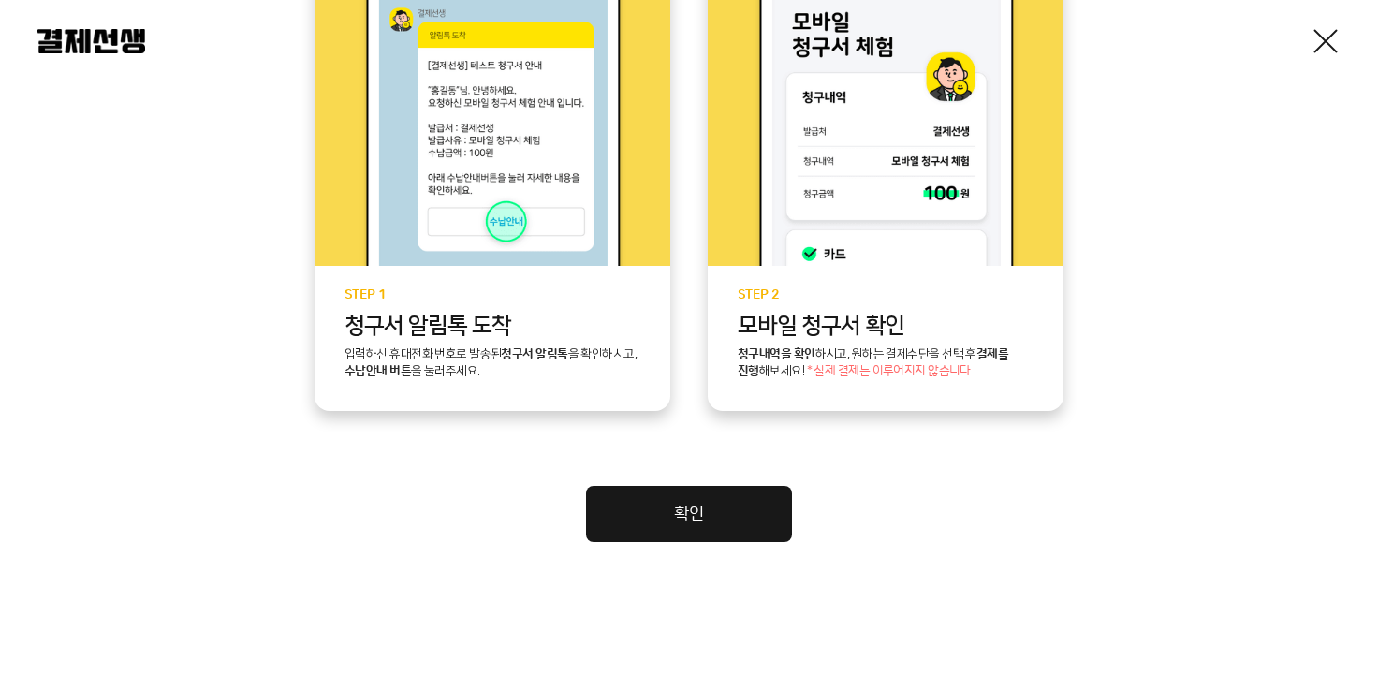
click at [686, 505] on link "확인" at bounding box center [689, 514] width 206 height 56
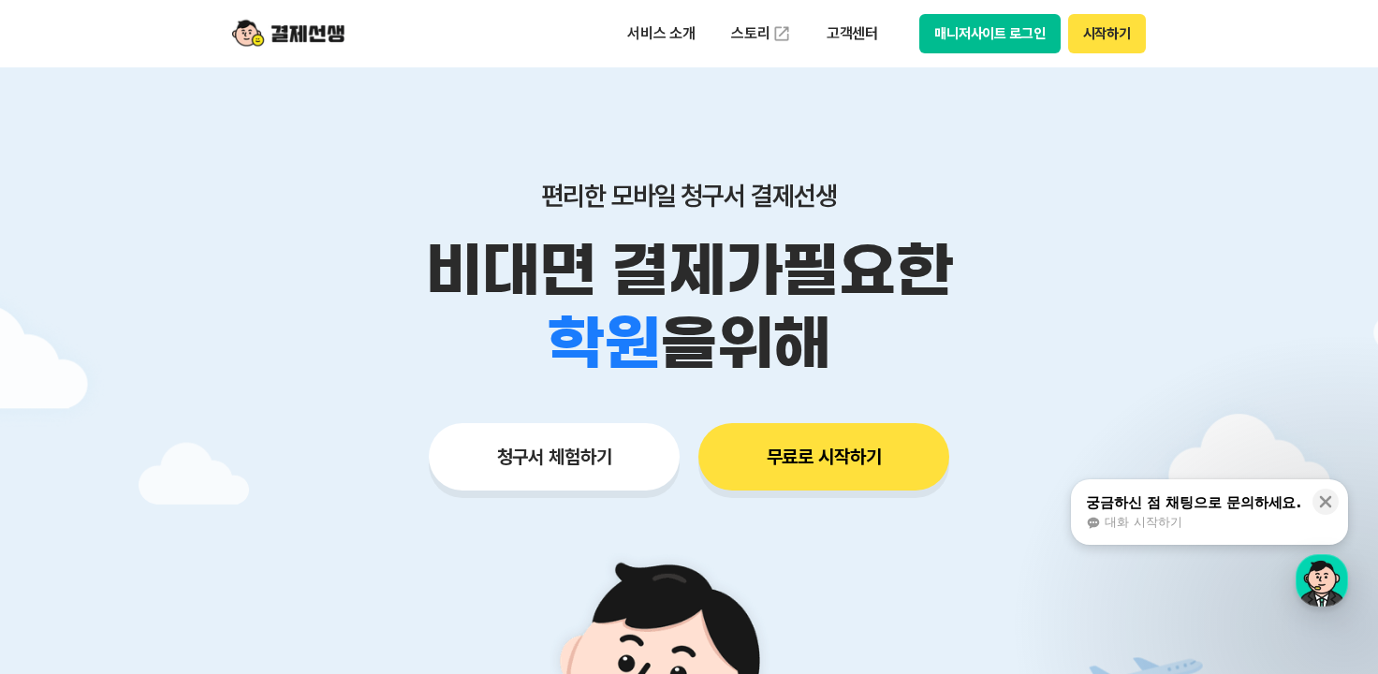
scroll to position [589, 0]
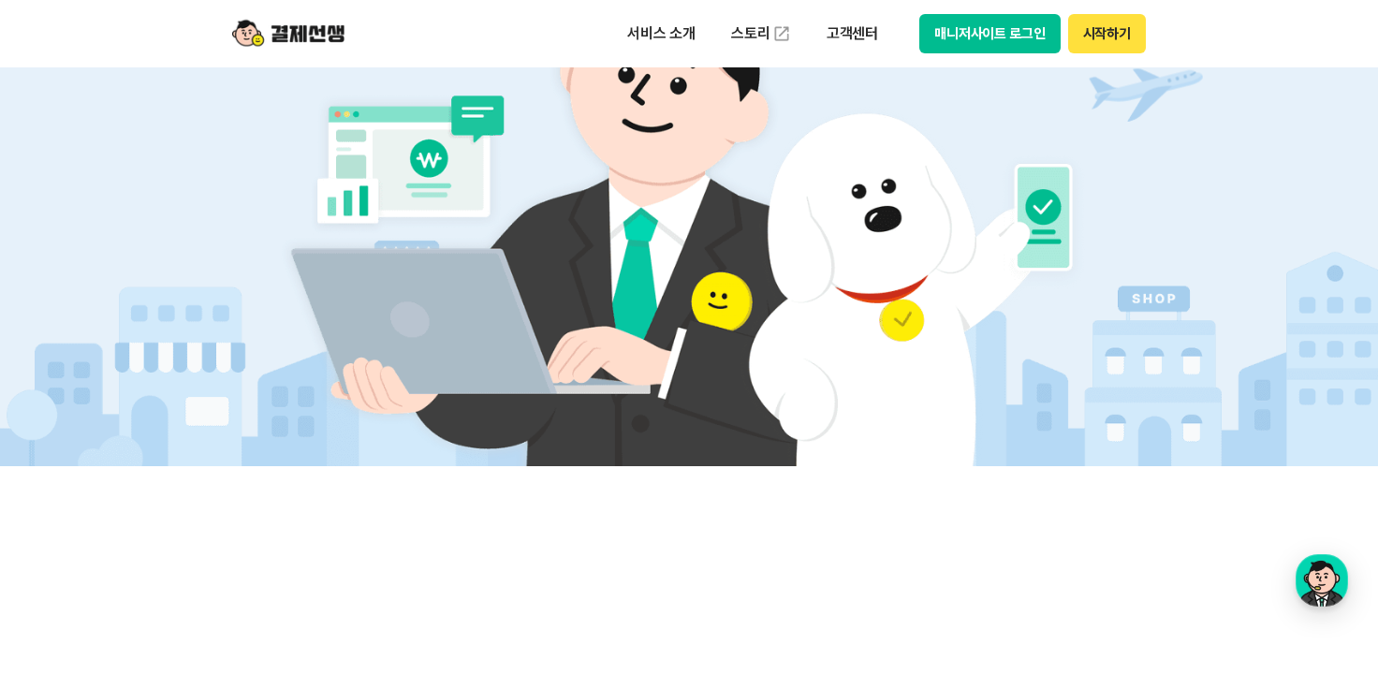
click at [1015, 46] on button "매니저사이트 로그인" at bounding box center [989, 33] width 141 height 39
